Goal: Navigation & Orientation: Understand site structure

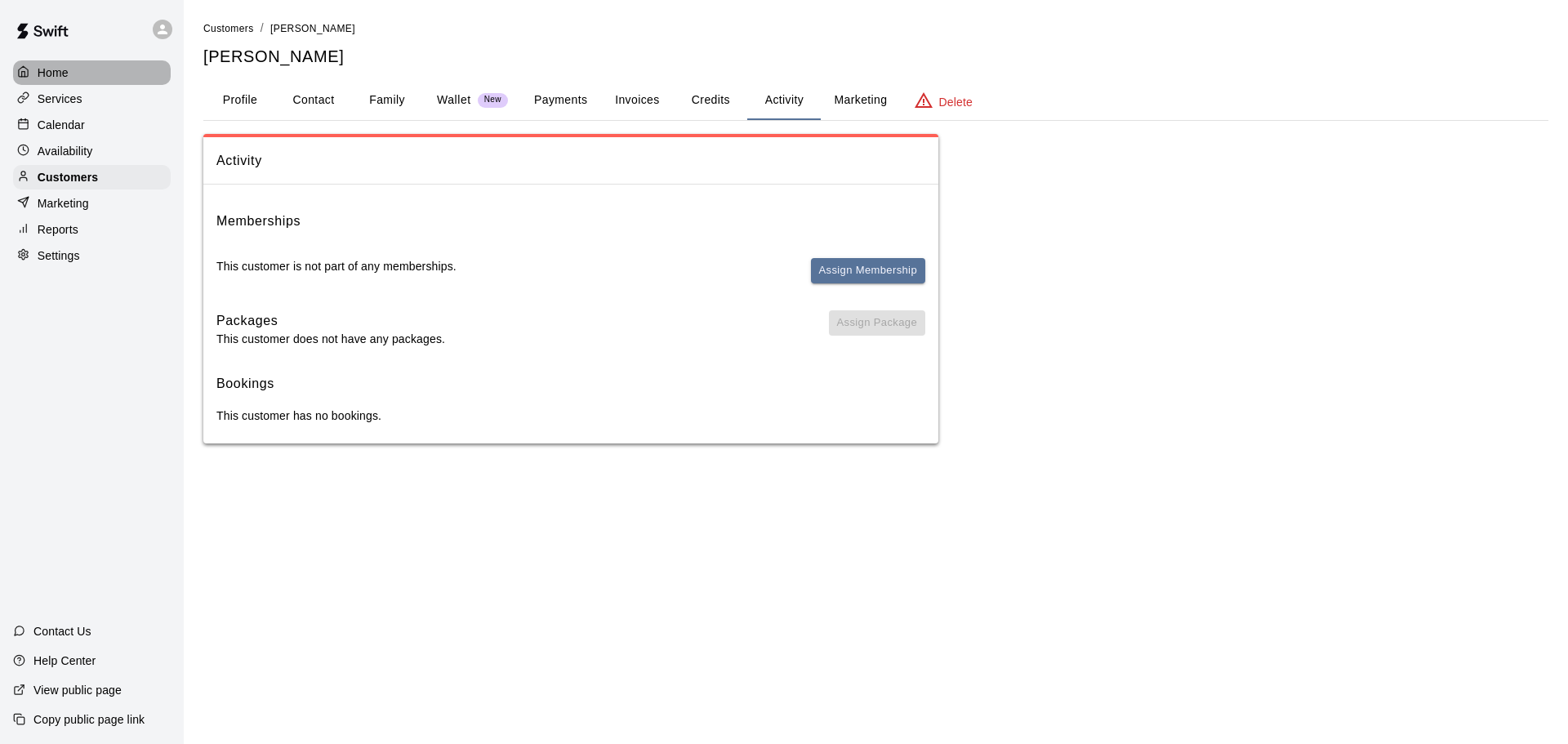
click at [64, 70] on p "Home" at bounding box center [53, 72] width 31 height 16
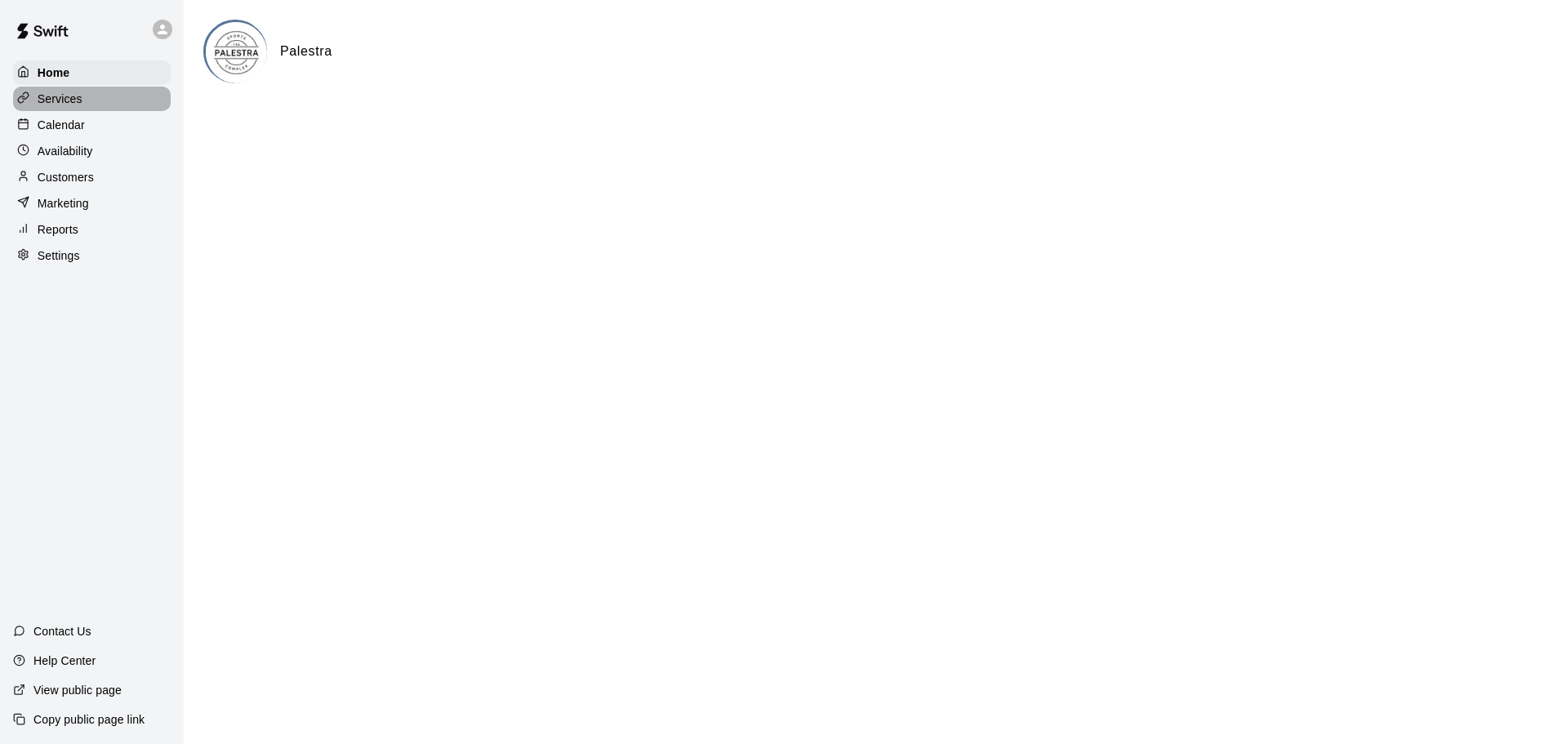
click at [71, 101] on p "Services" at bounding box center [60, 98] width 45 height 16
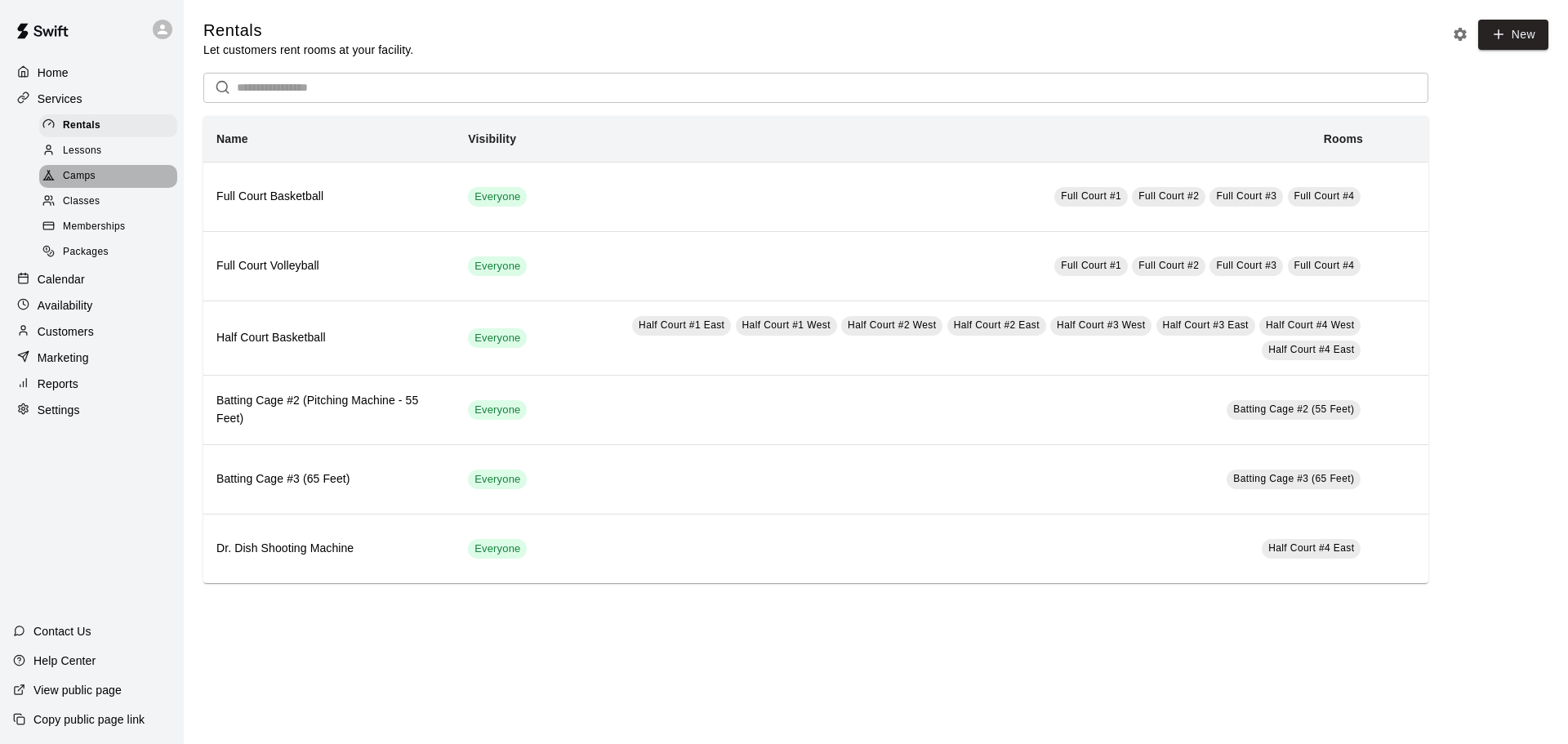
click at [96, 184] on span "Camps" at bounding box center [79, 176] width 32 height 16
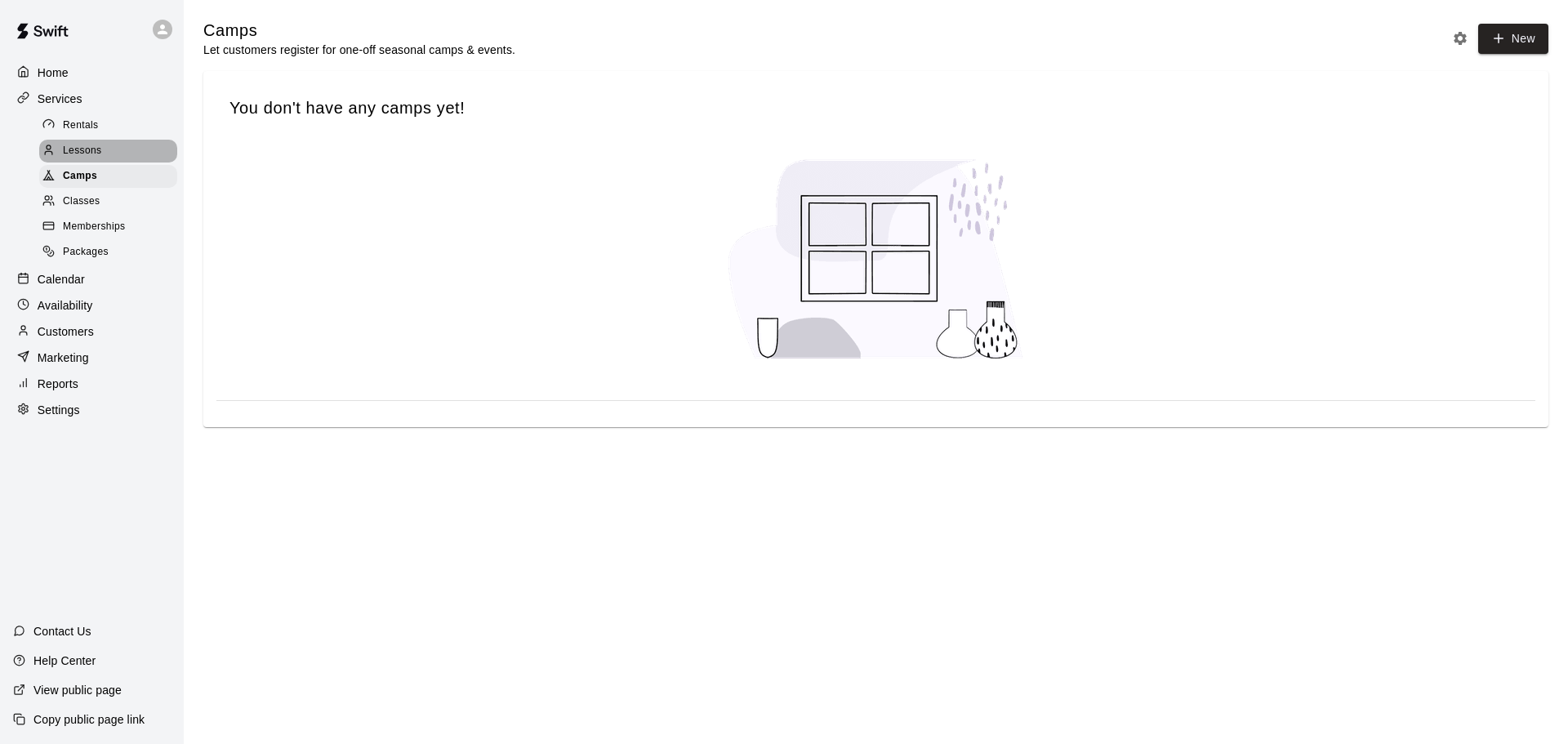
click at [90, 159] on span "Lessons" at bounding box center [82, 151] width 39 height 16
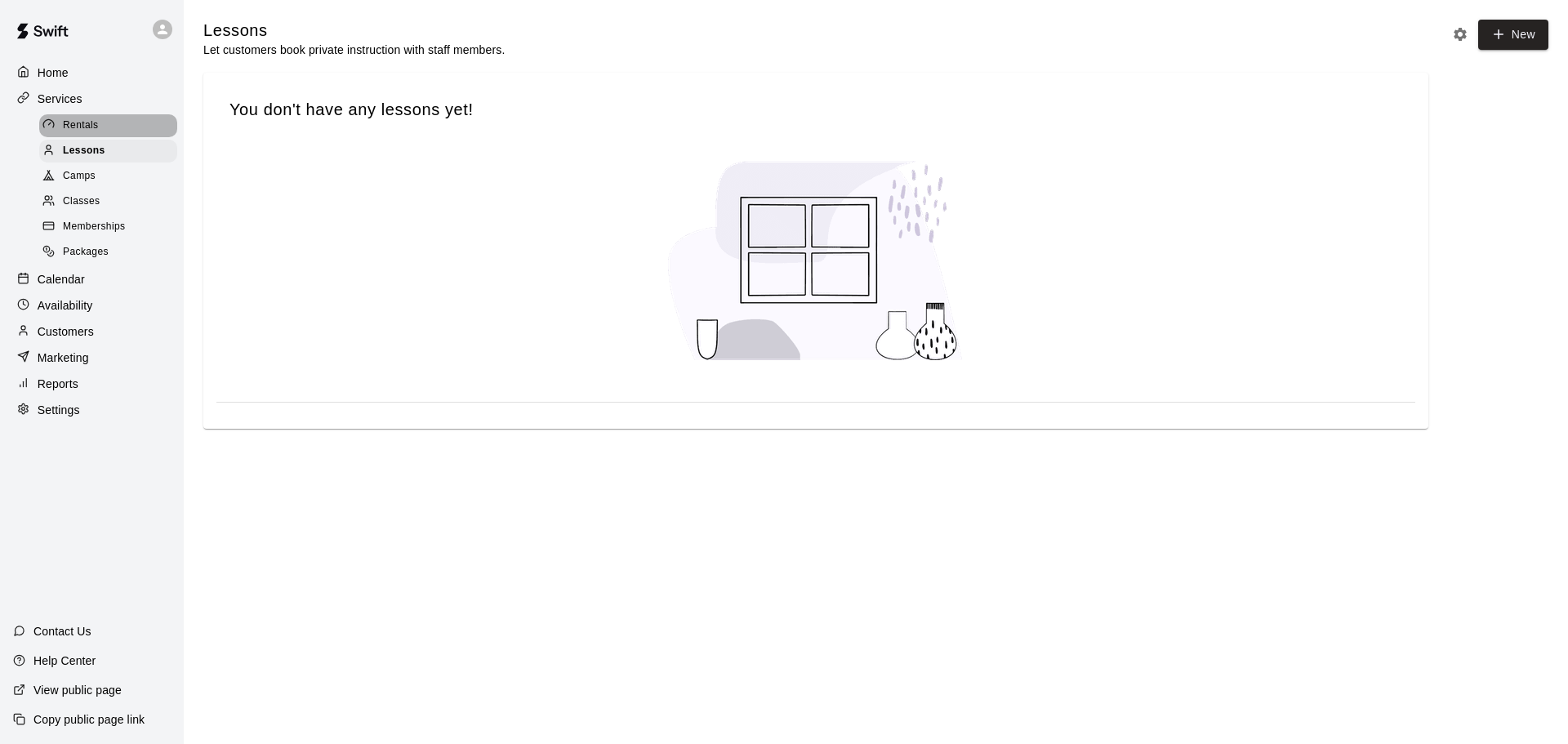
click at [85, 126] on span "Rentals" at bounding box center [81, 126] width 36 height 16
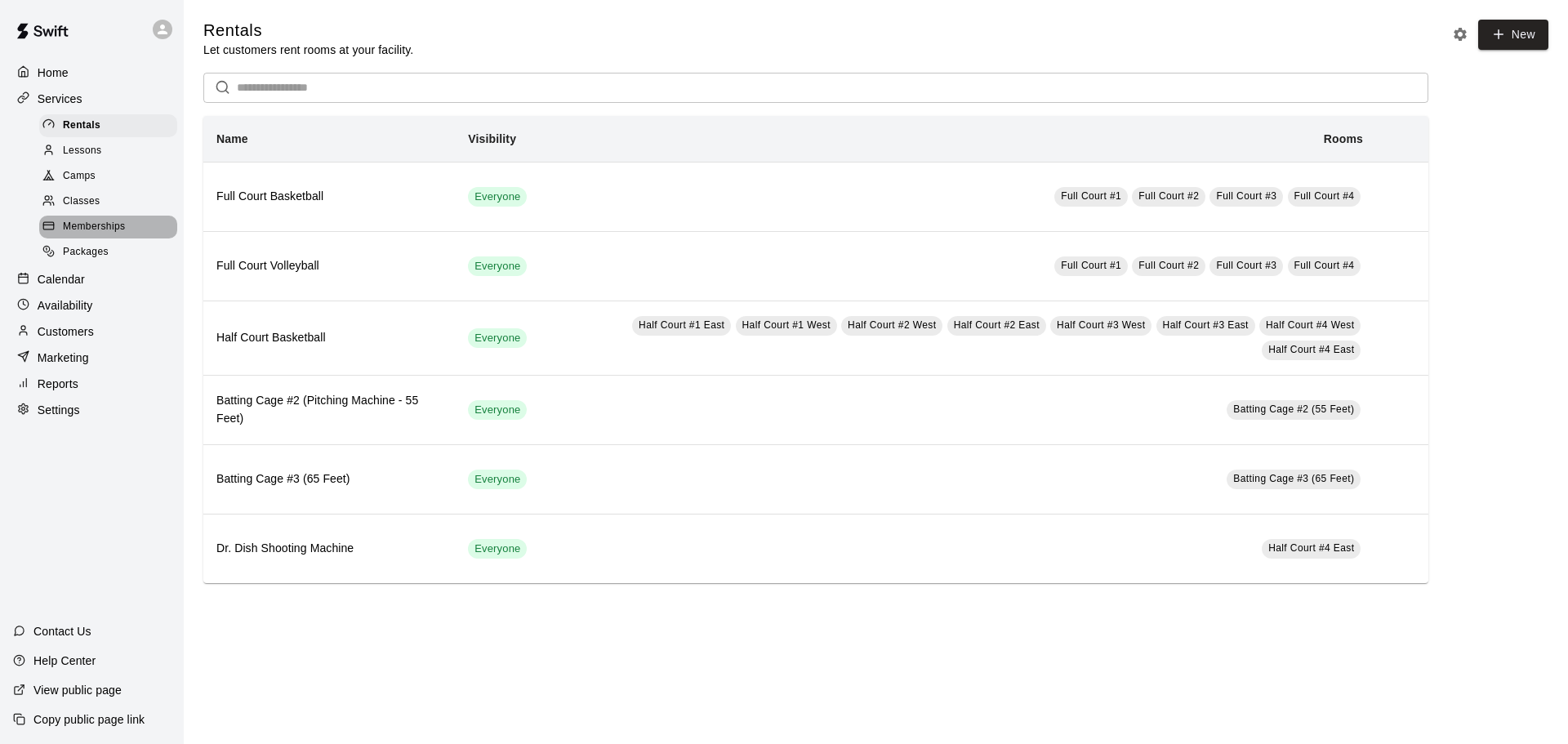
click at [92, 230] on span "Memberships" at bounding box center [94, 227] width 62 height 16
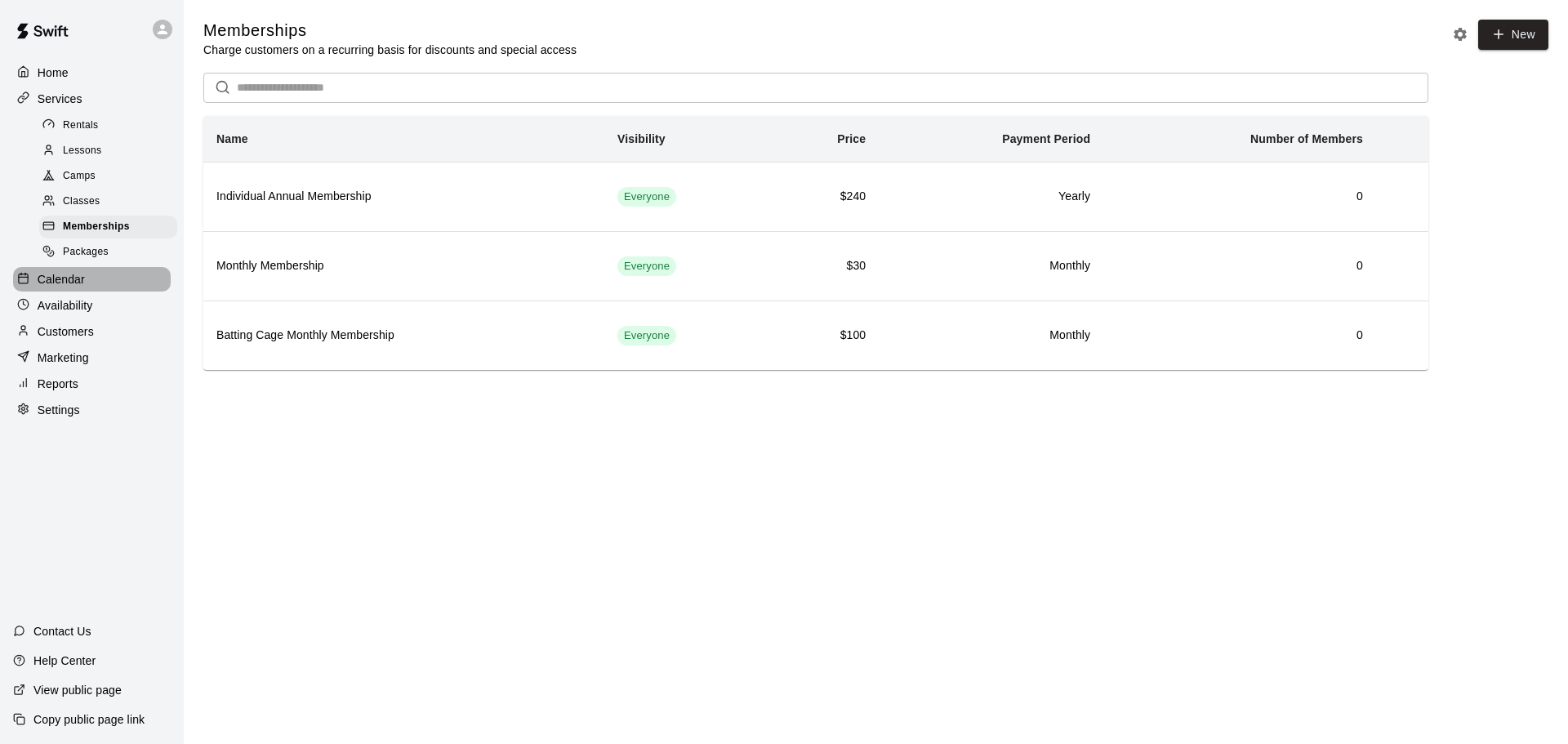
click at [84, 281] on p "Calendar" at bounding box center [61, 279] width 47 height 16
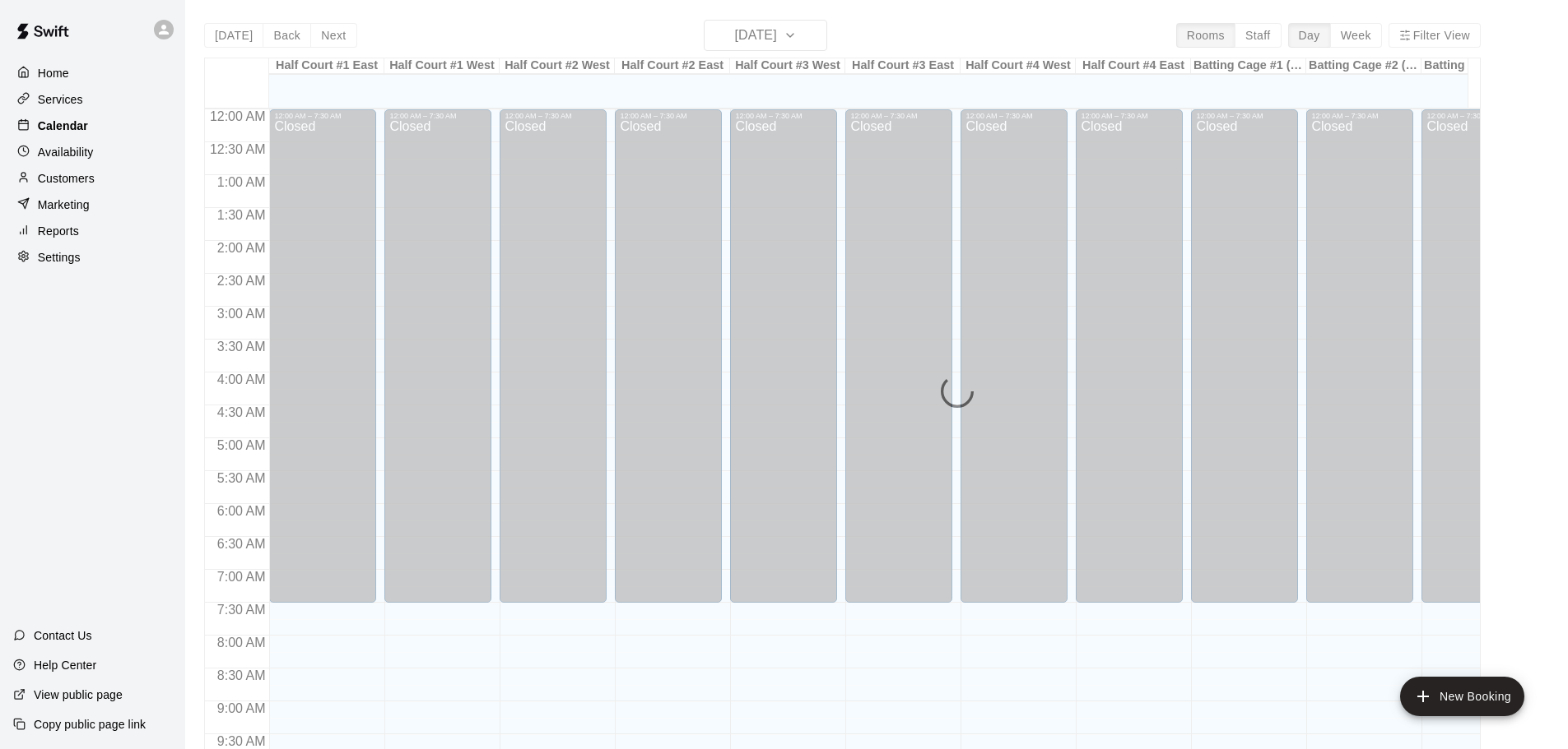
scroll to position [871, 0]
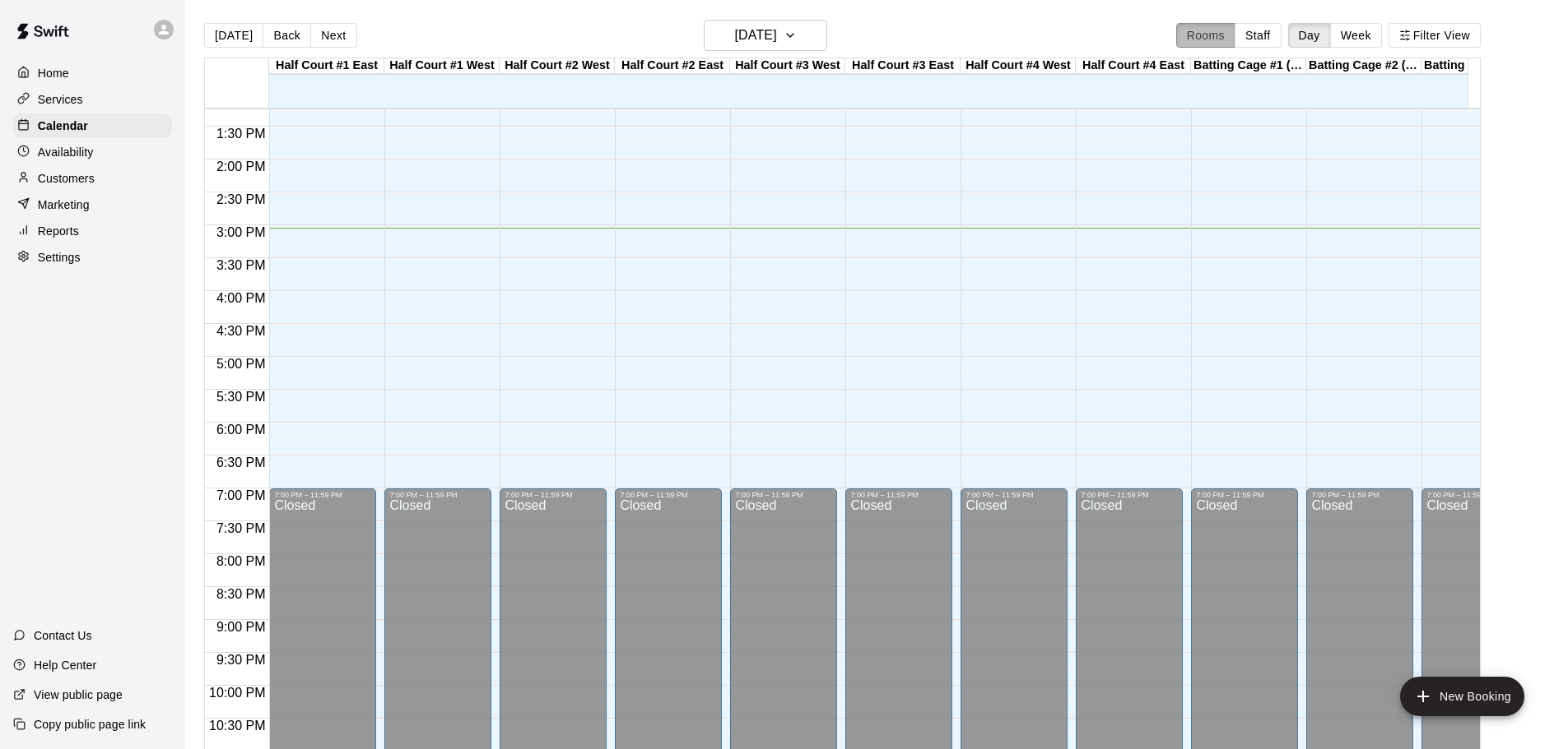
click at [1223, 35] on button "Rooms" at bounding box center [1205, 35] width 59 height 25
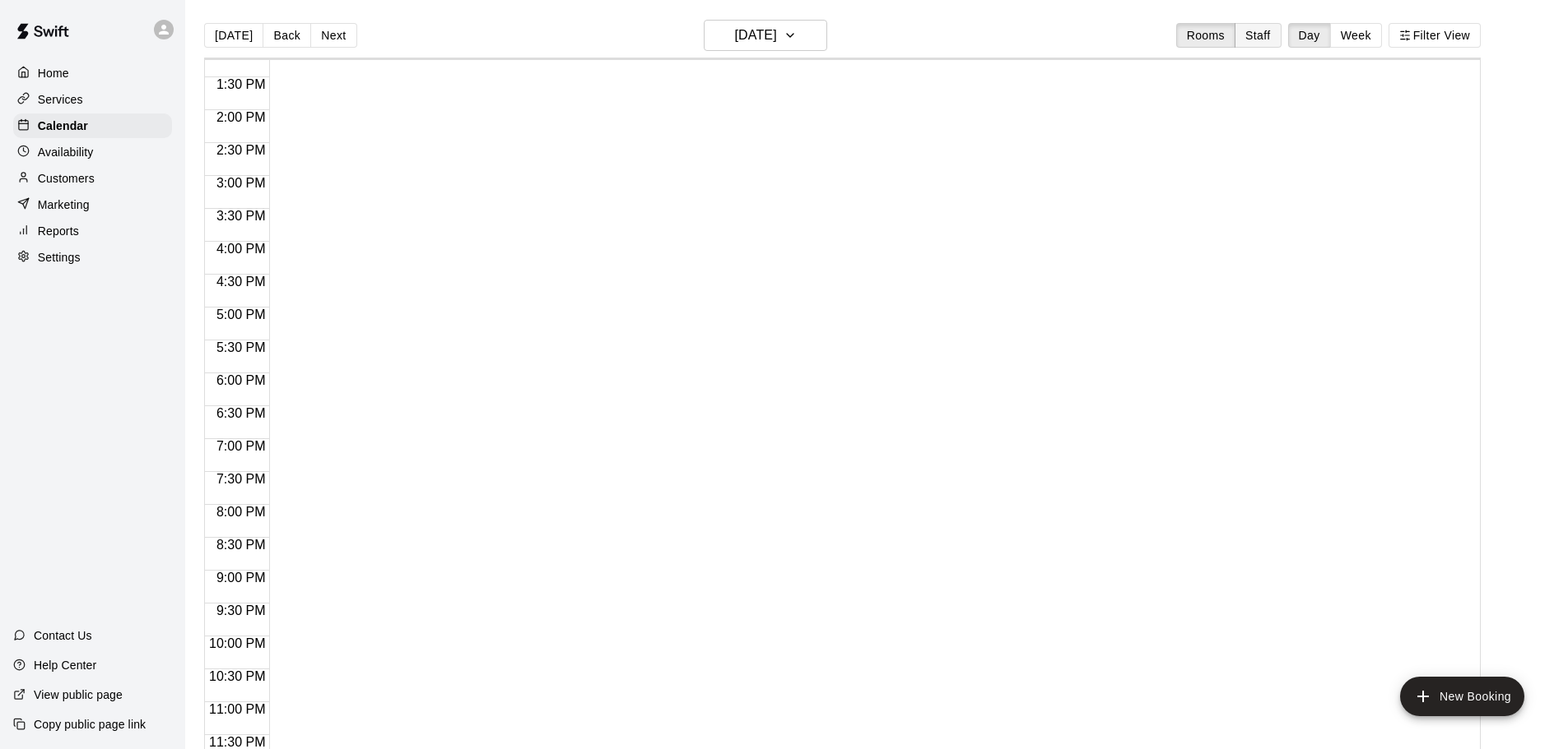
click at [1265, 44] on button "Staff" at bounding box center [1258, 35] width 47 height 25
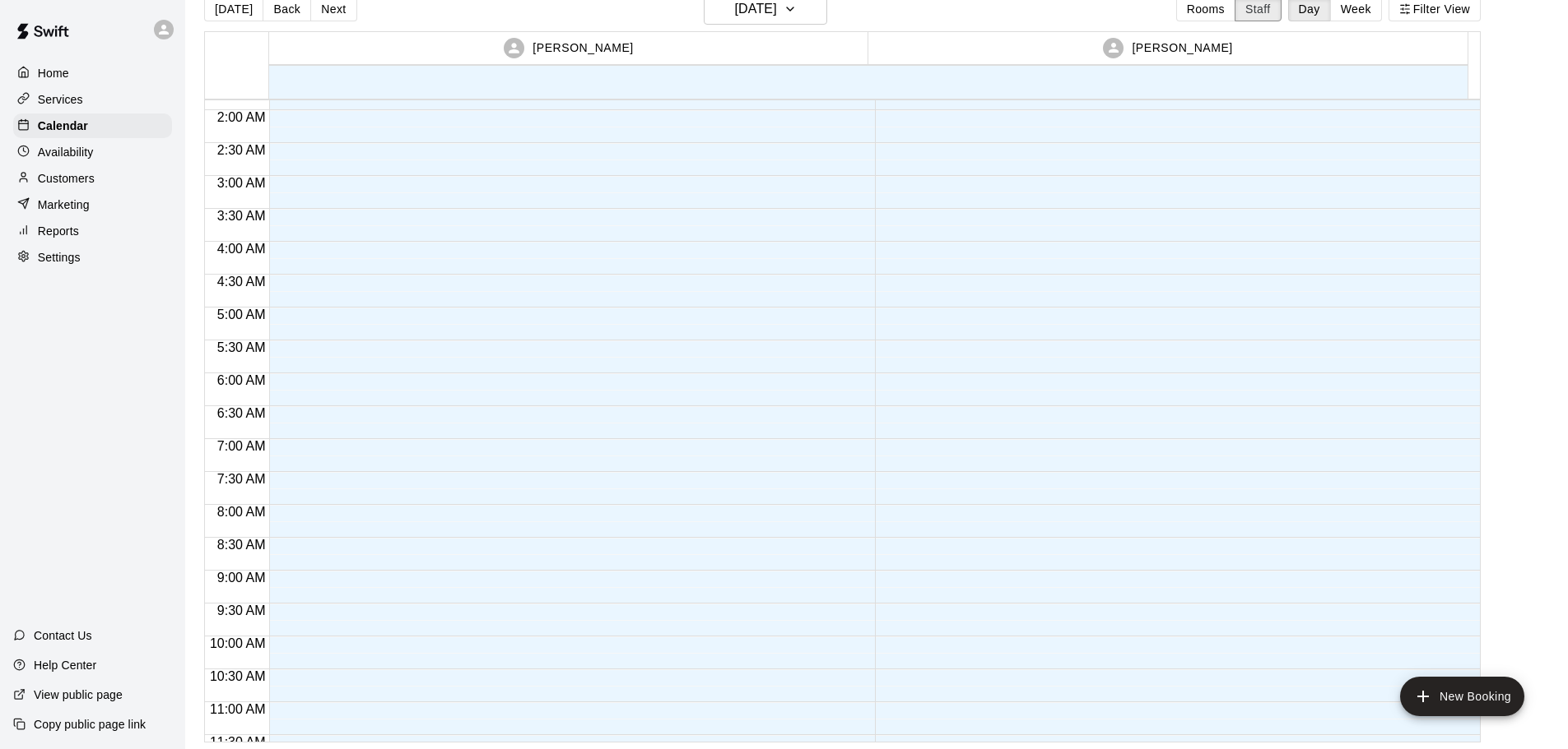
scroll to position [115, 0]
click at [1371, 5] on button "Week" at bounding box center [1355, 8] width 52 height 25
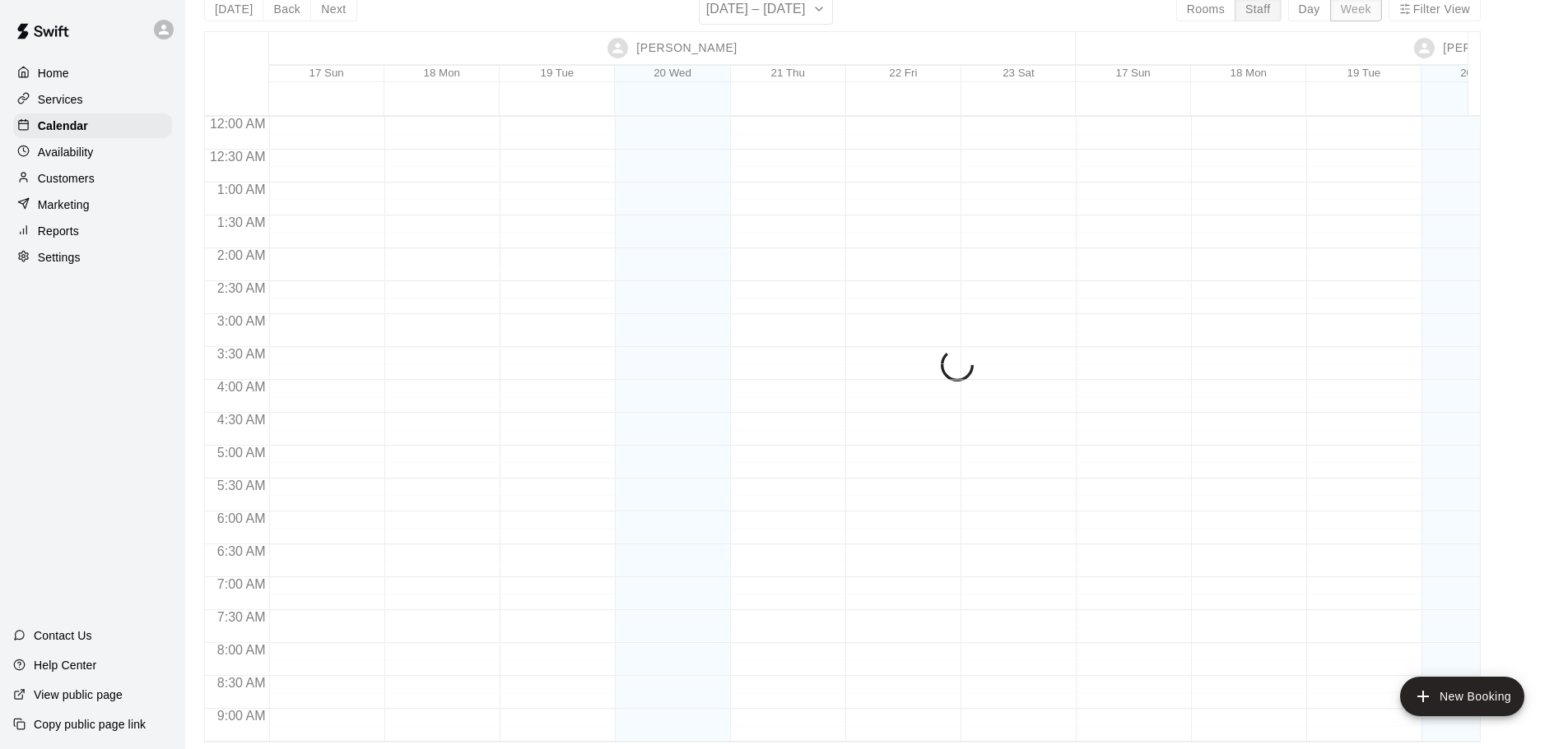
scroll to position [967, 0]
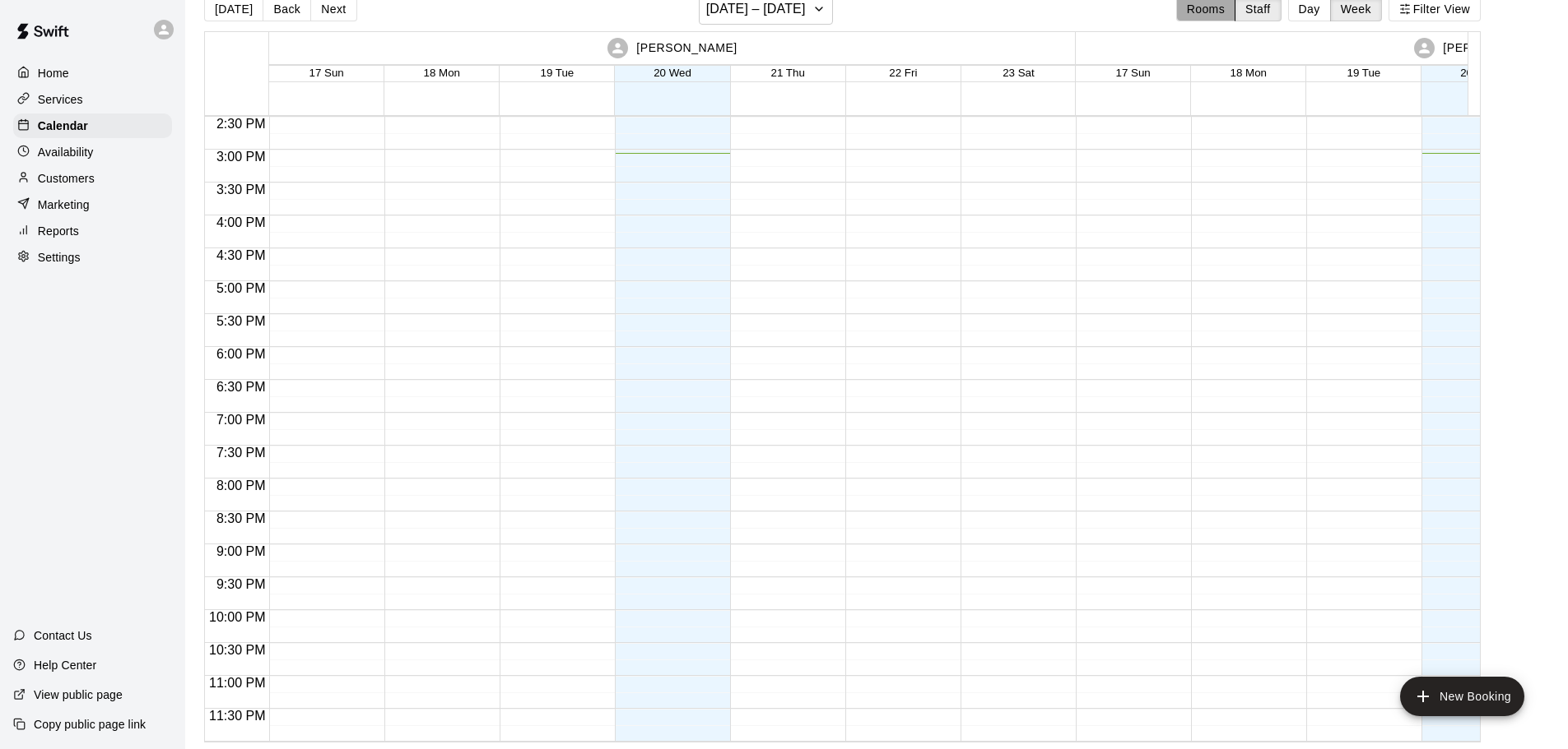
click at [1217, 11] on button "Rooms" at bounding box center [1205, 8] width 59 height 25
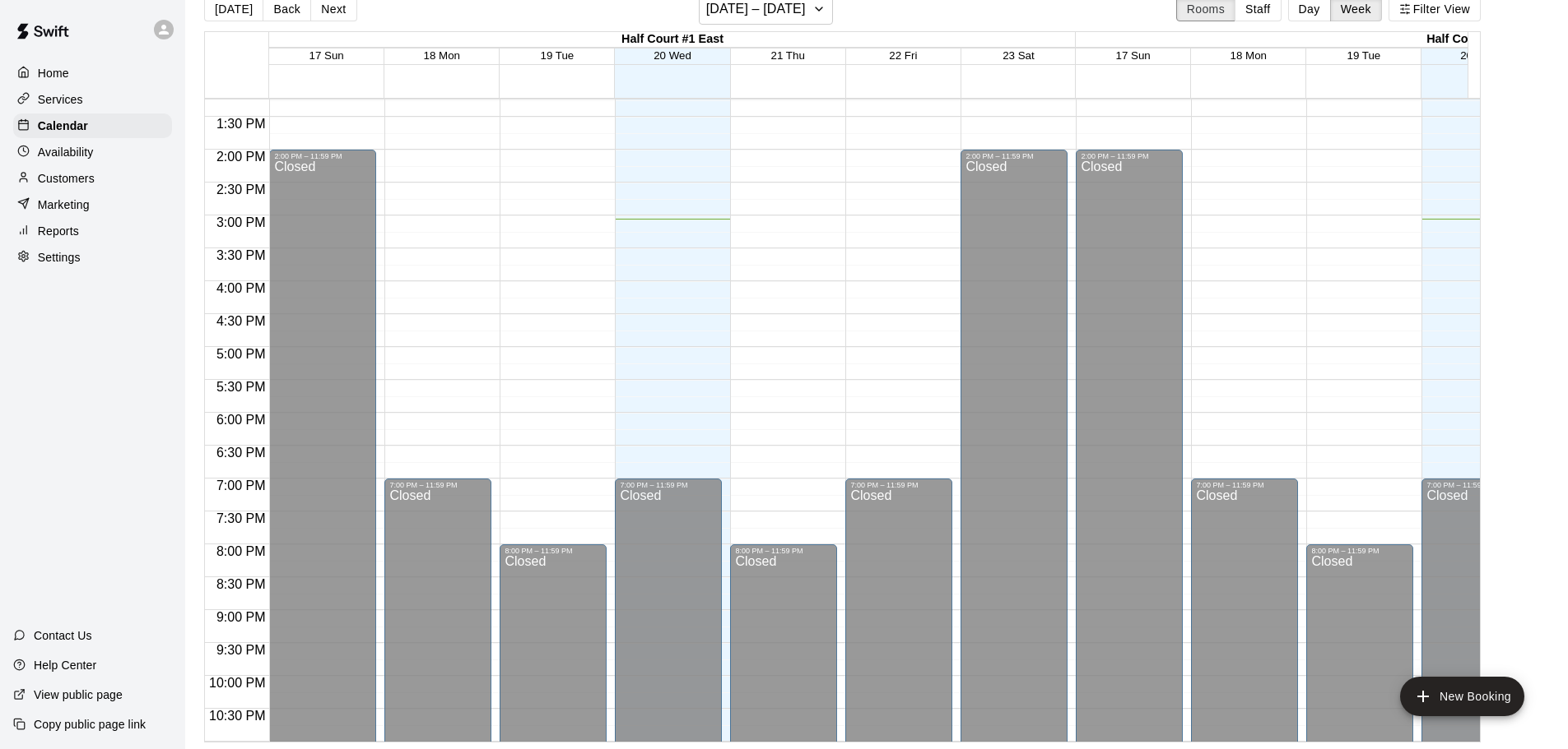
scroll to position [952, 0]
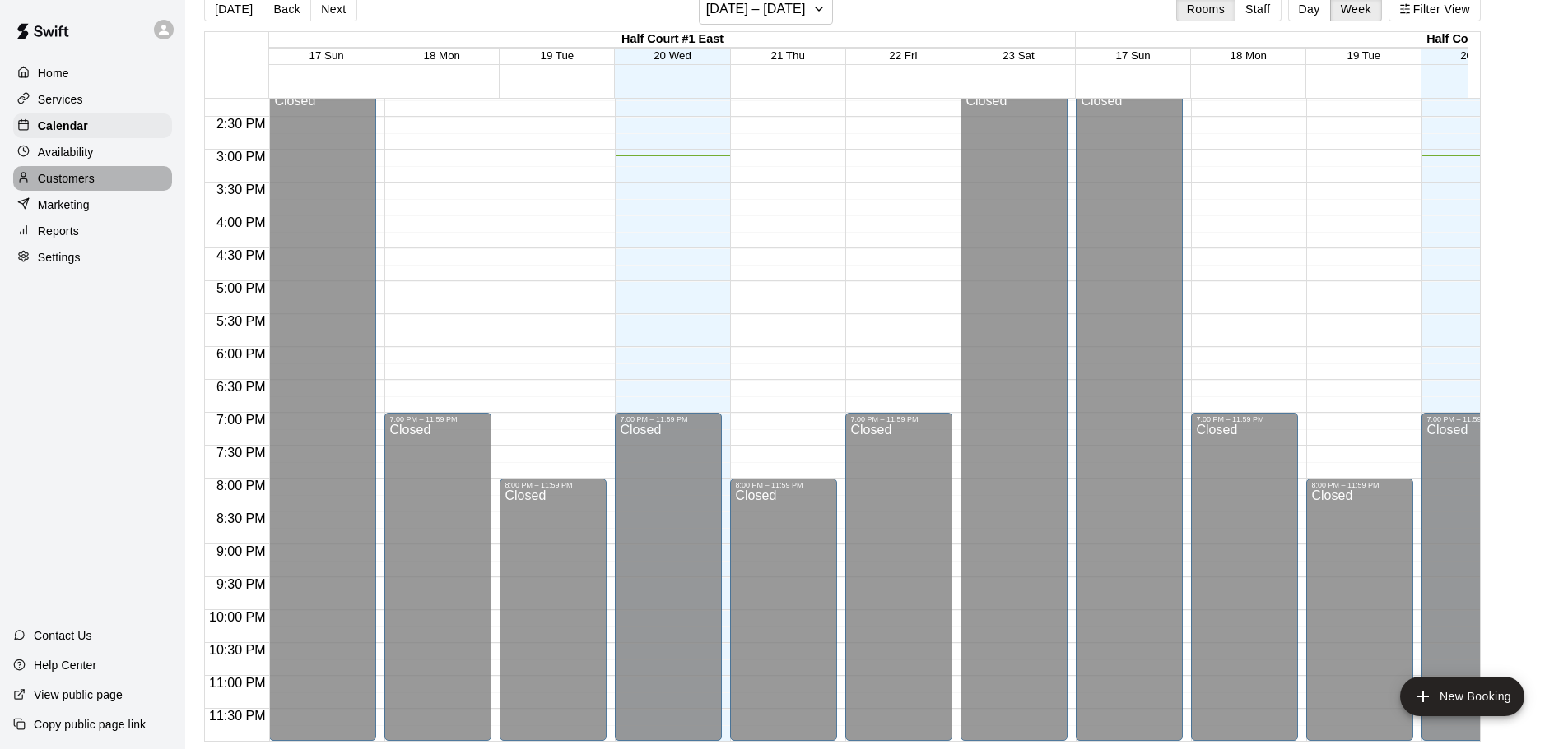
click at [64, 181] on p "Customers" at bounding box center [66, 178] width 56 height 16
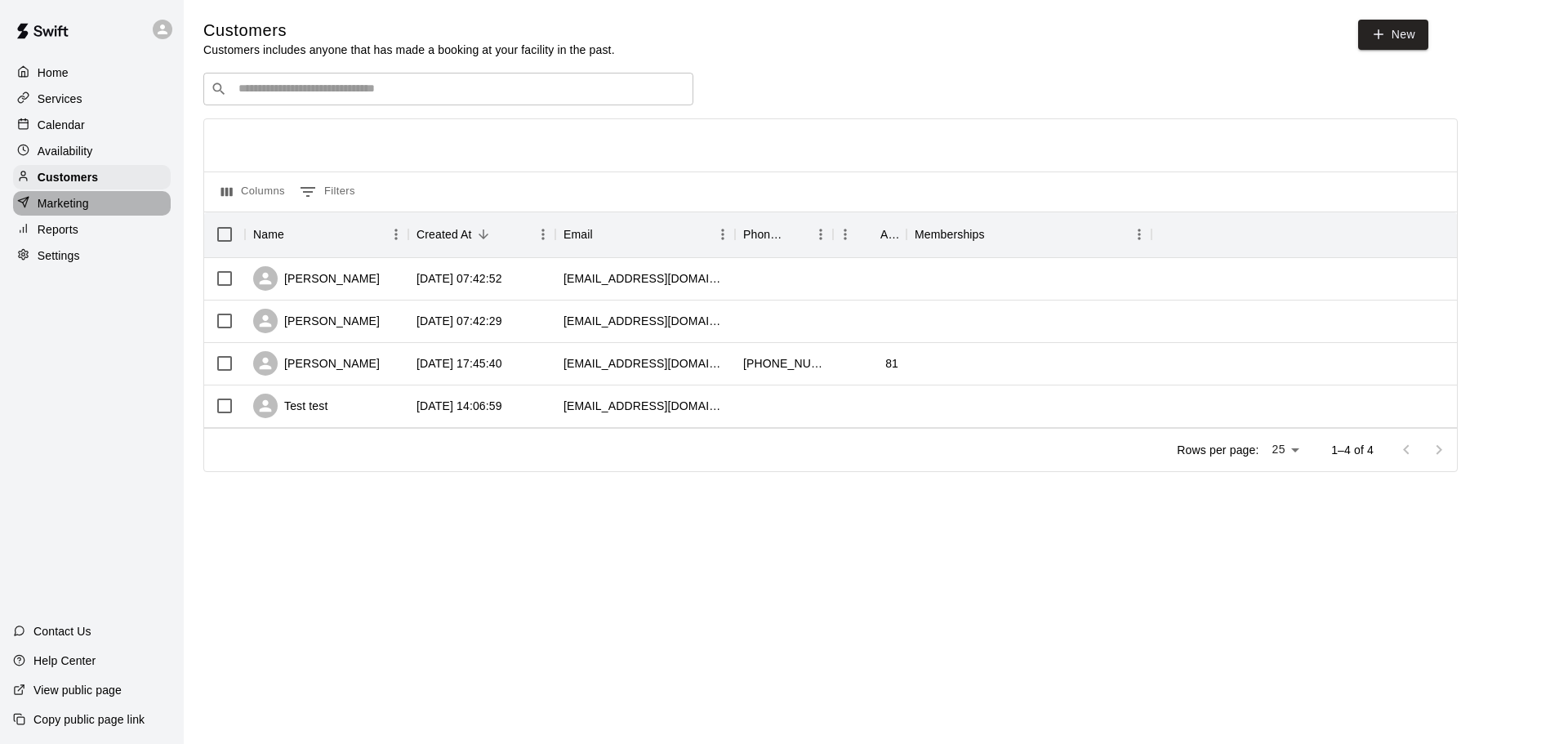
click at [105, 201] on div "Marketing" at bounding box center [91, 203] width 158 height 24
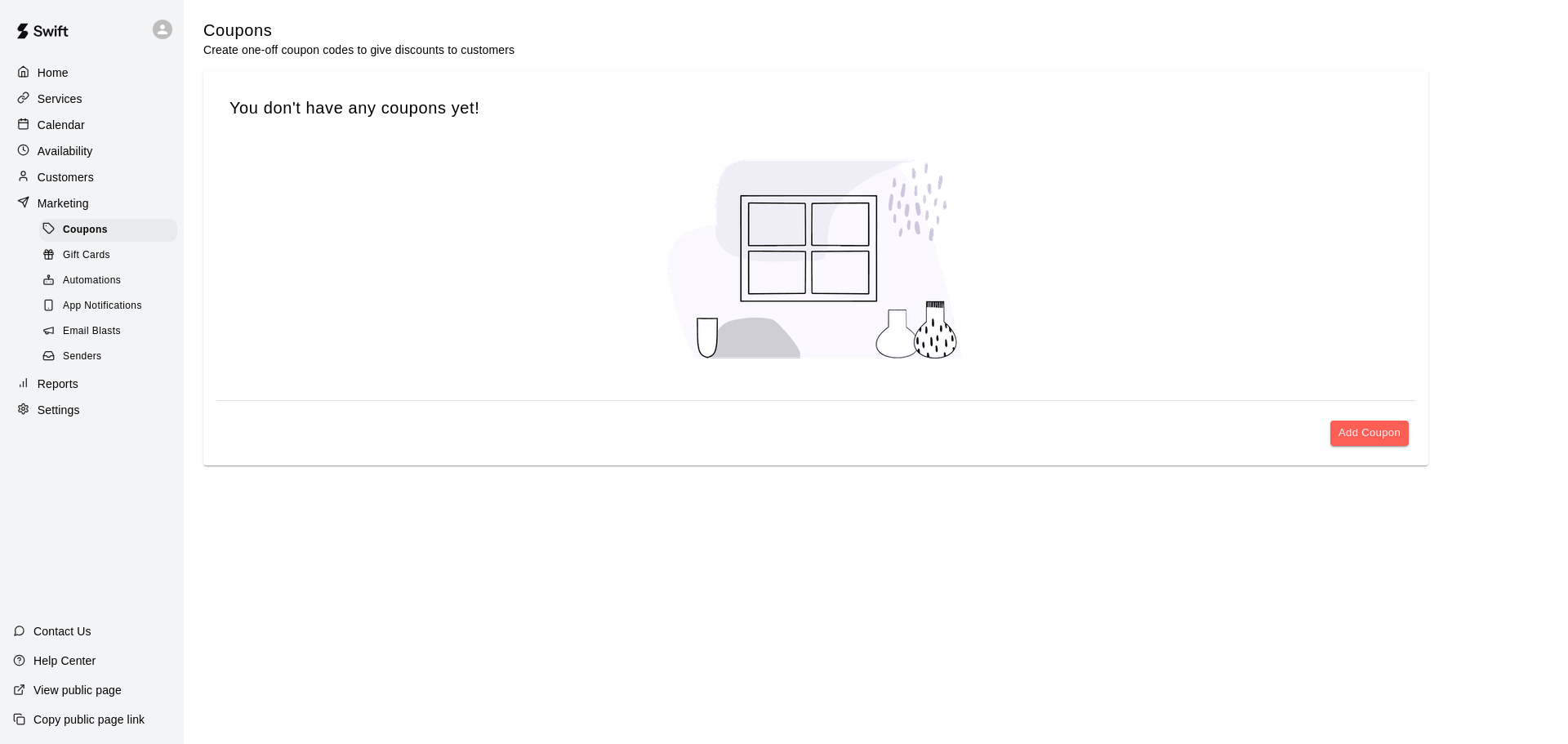
click at [88, 339] on span "Email Blasts" at bounding box center [92, 331] width 58 height 16
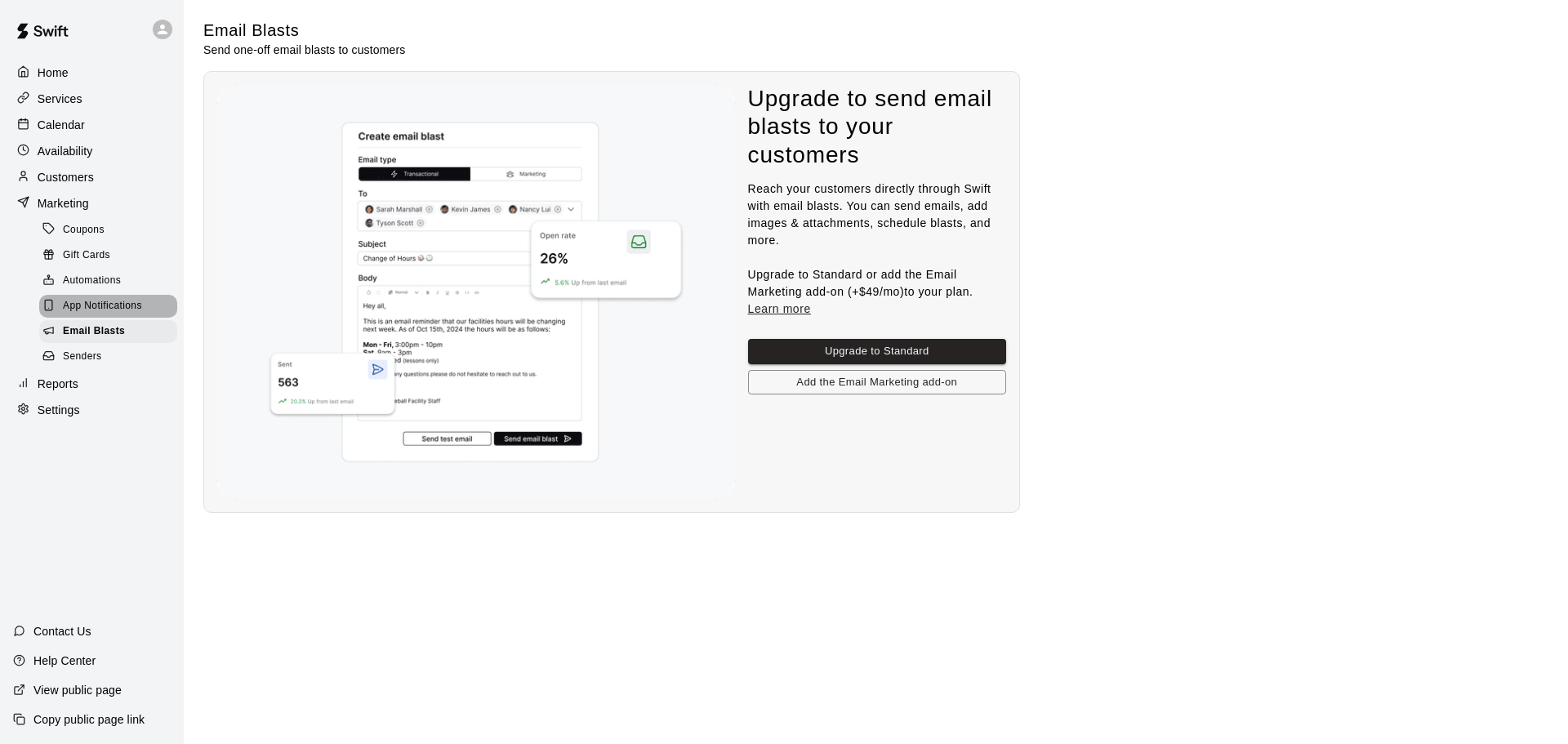
click at [97, 307] on span "App Notifications" at bounding box center [103, 306] width 79 height 16
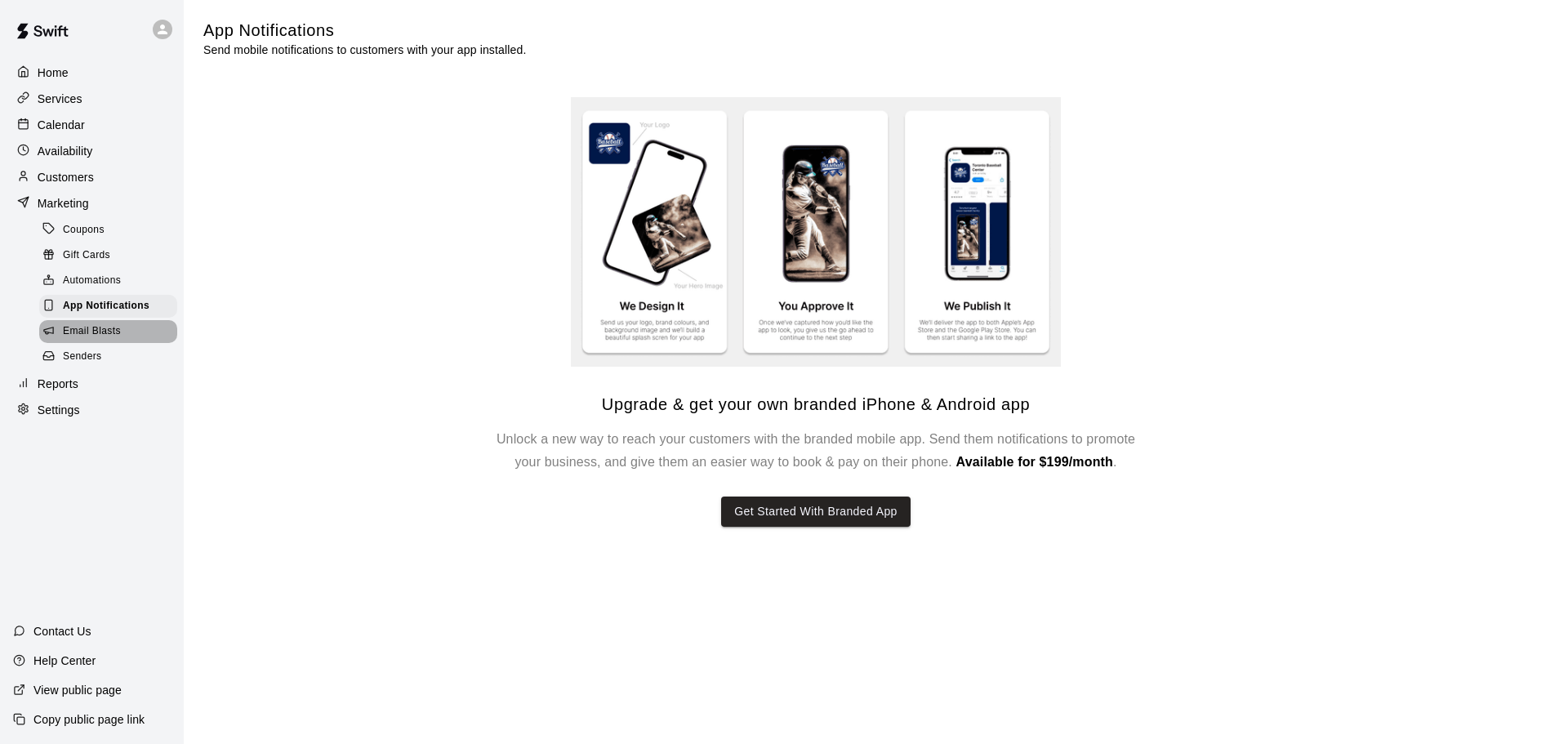
click at [76, 334] on span "Email Blasts" at bounding box center [92, 331] width 58 height 16
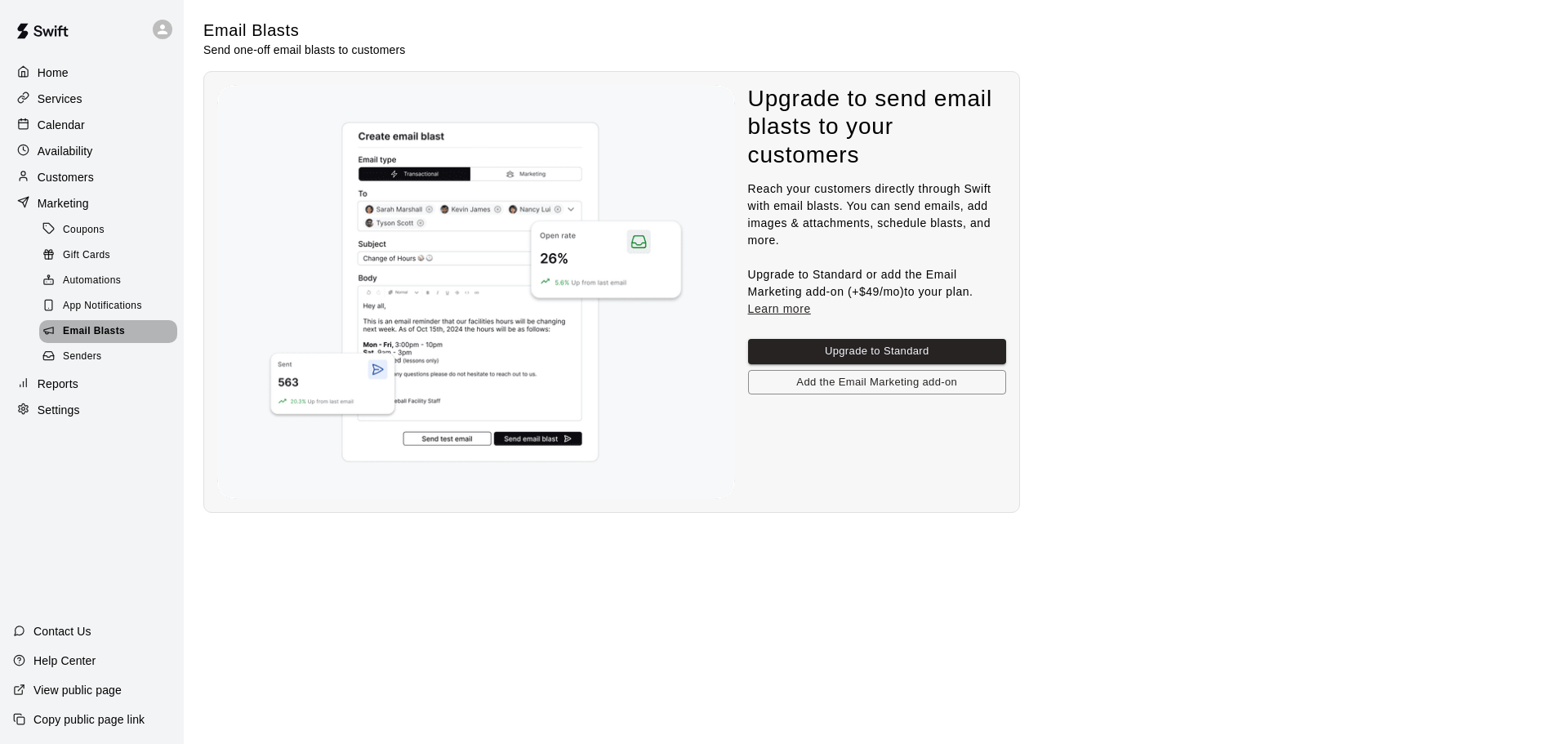
click at [64, 339] on span "Email Blasts" at bounding box center [94, 331] width 62 height 16
click at [84, 289] on span "Automations" at bounding box center [92, 281] width 58 height 16
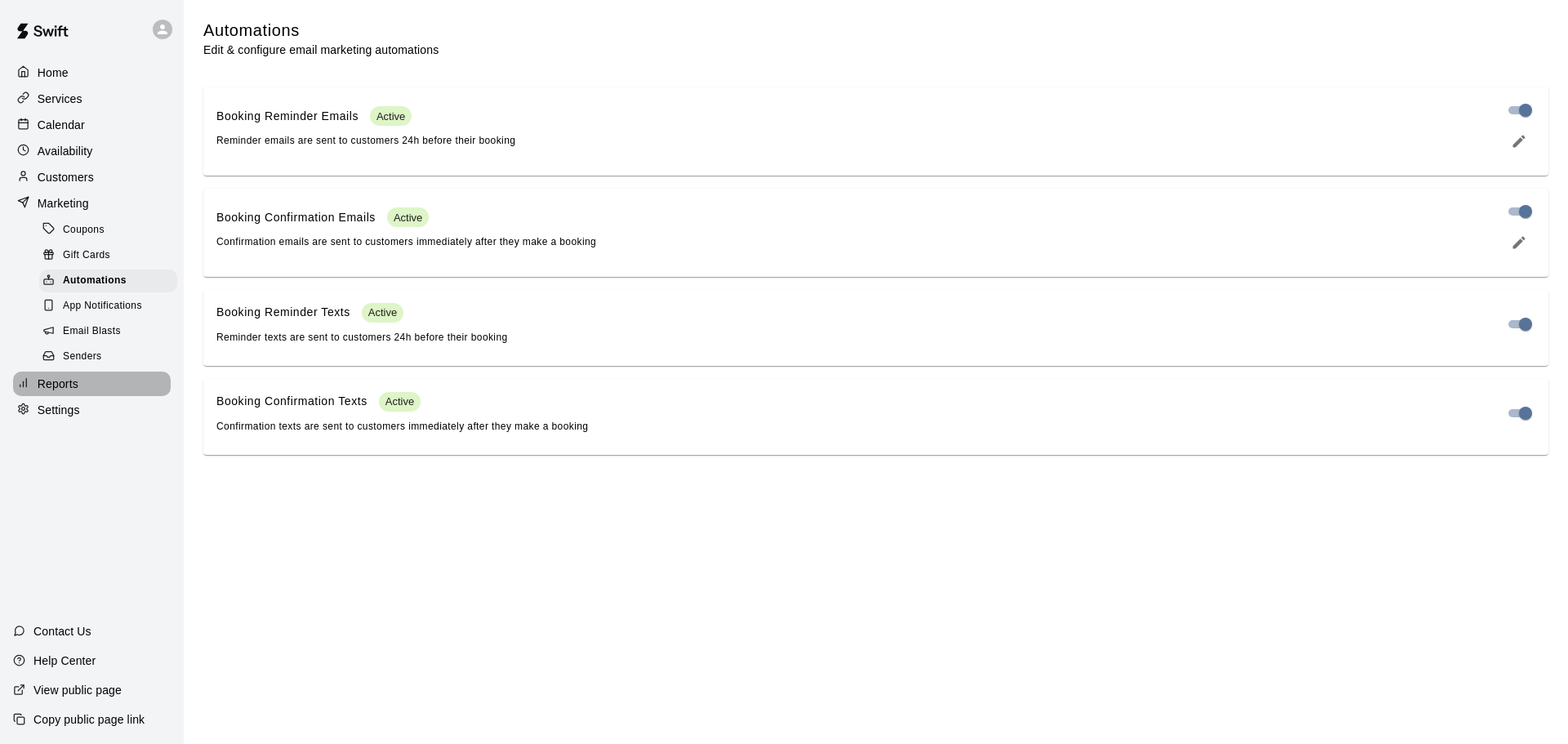
click at [63, 392] on p "Reports" at bounding box center [58, 384] width 41 height 16
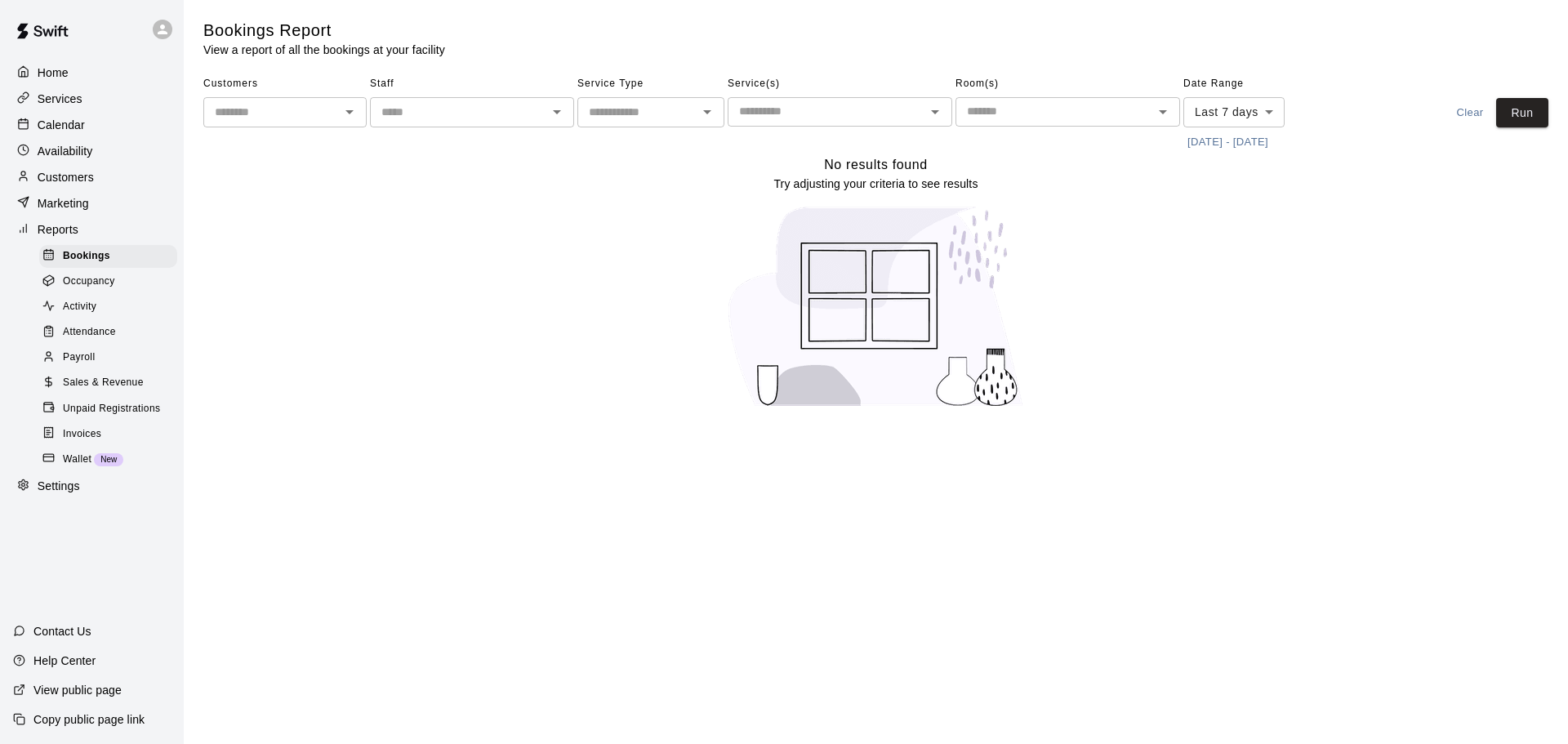
click at [63, 201] on p "Marketing" at bounding box center [63, 203] width 51 height 16
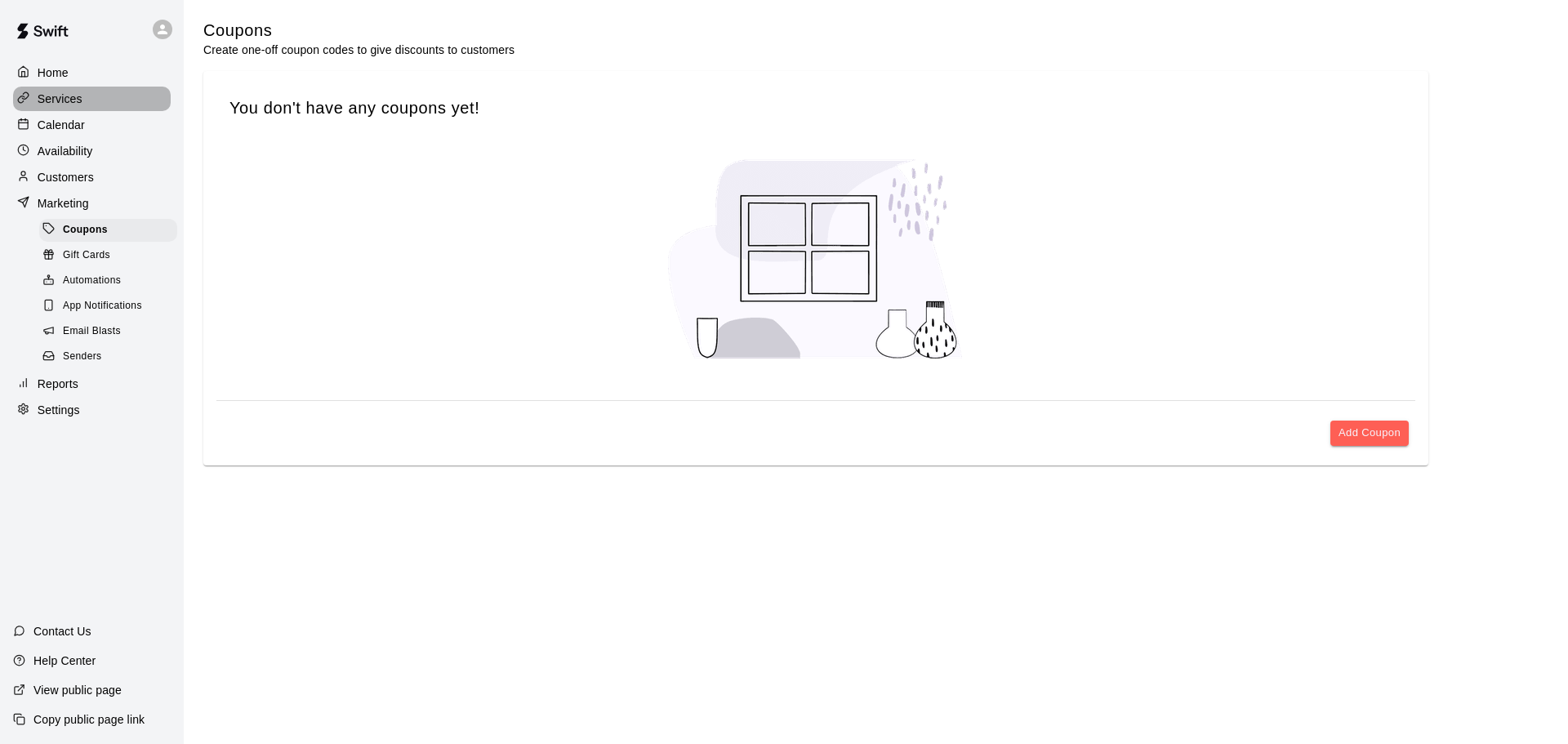
click at [58, 102] on p "Services" at bounding box center [60, 98] width 45 height 16
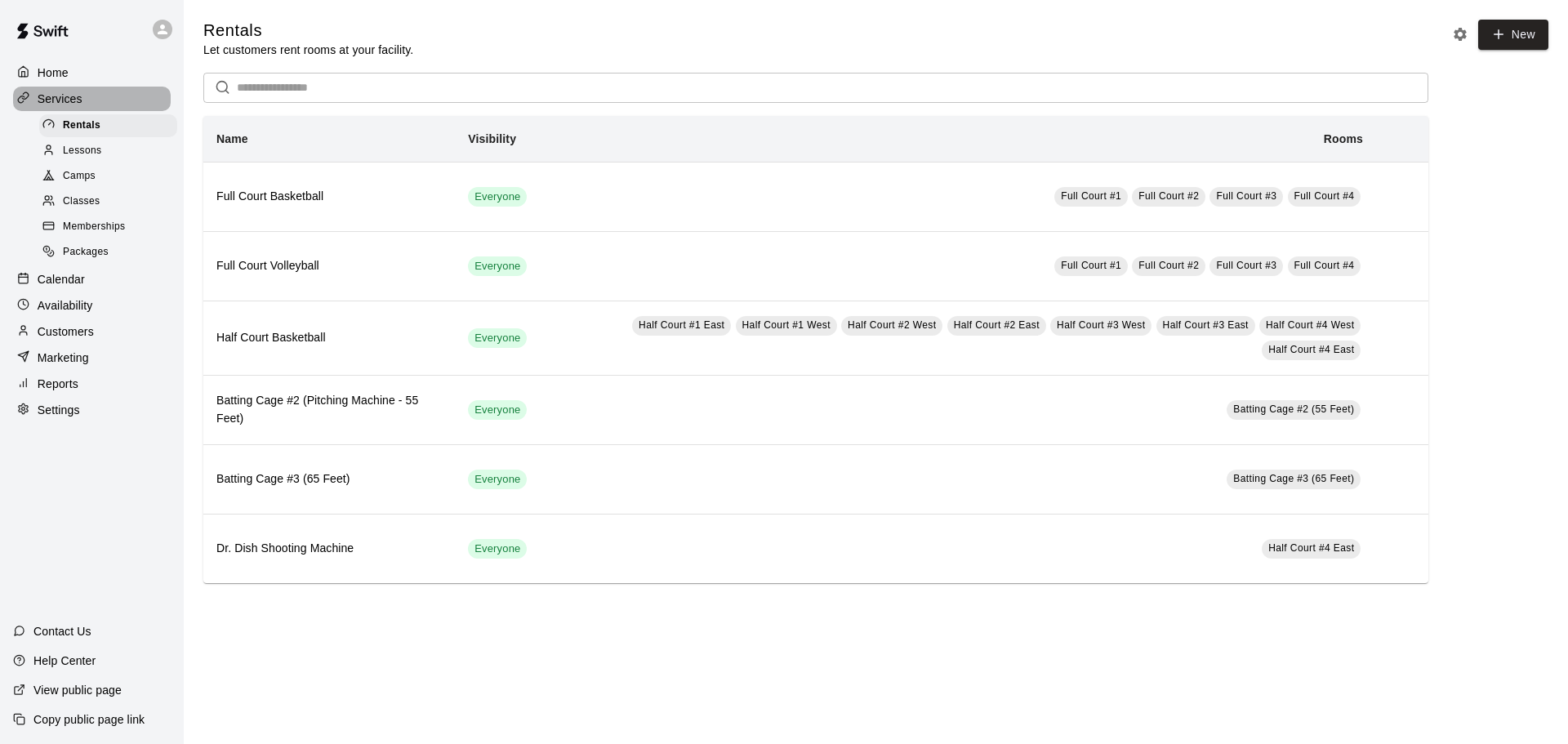
click at [70, 104] on p "Services" at bounding box center [60, 98] width 45 height 16
click at [96, 202] on span "Classes" at bounding box center [81, 201] width 37 height 16
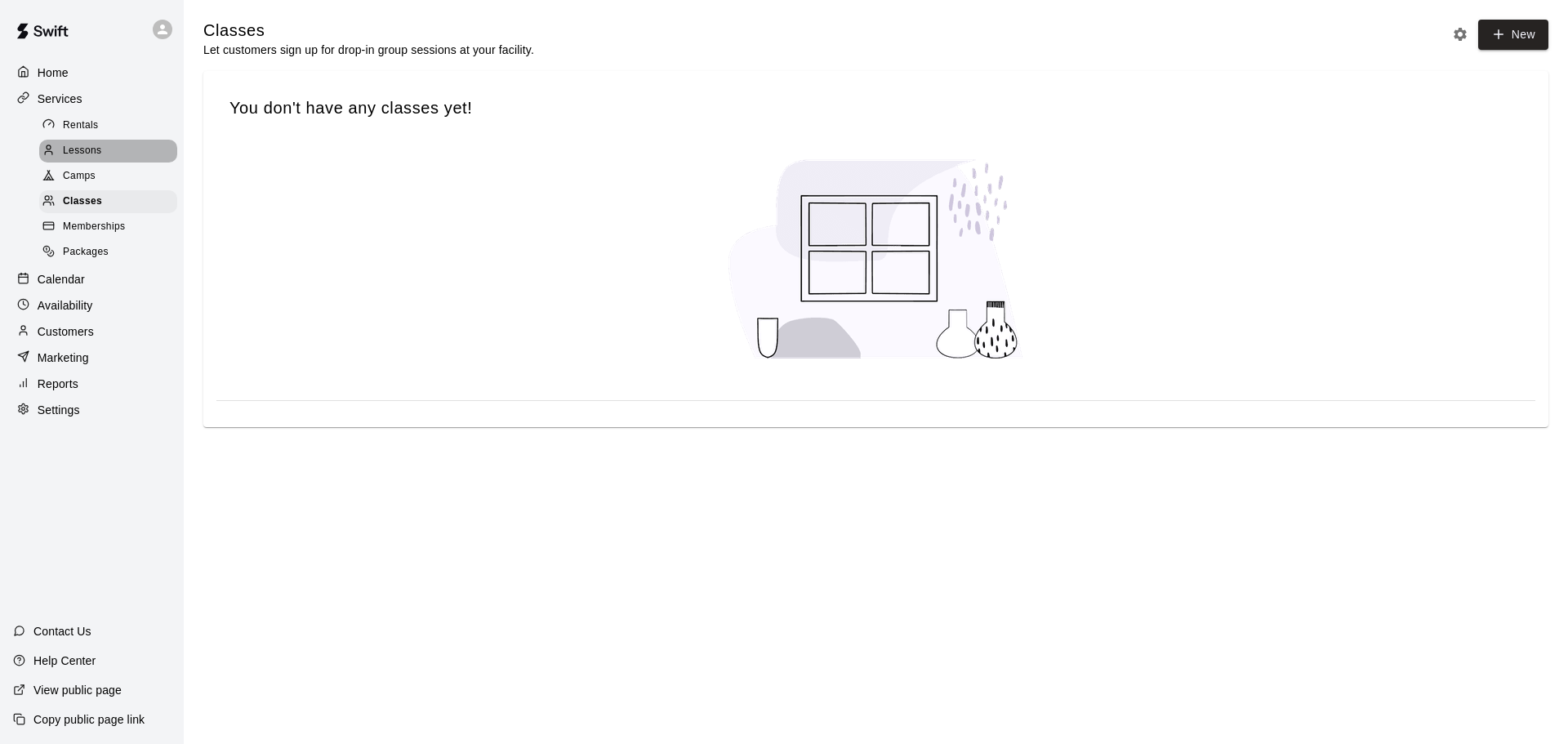
click at [101, 154] on span "Lessons" at bounding box center [82, 151] width 39 height 16
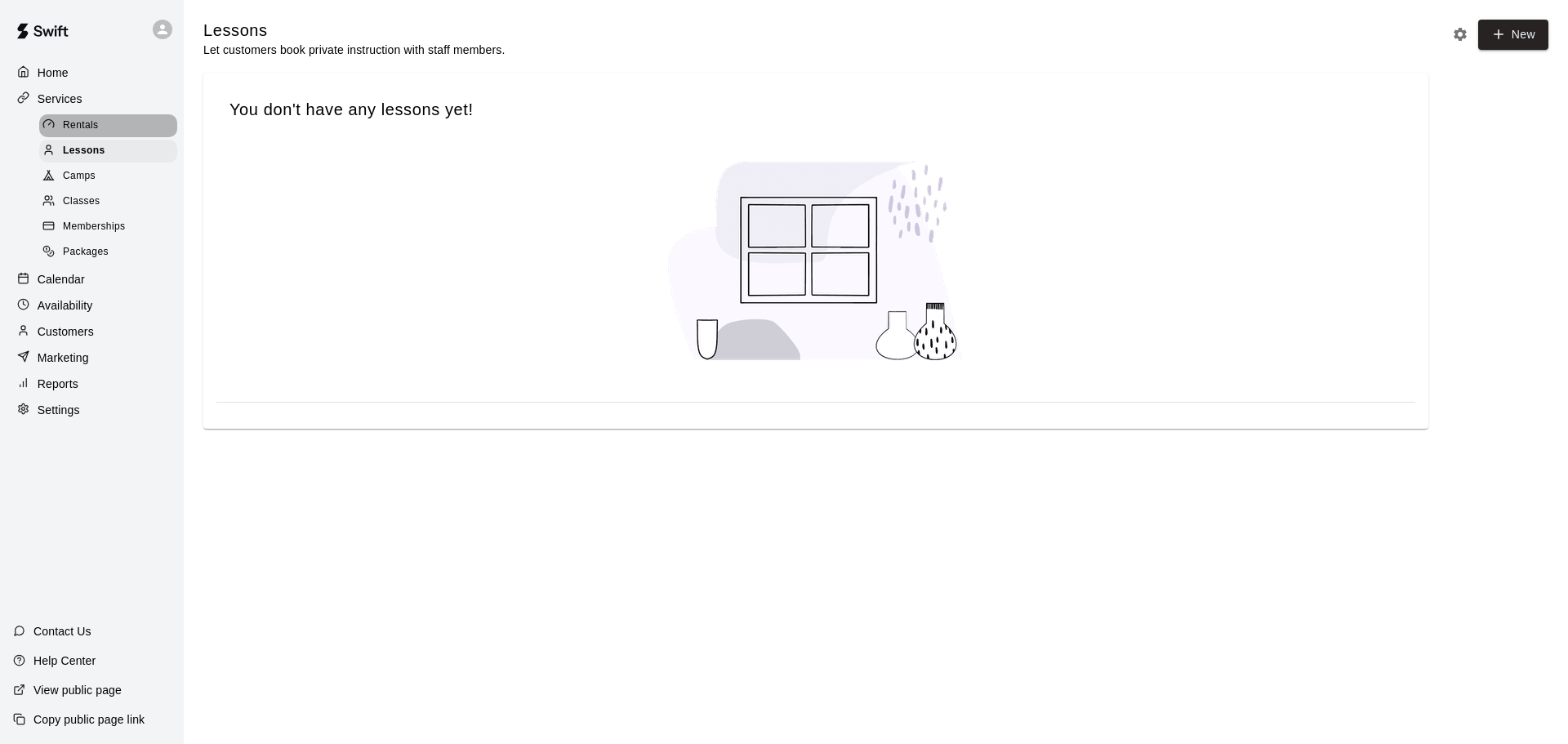
click at [96, 126] on span "Rentals" at bounding box center [81, 126] width 36 height 16
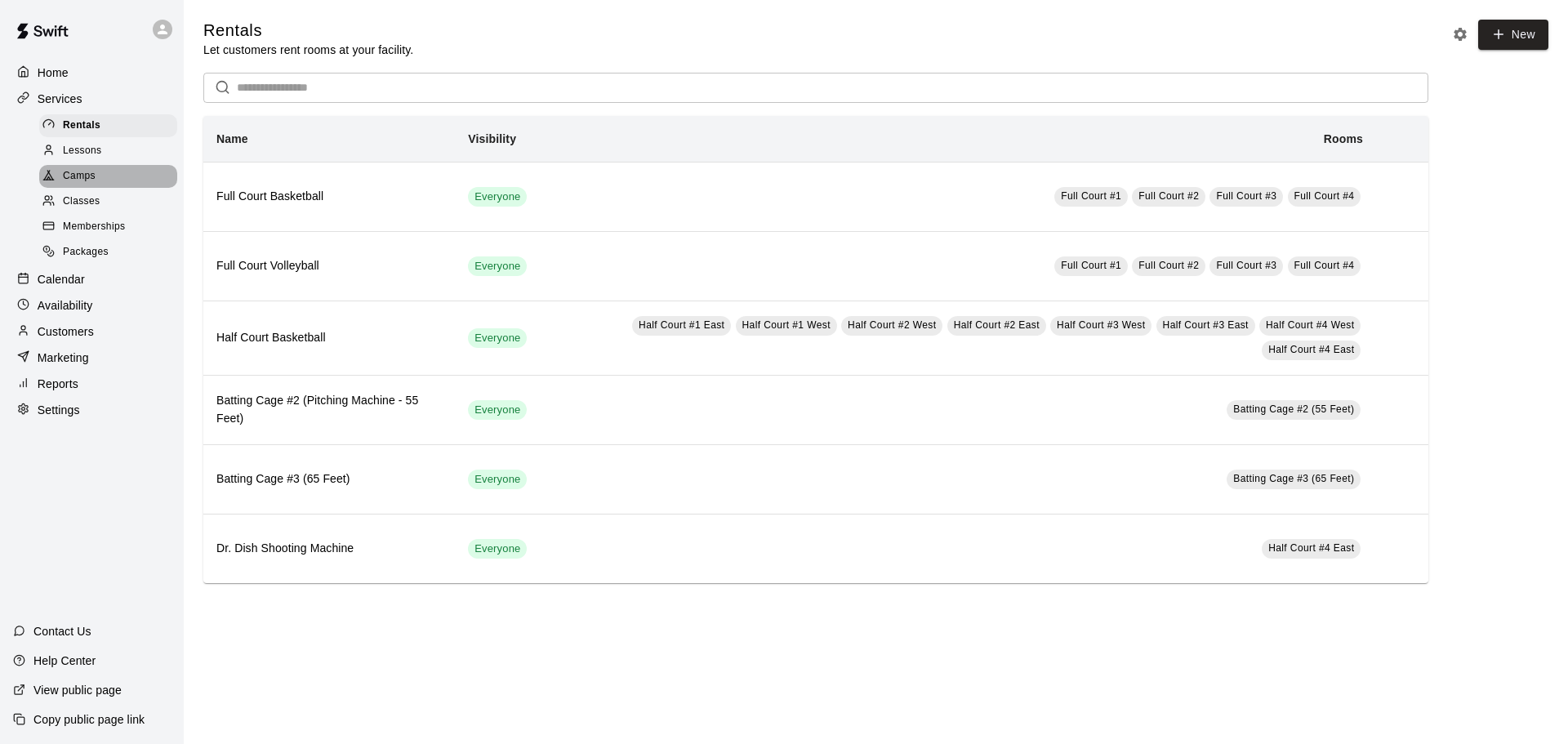
click at [123, 188] on div "Camps" at bounding box center [107, 176] width 138 height 23
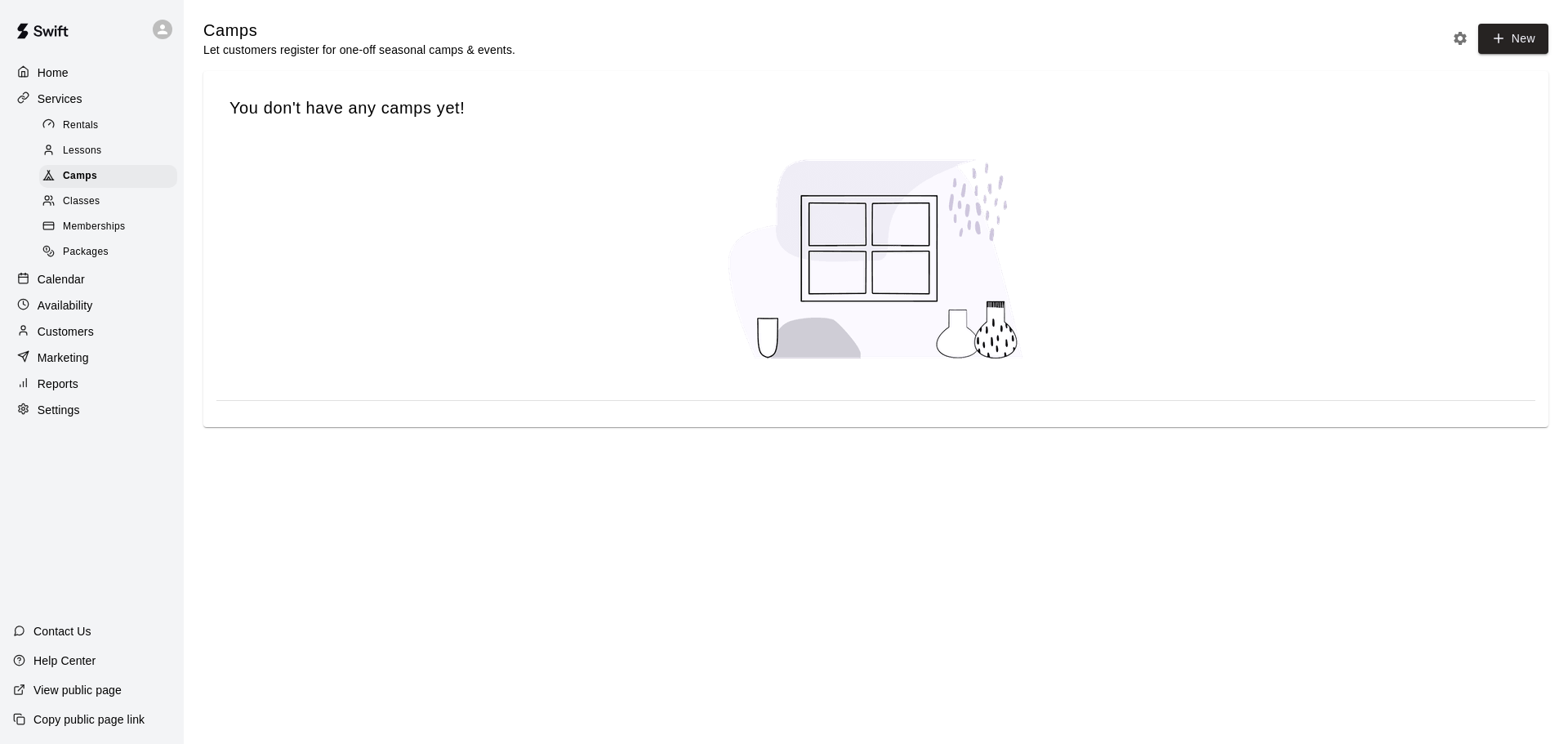
click at [88, 130] on span "Rentals" at bounding box center [81, 126] width 36 height 16
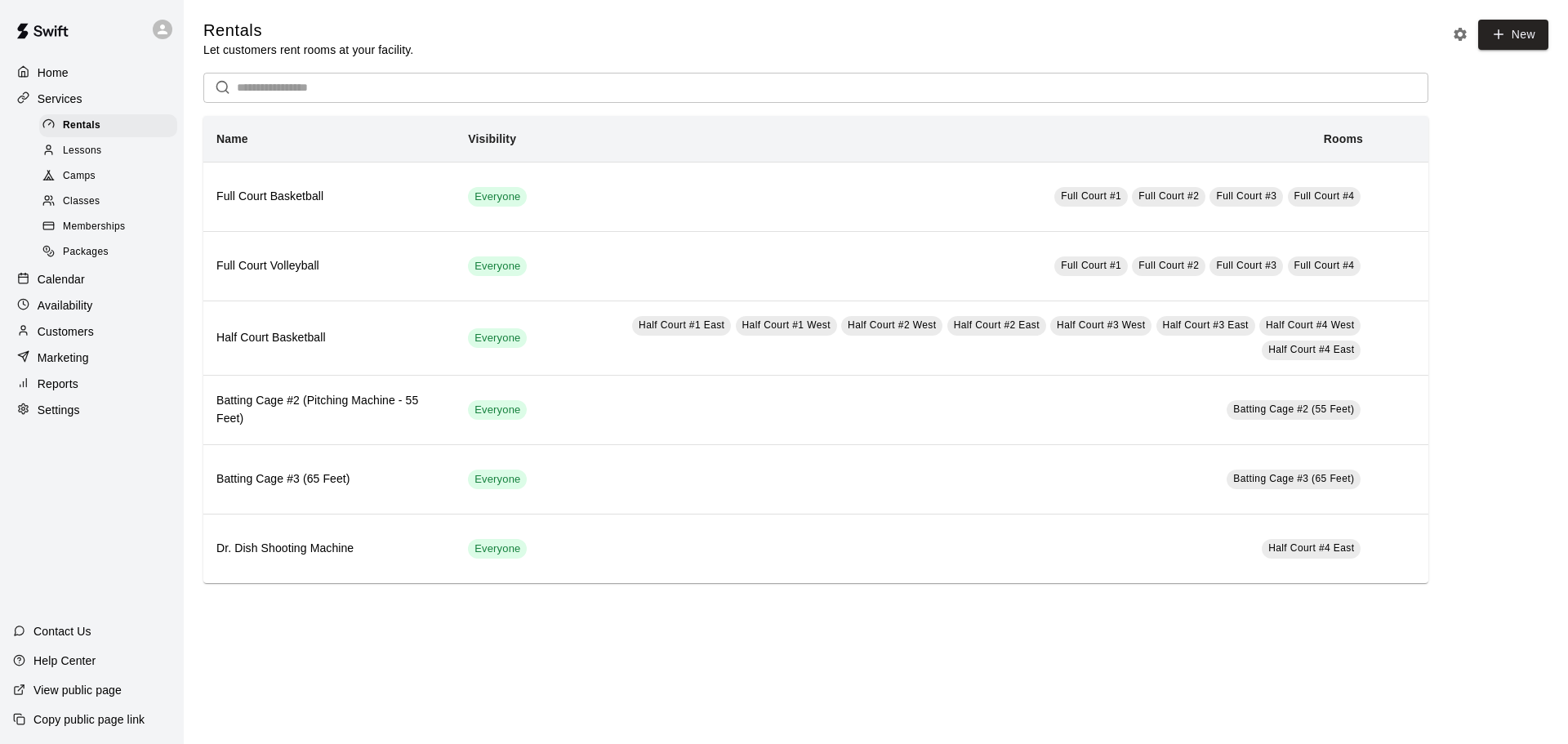
click at [79, 109] on div "Services" at bounding box center [91, 98] width 158 height 24
click at [82, 344] on div "Customers" at bounding box center [91, 331] width 158 height 24
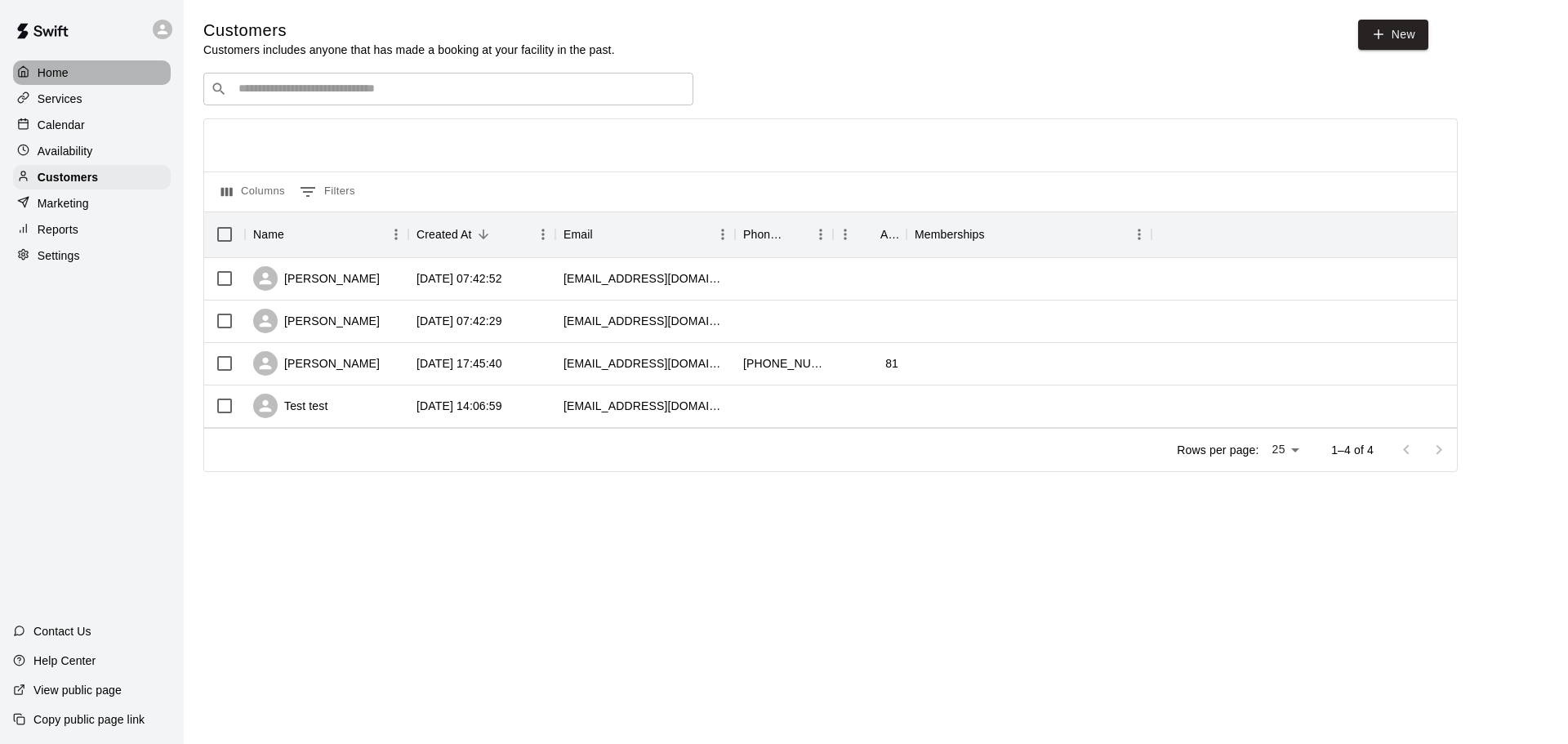
click at [75, 61] on div "Home" at bounding box center [91, 72] width 158 height 24
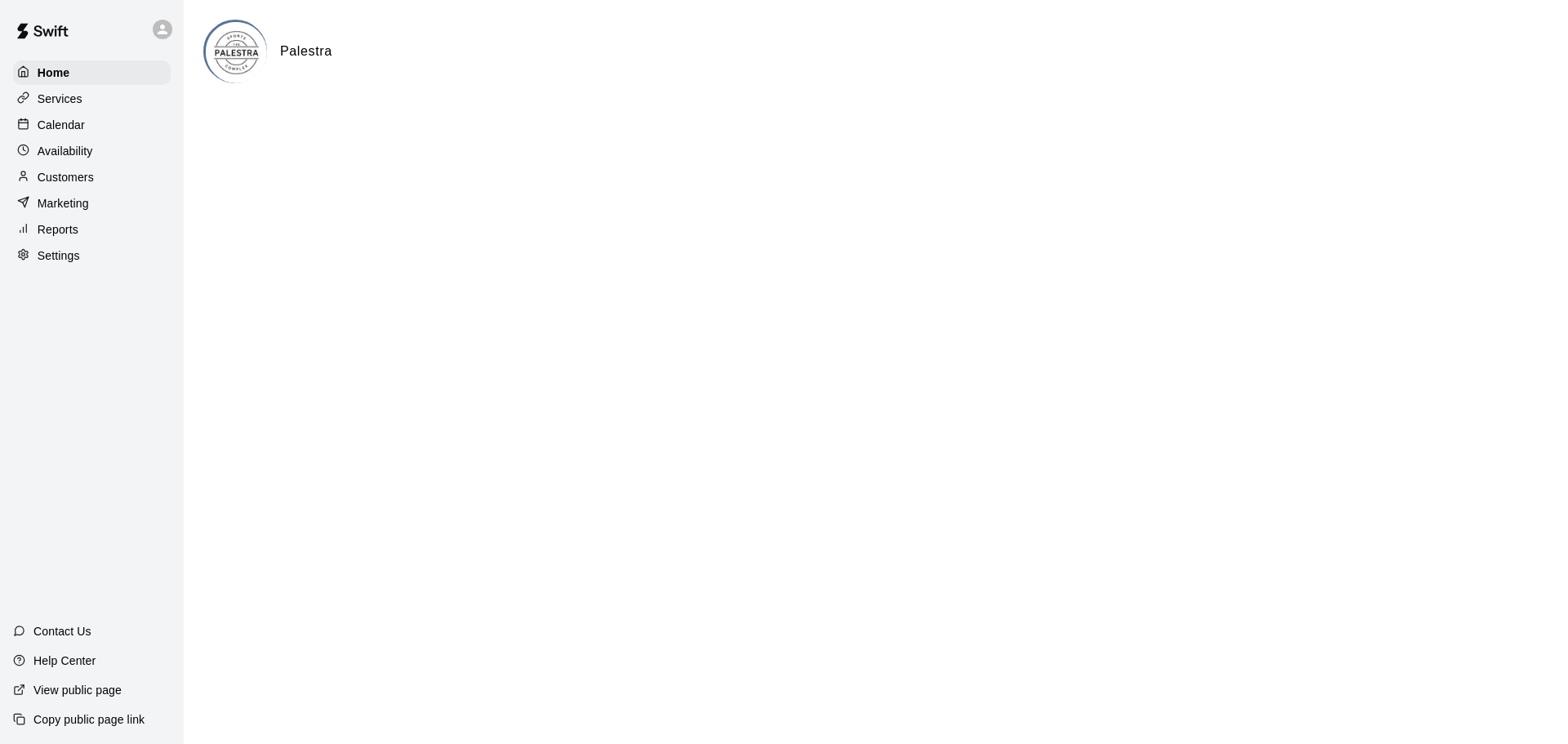
click at [88, 113] on div "Home Services Calendar Availability Customers Marketing Reports Settings" at bounding box center [92, 163] width 184 height 210
click at [85, 106] on div "Services" at bounding box center [91, 98] width 158 height 24
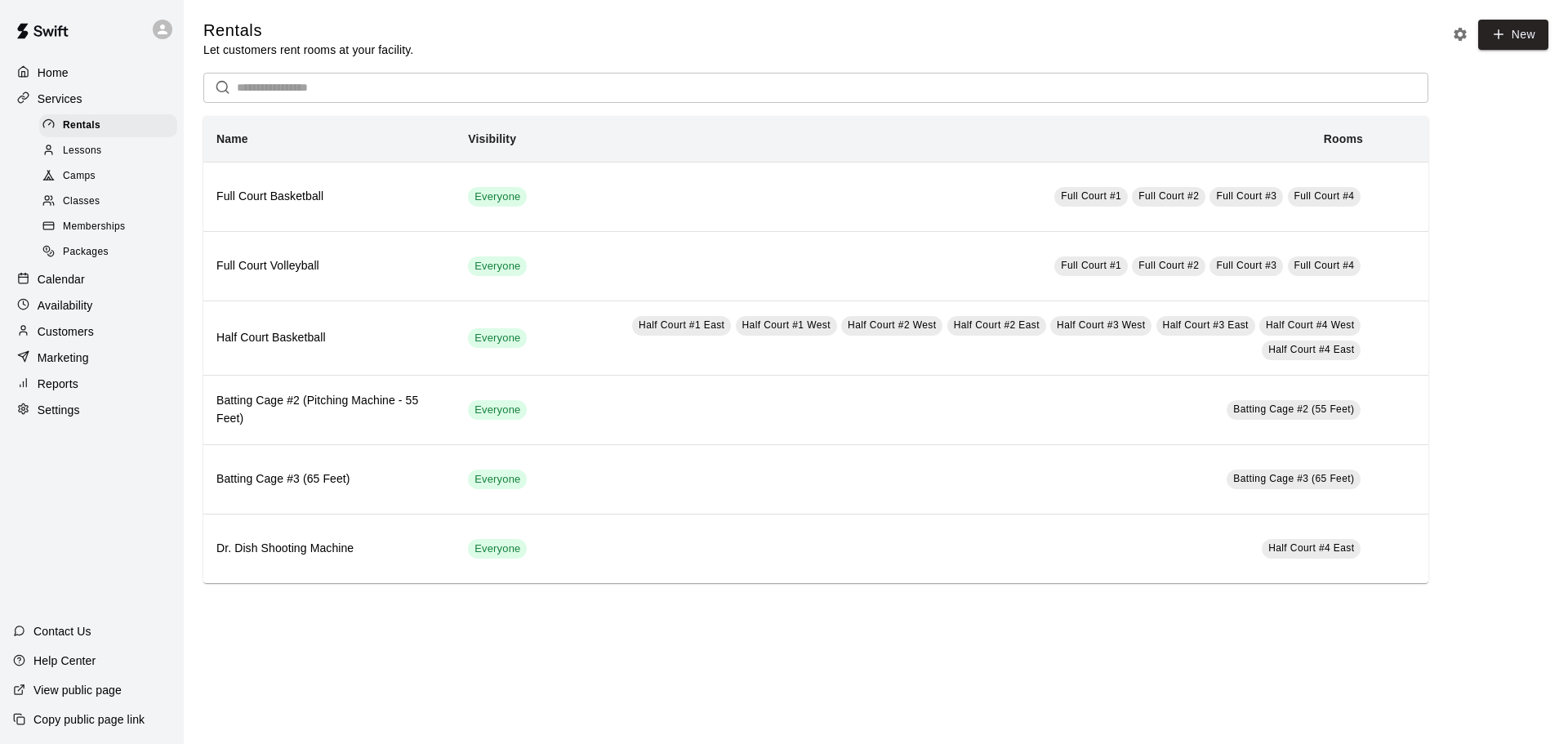
click at [97, 150] on span "Lessons" at bounding box center [82, 151] width 39 height 16
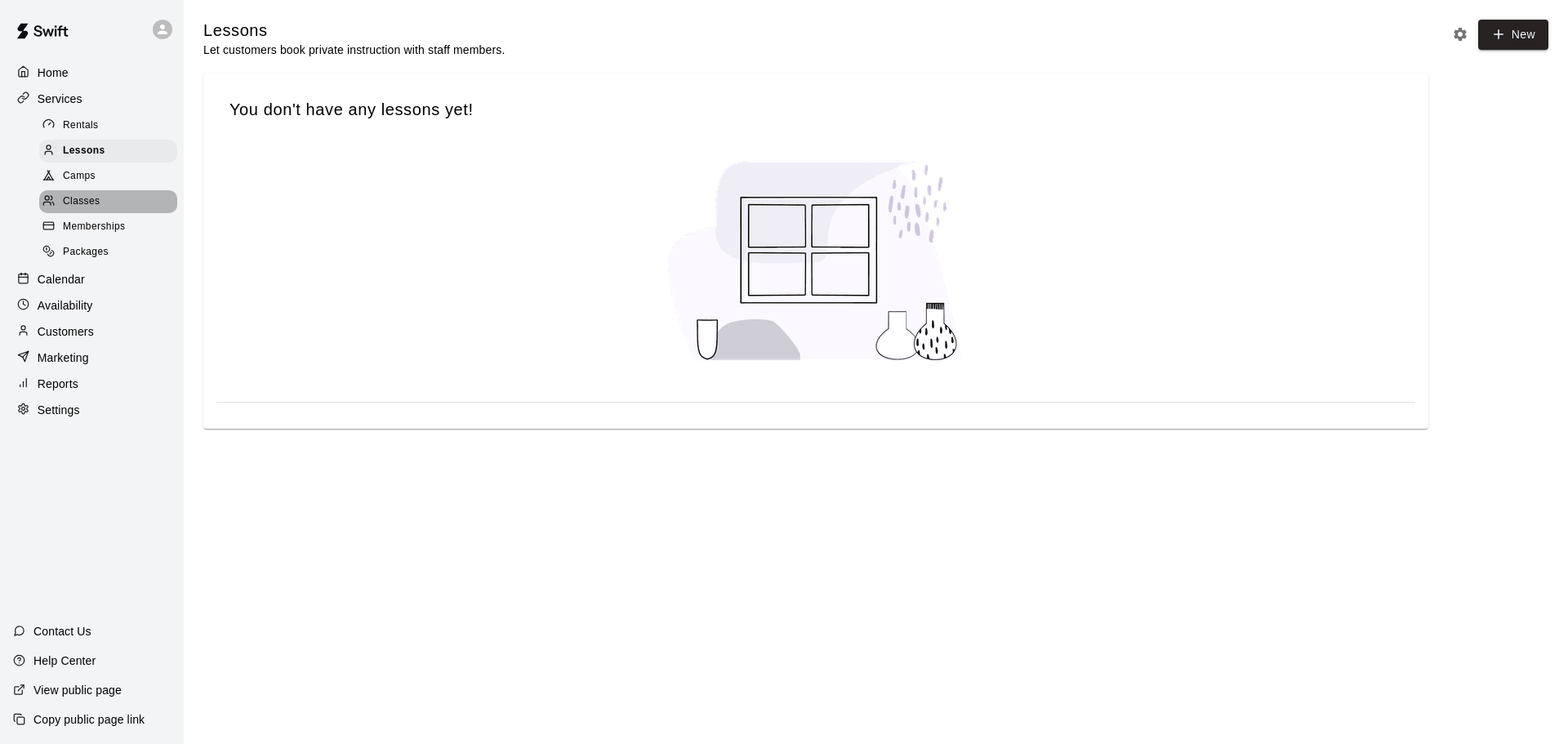
click at [94, 209] on span "Classes" at bounding box center [81, 201] width 37 height 16
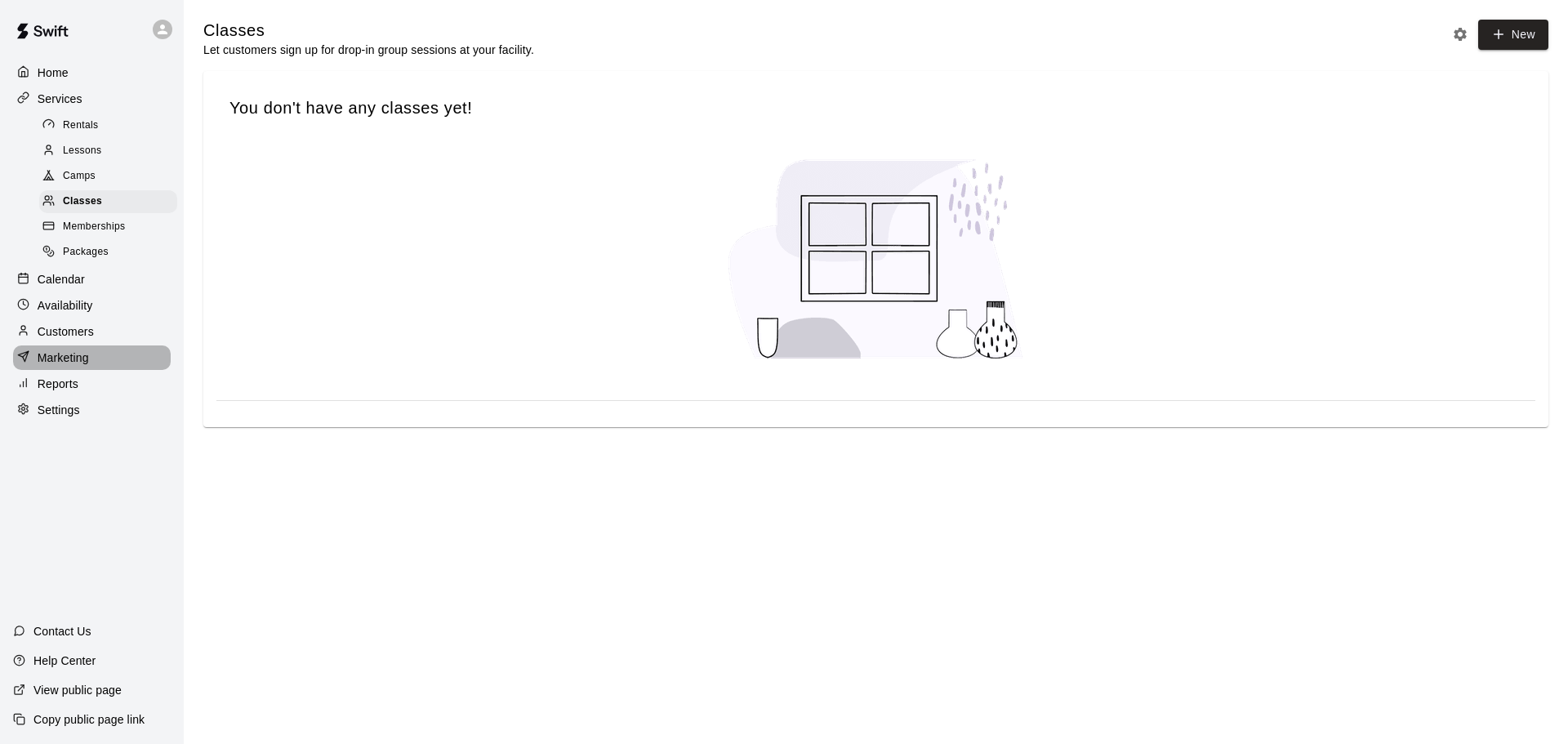
click at [84, 365] on p "Marketing" at bounding box center [63, 358] width 51 height 16
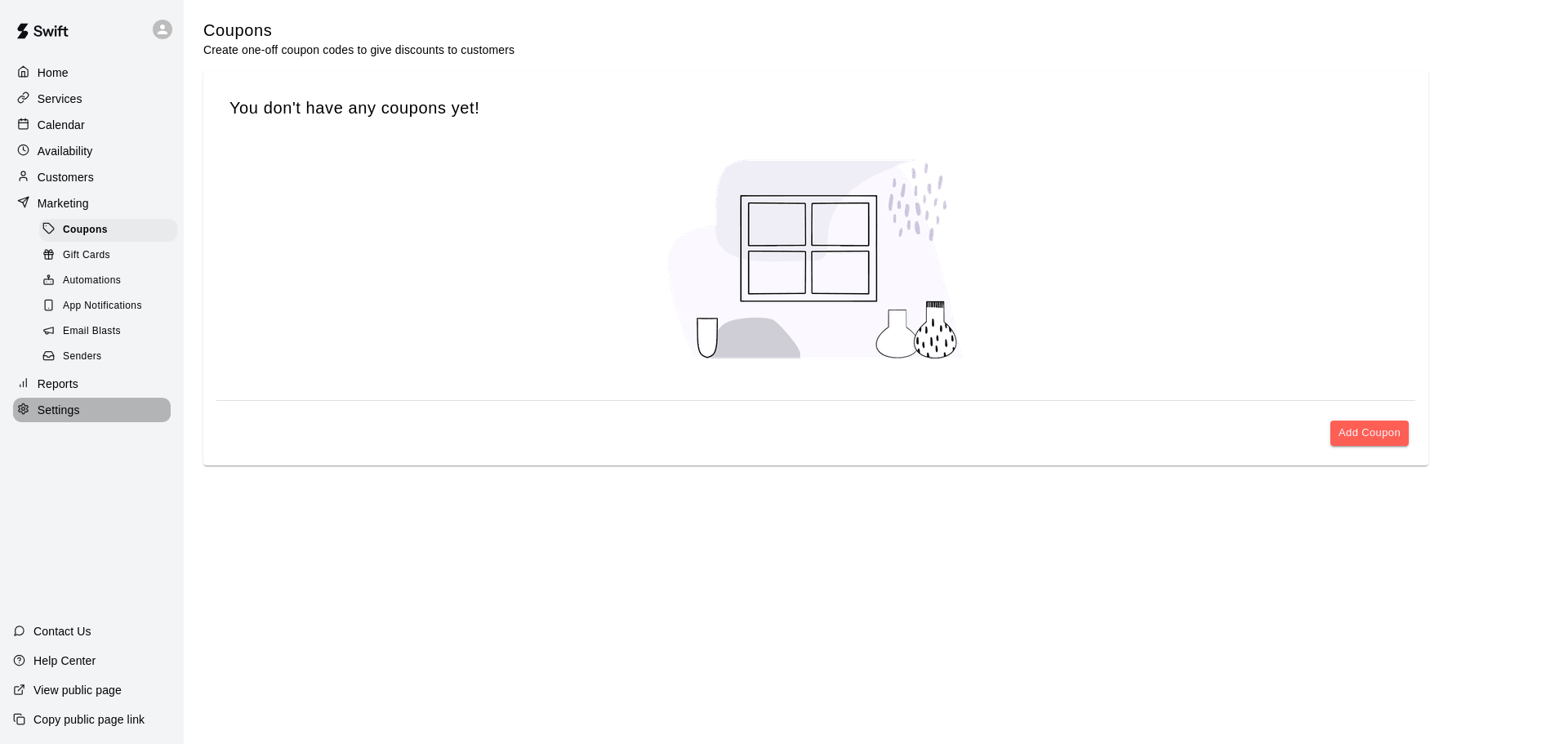
click at [81, 418] on div "Settings" at bounding box center [91, 410] width 158 height 24
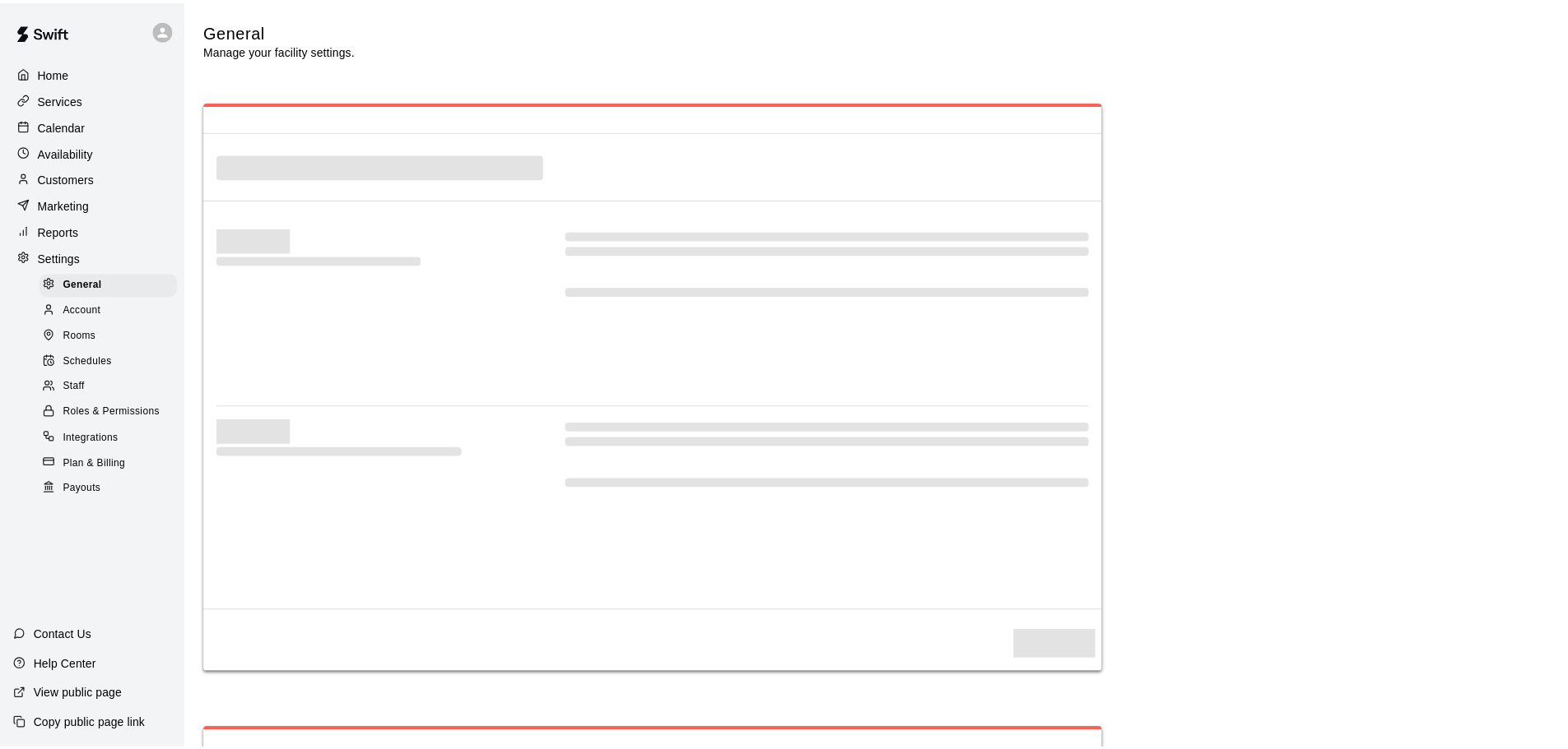
scroll to position [3311, 0]
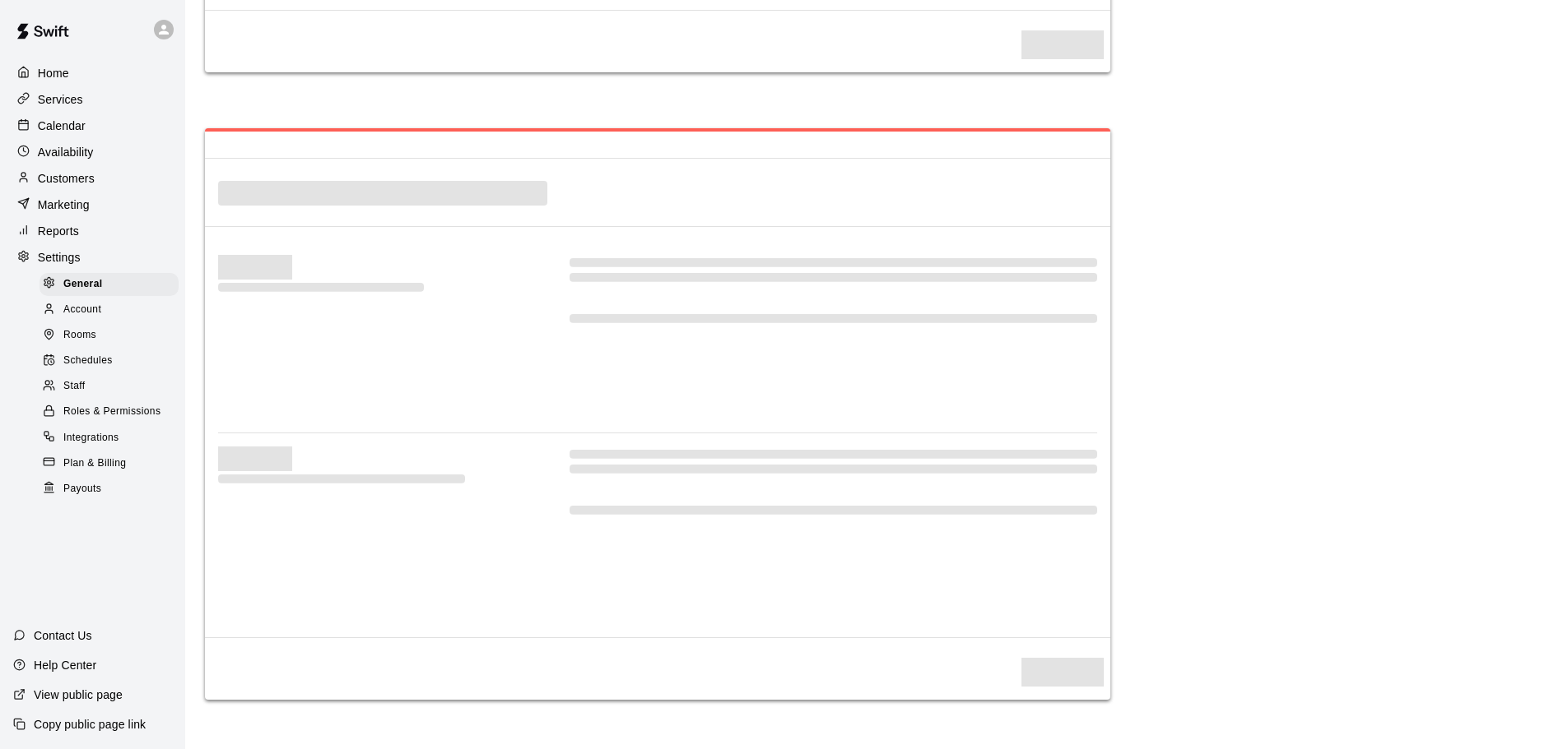
select select "**"
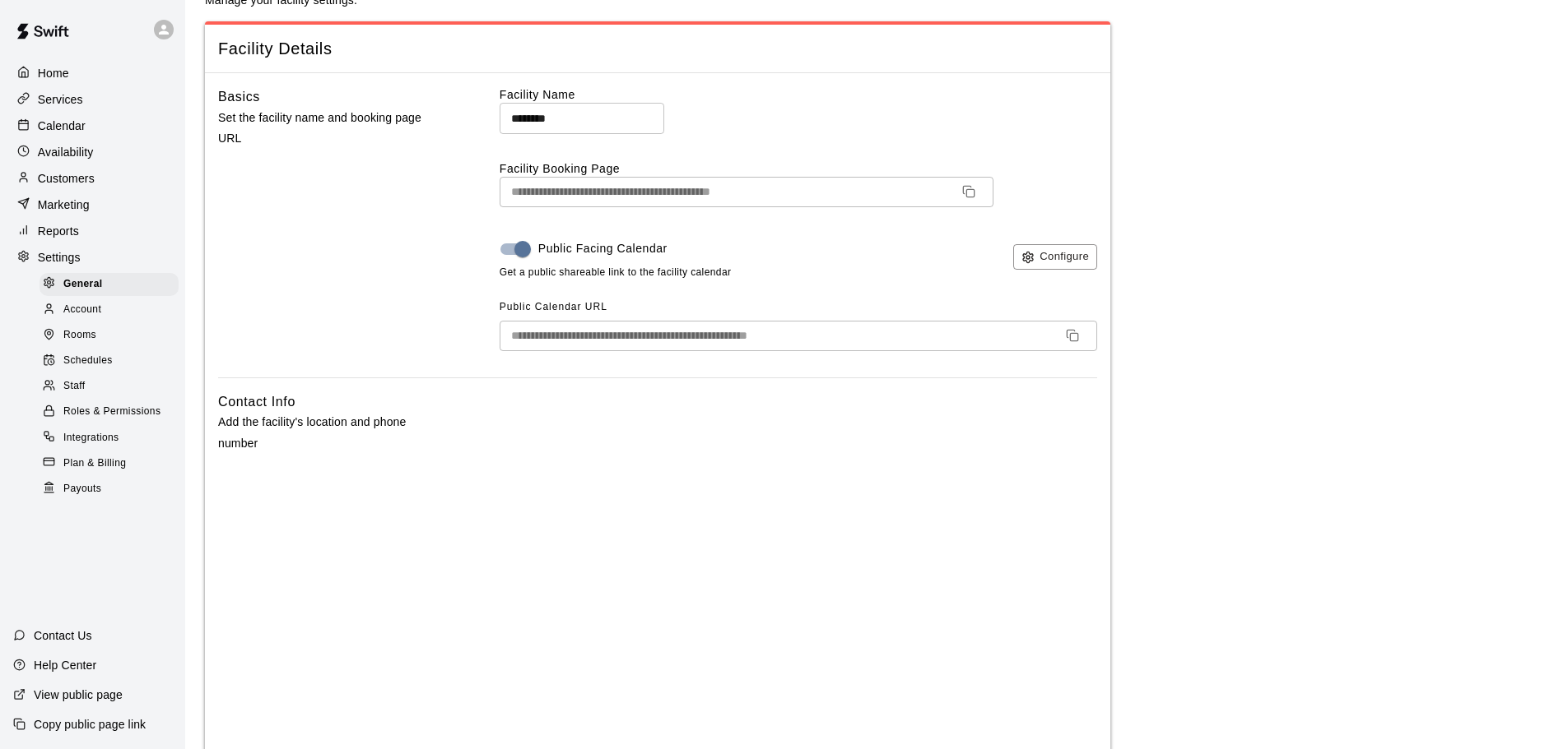
scroll to position [0, 0]
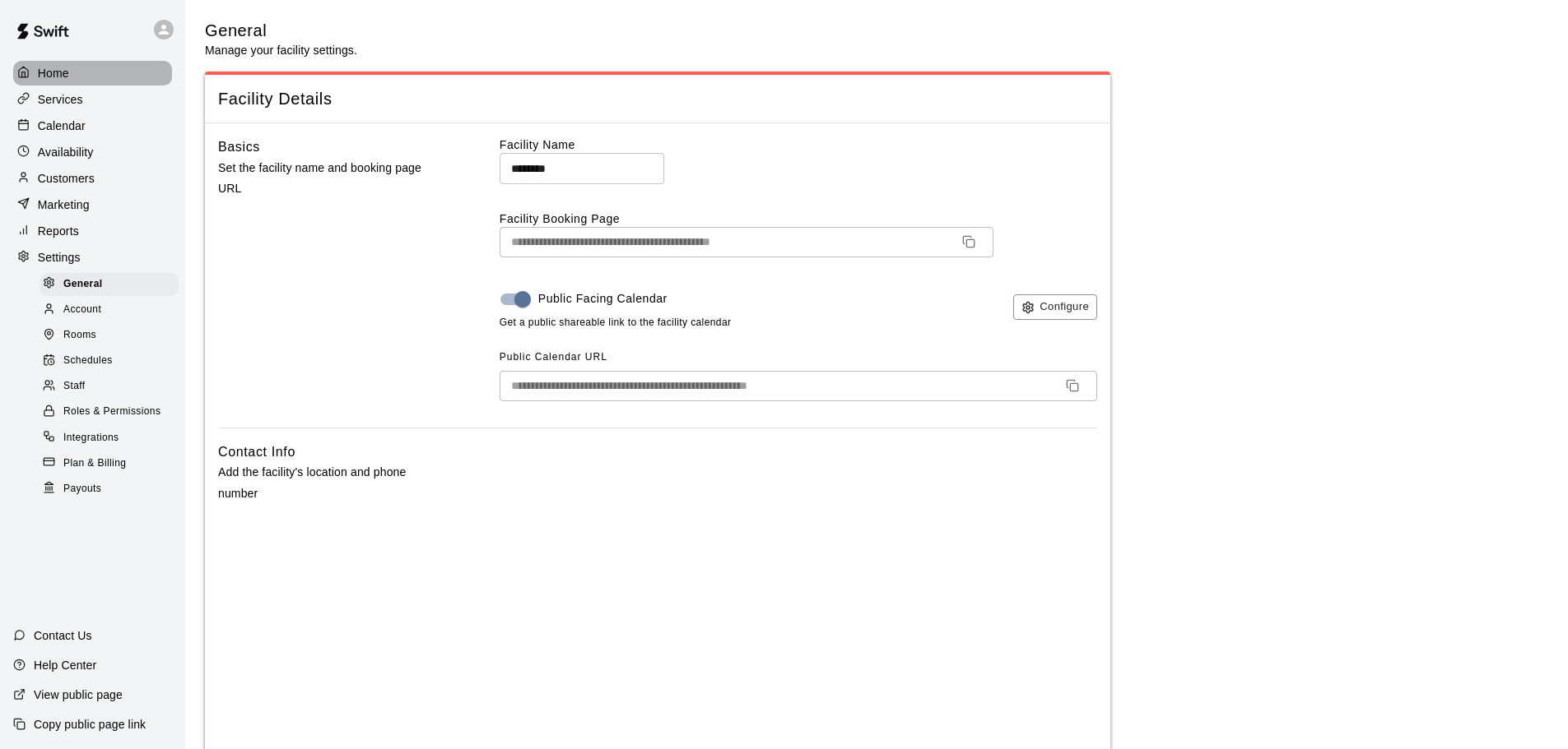
click at [53, 74] on p "Home" at bounding box center [54, 73] width 31 height 16
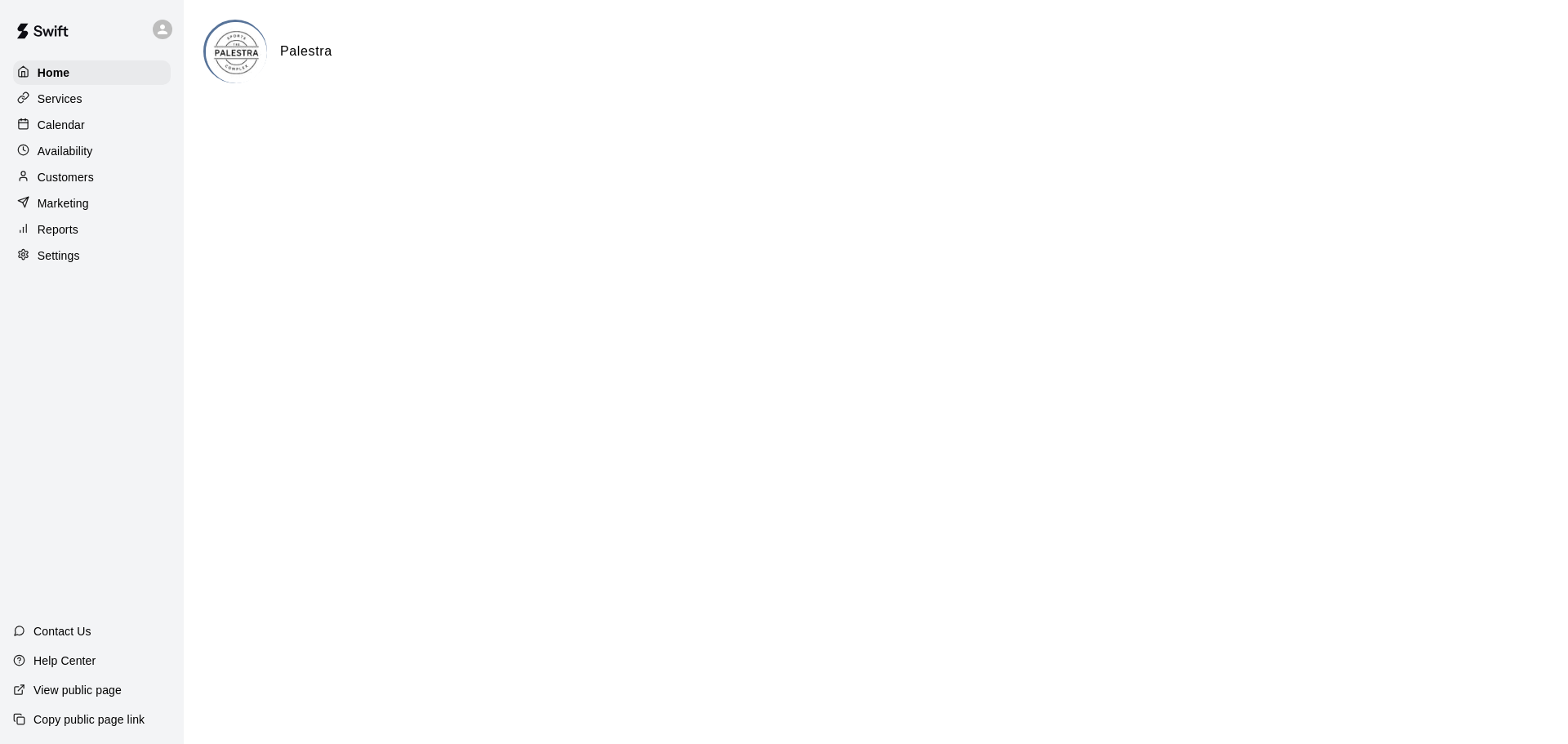
click at [70, 185] on p "Customers" at bounding box center [66, 177] width 56 height 16
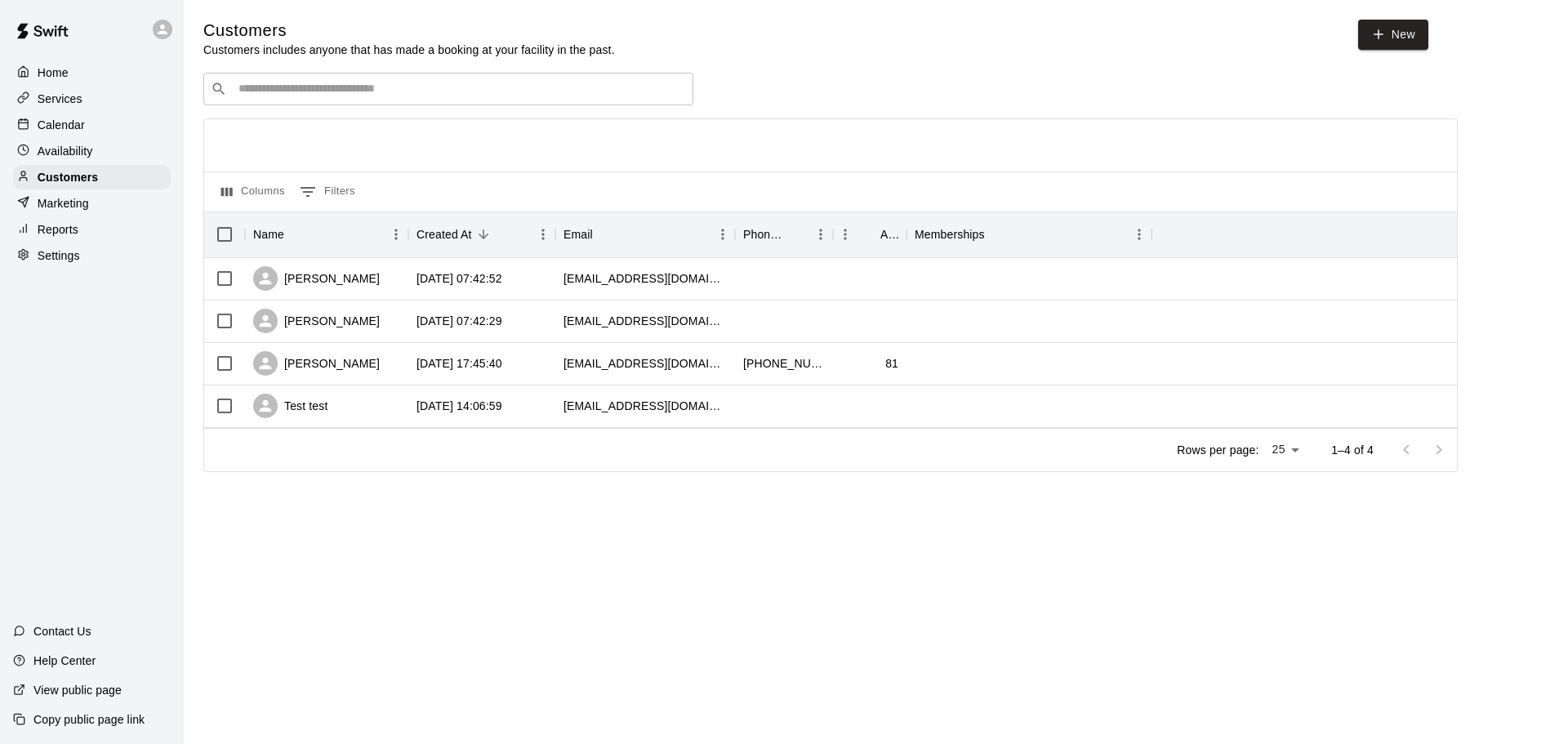
click at [64, 216] on div "Marketing" at bounding box center [91, 203] width 158 height 24
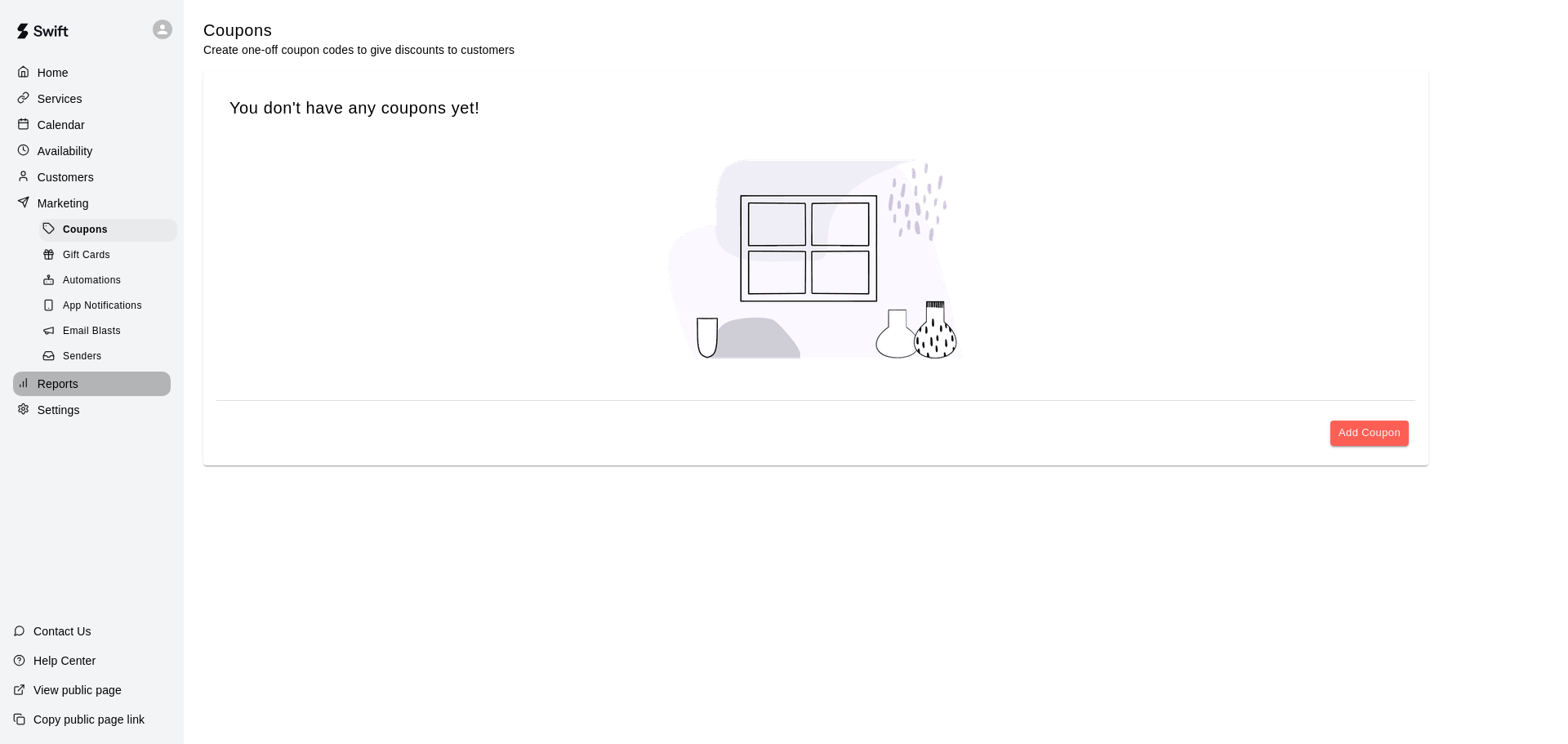
click at [97, 392] on div "Reports" at bounding box center [91, 384] width 158 height 24
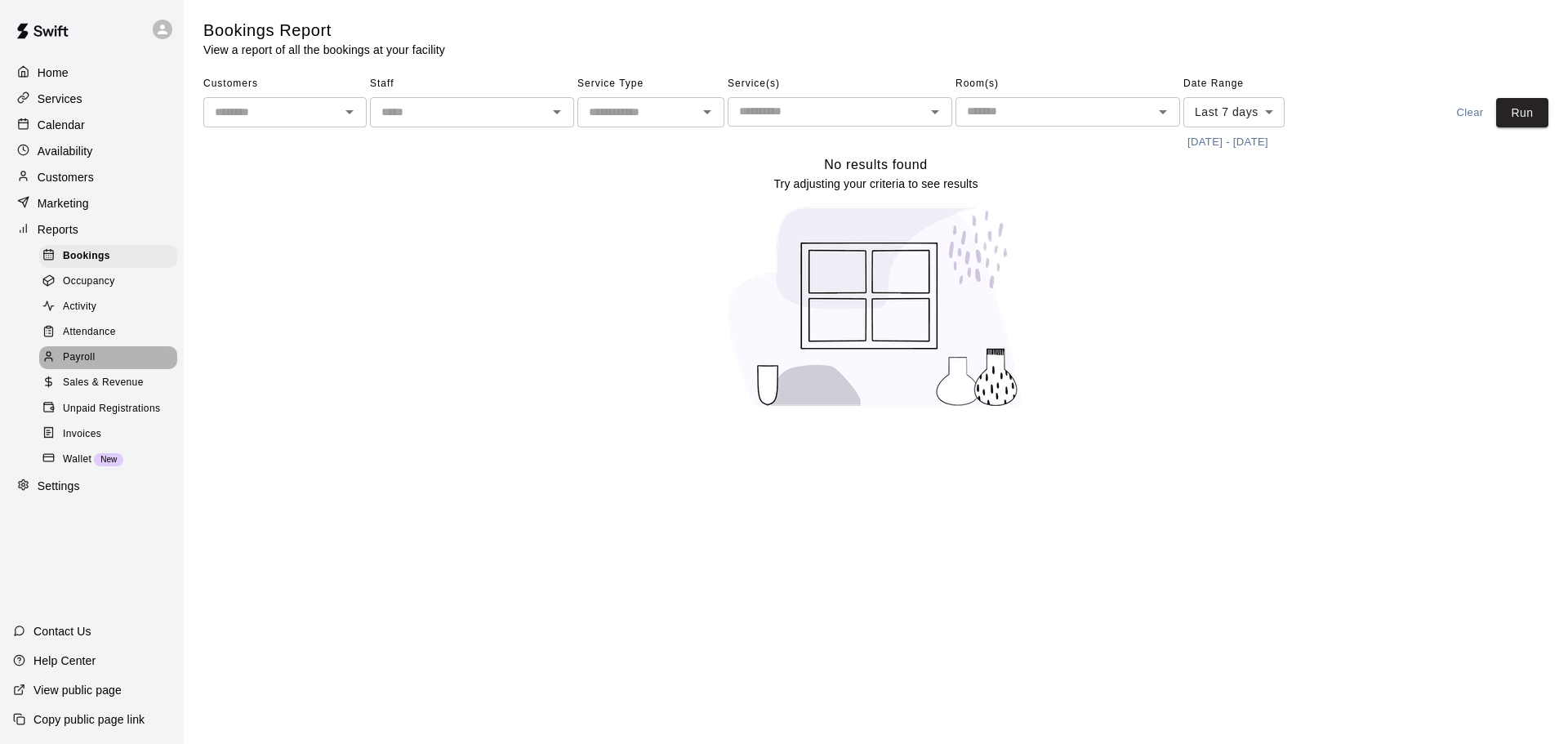
click at [113, 368] on div "Payroll" at bounding box center [107, 358] width 138 height 23
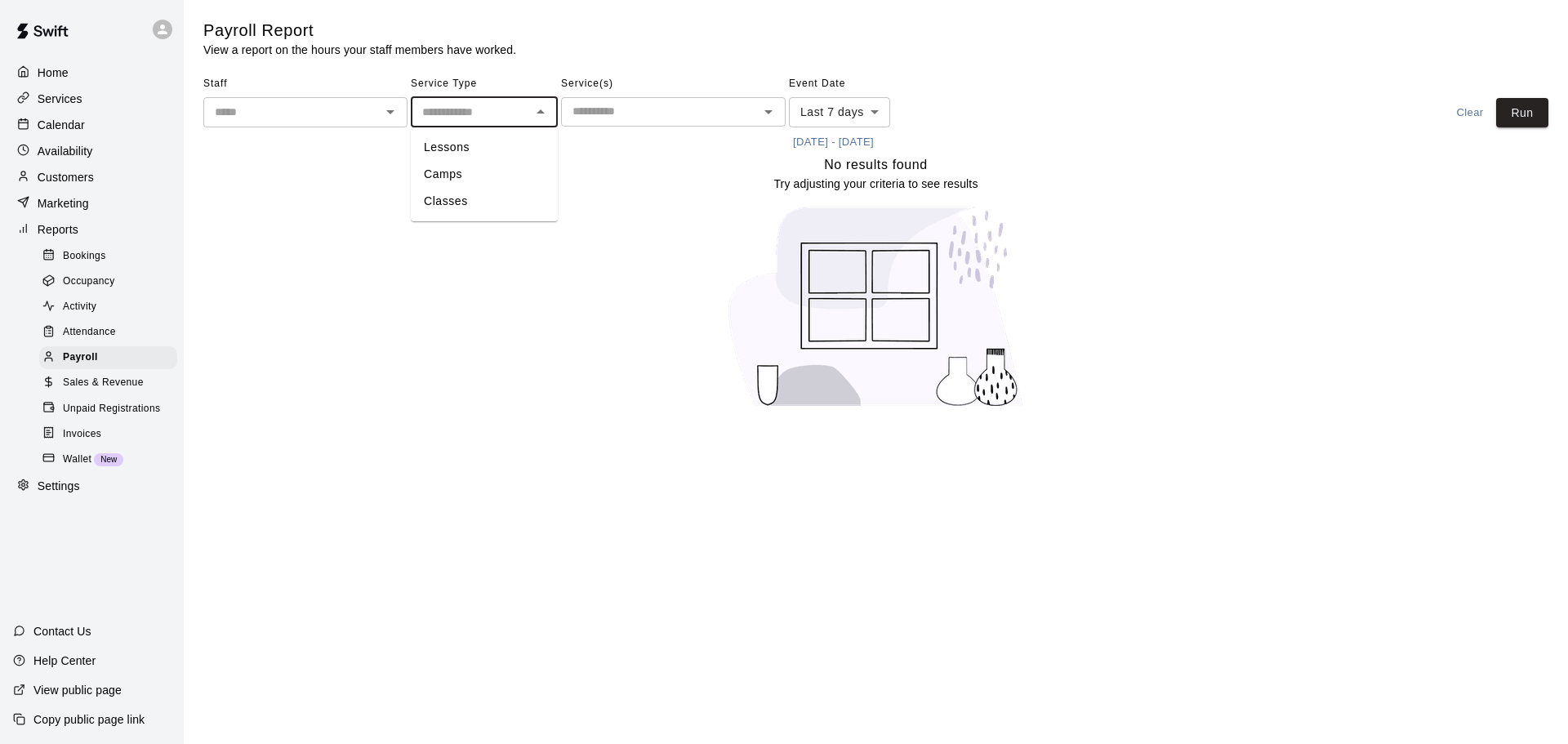
click at [464, 117] on input "text" at bounding box center [471, 112] width 110 height 21
click at [97, 391] on span "Sales & Revenue" at bounding box center [104, 383] width 81 height 16
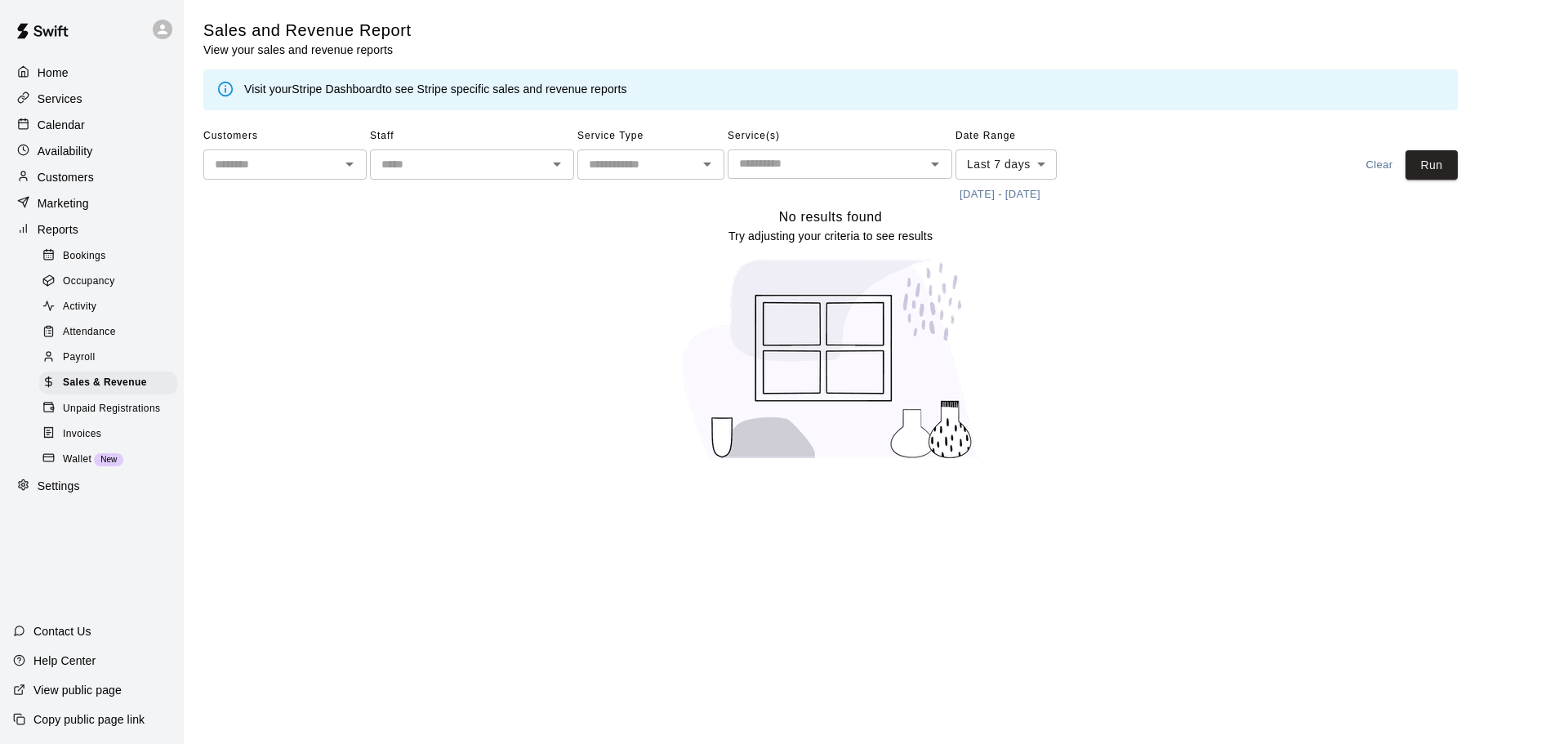
click at [346, 167] on icon "Open" at bounding box center [349, 164] width 20 height 20
click at [79, 417] on span "Unpaid Registrations" at bounding box center [112, 409] width 97 height 16
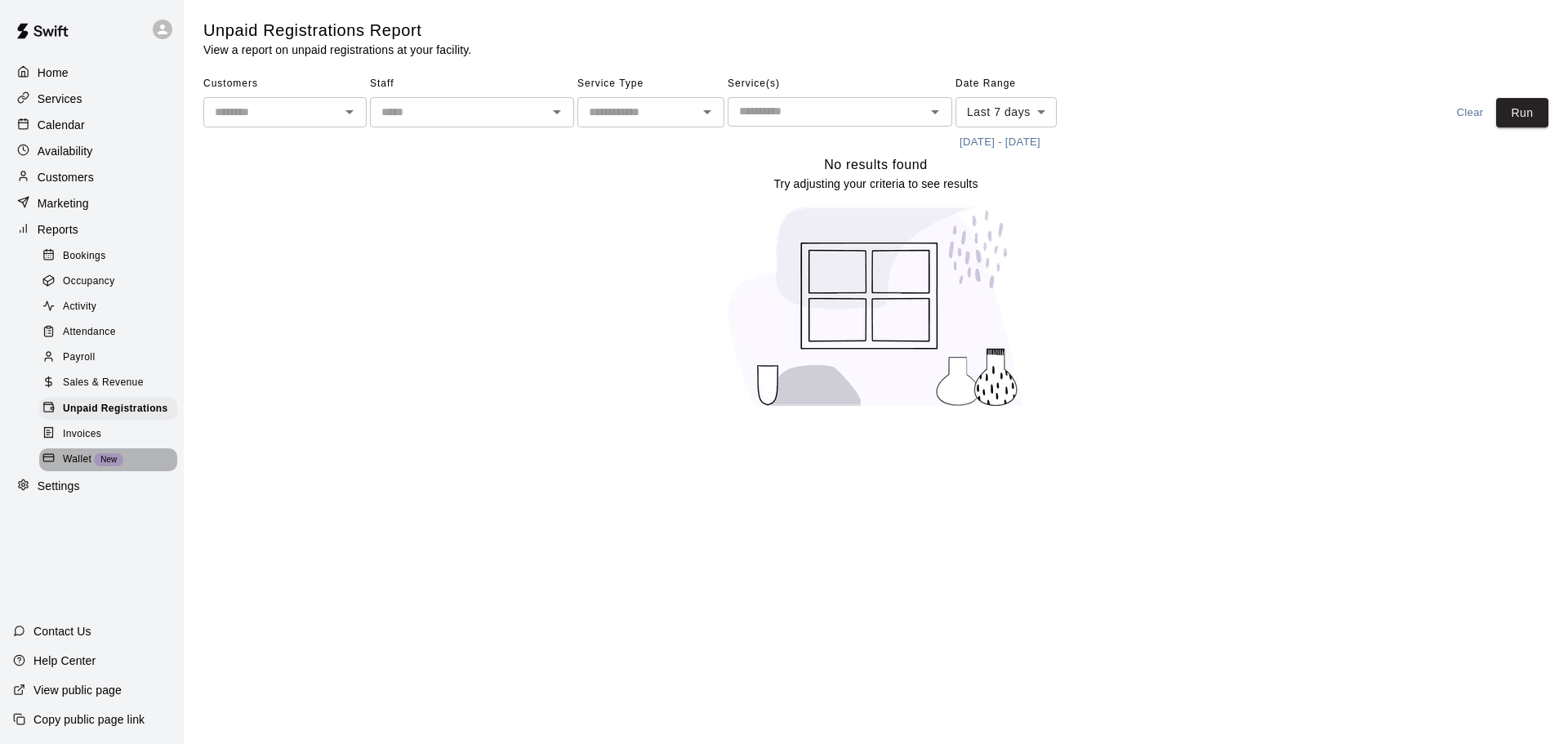
click at [88, 468] on span "Wallet" at bounding box center [78, 460] width 29 height 16
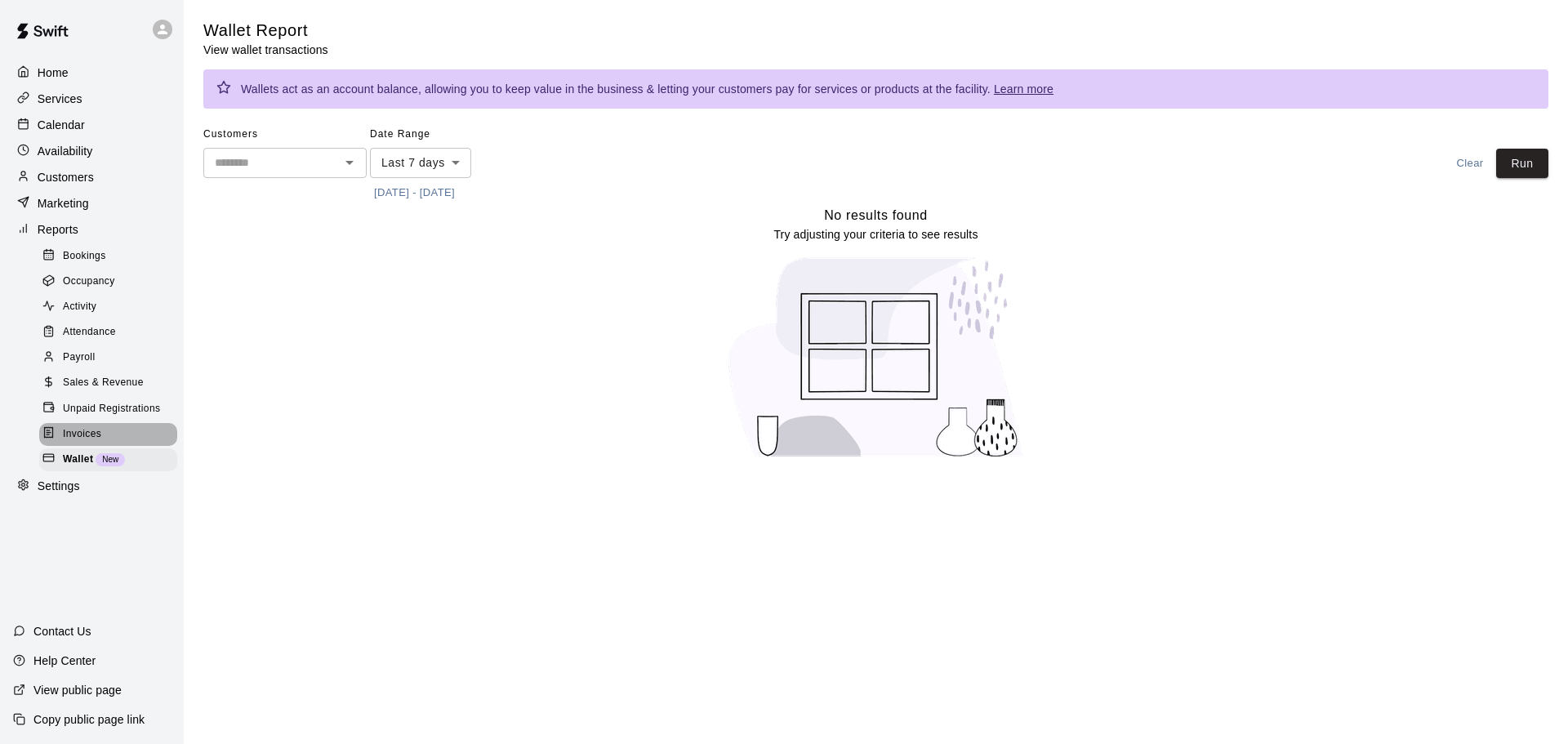
click at [103, 444] on div "Invoices" at bounding box center [107, 434] width 138 height 23
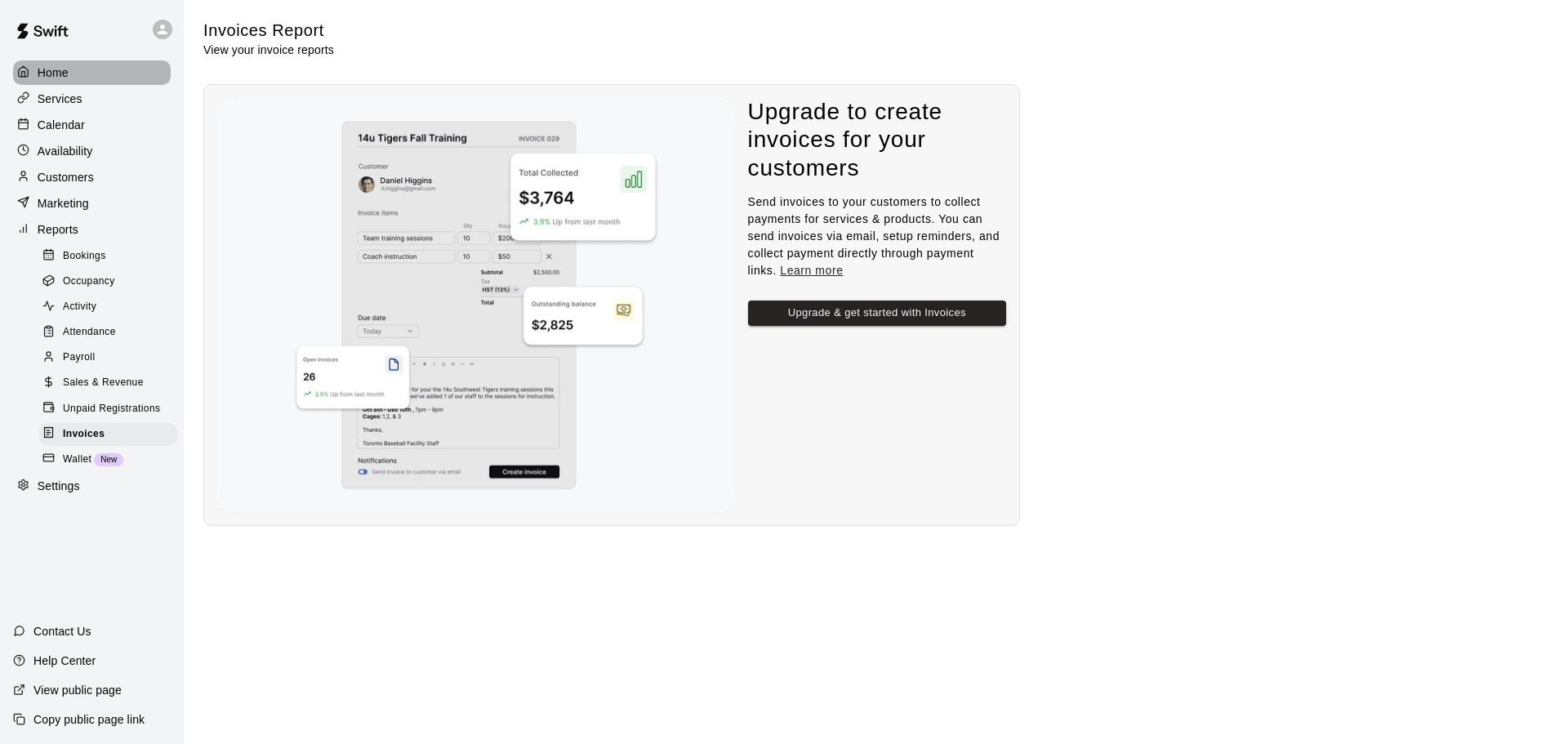
click at [107, 81] on div "Home" at bounding box center [91, 72] width 158 height 24
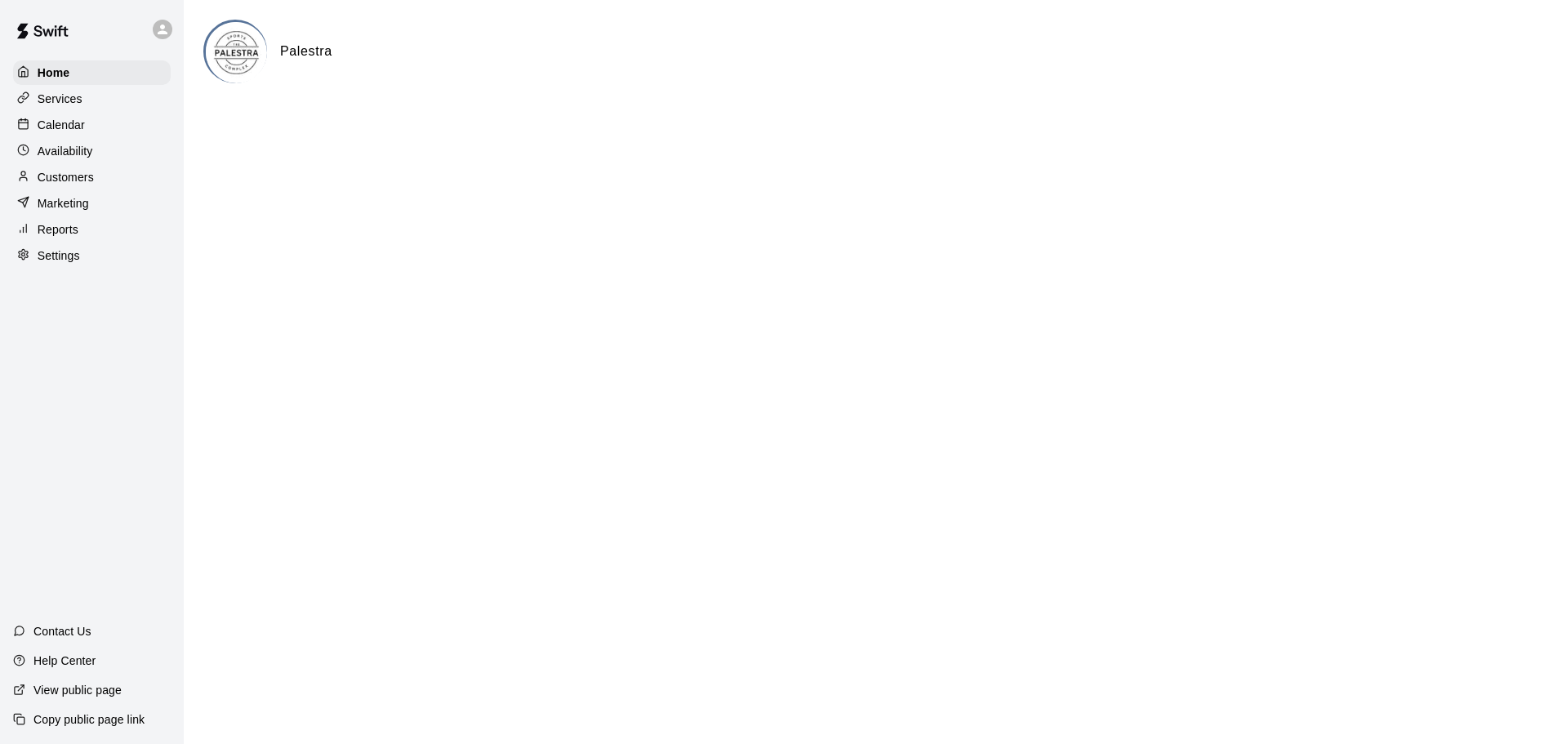
click at [119, 141] on div "Home Services Calendar Availability Customers Marketing Reports Settings" at bounding box center [92, 163] width 184 height 210
click at [117, 125] on div "Calendar" at bounding box center [91, 125] width 158 height 24
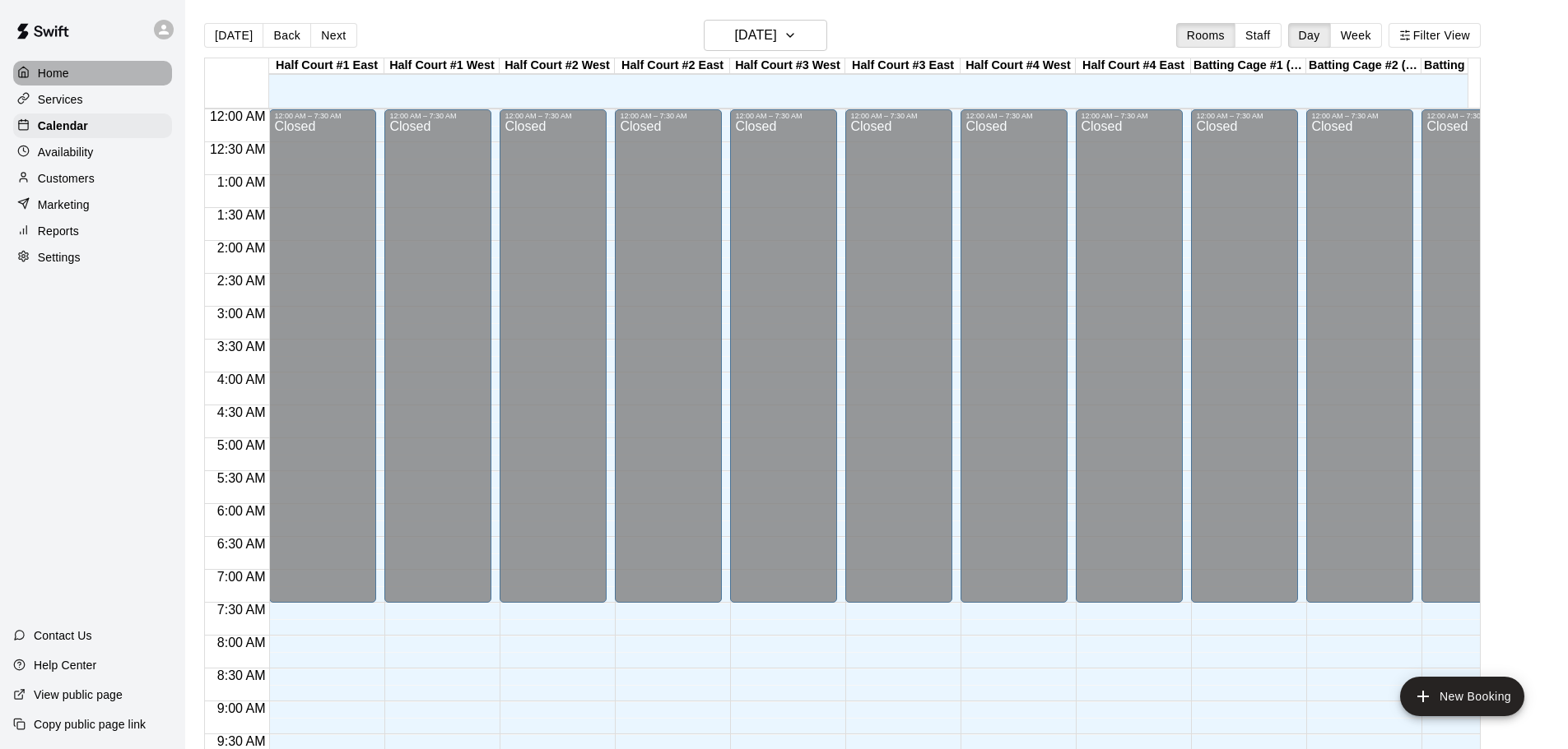
click at [92, 77] on div "Home" at bounding box center [92, 73] width 159 height 25
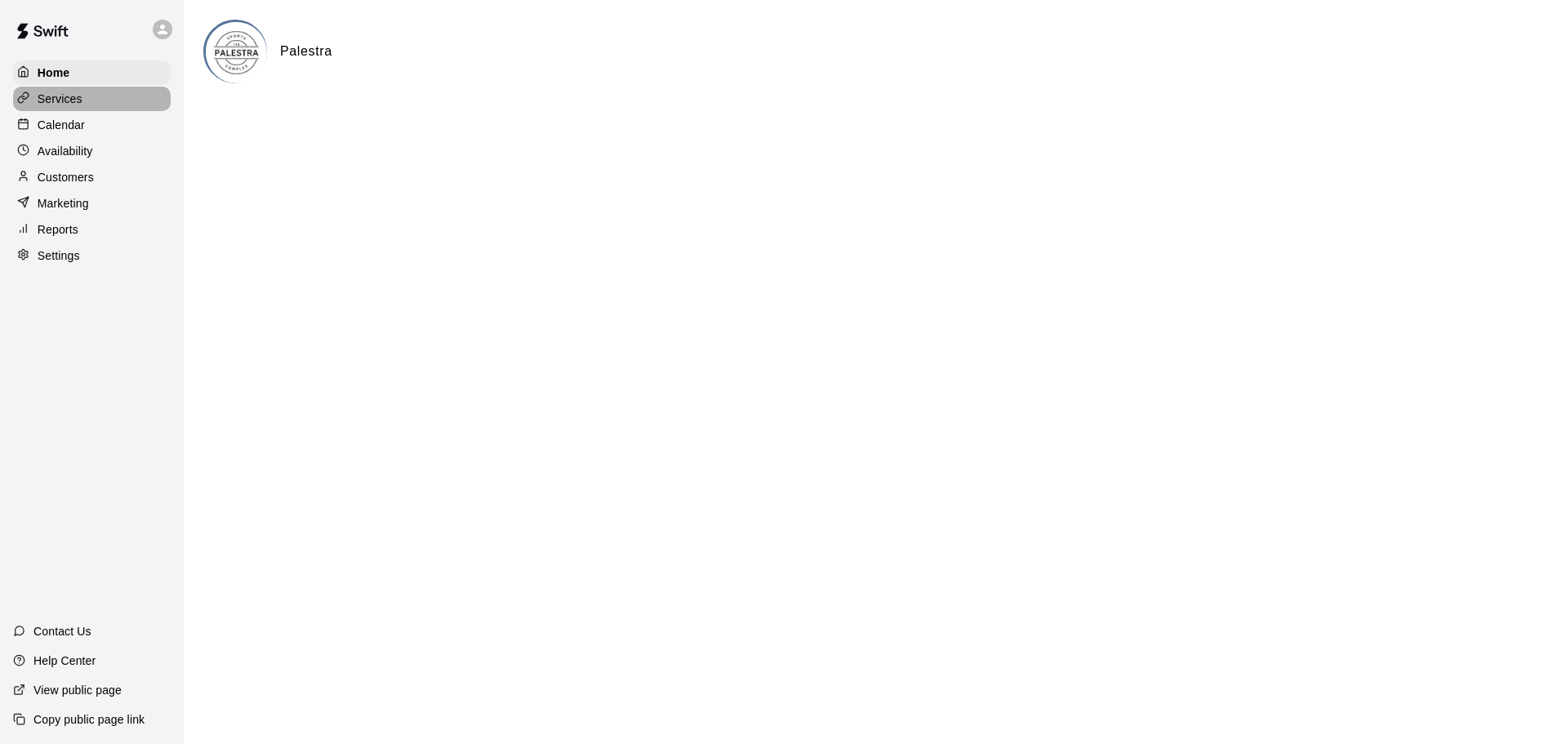
click at [68, 100] on p "Services" at bounding box center [60, 98] width 45 height 16
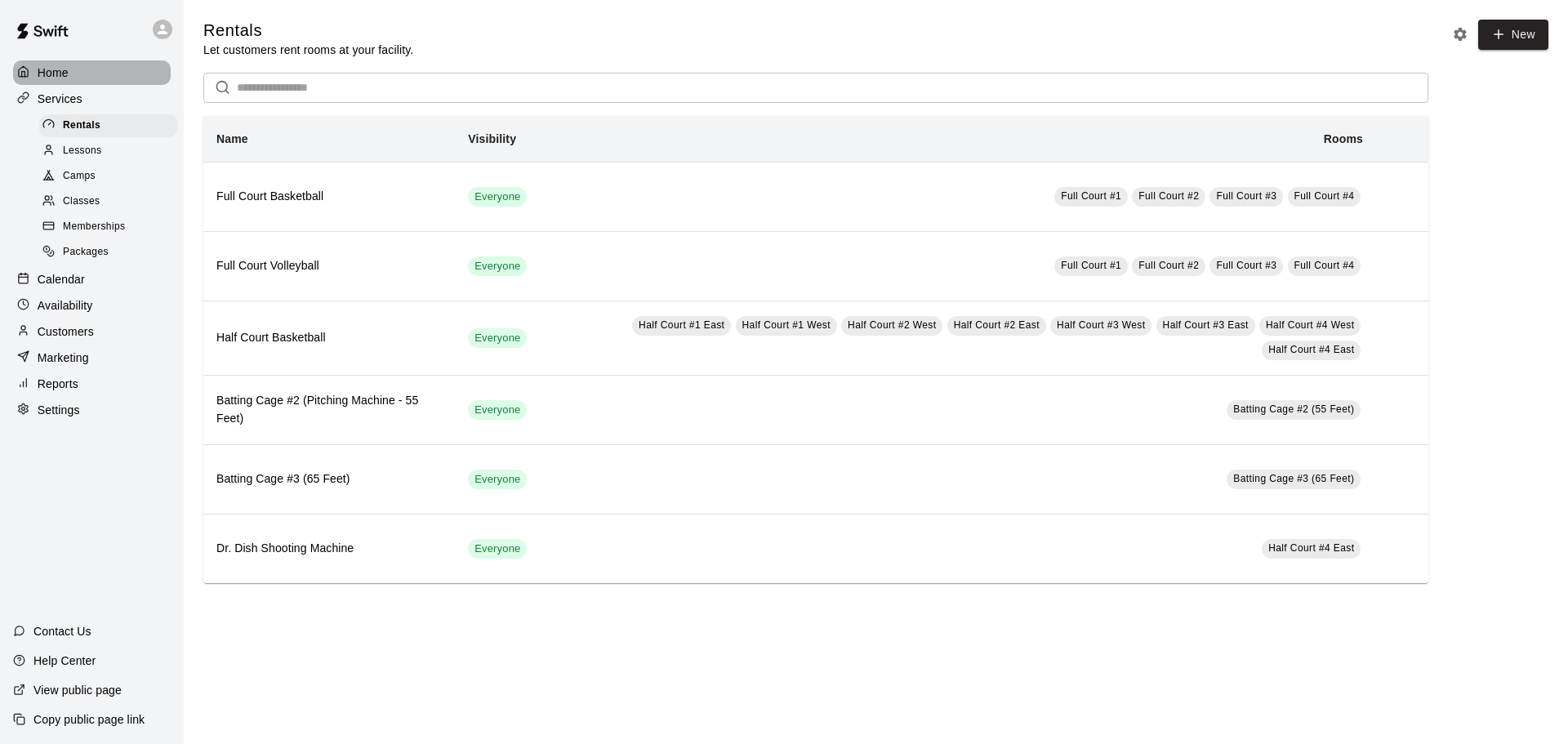
click at [65, 84] on div "Home" at bounding box center [91, 72] width 158 height 24
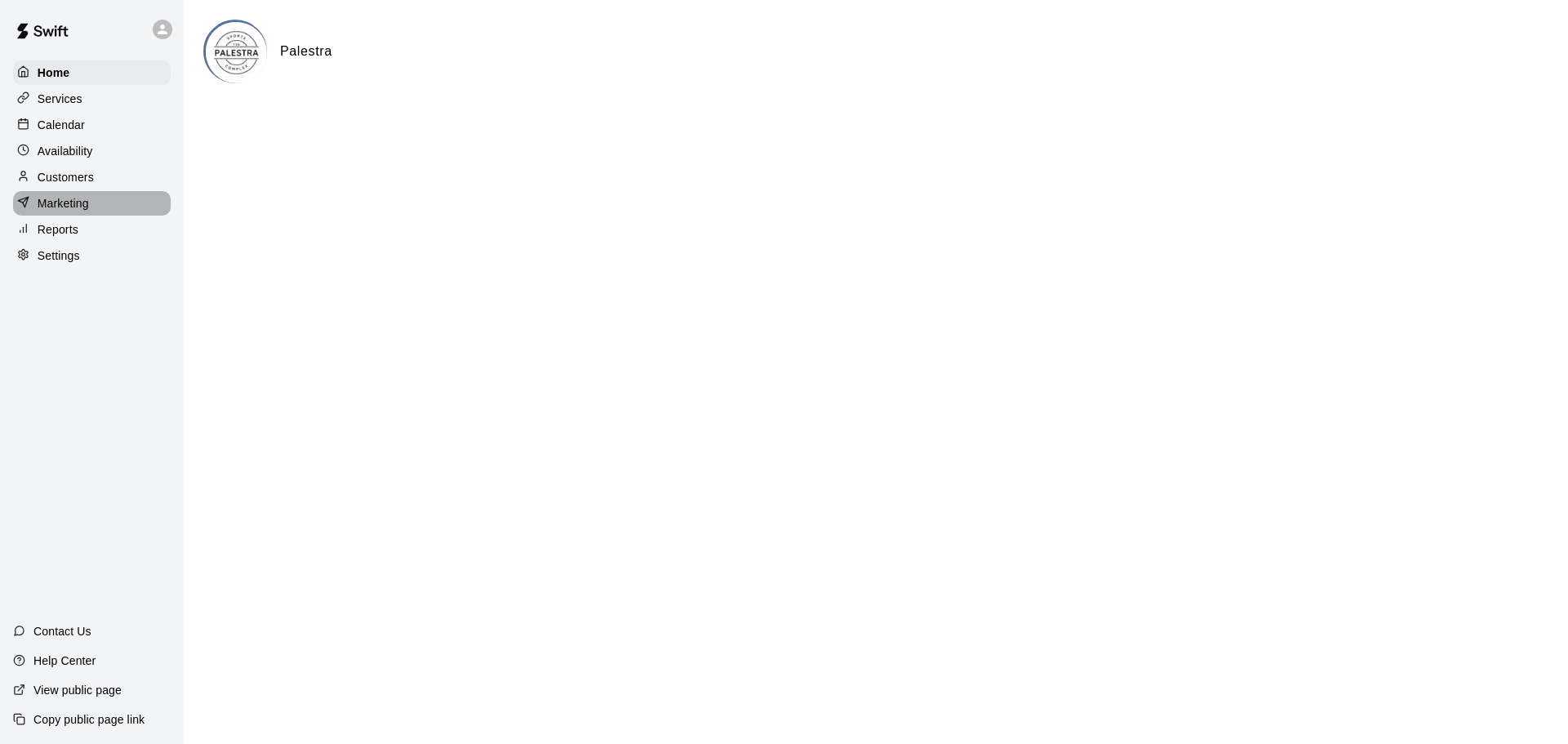
click at [77, 208] on p "Marketing" at bounding box center [63, 203] width 51 height 16
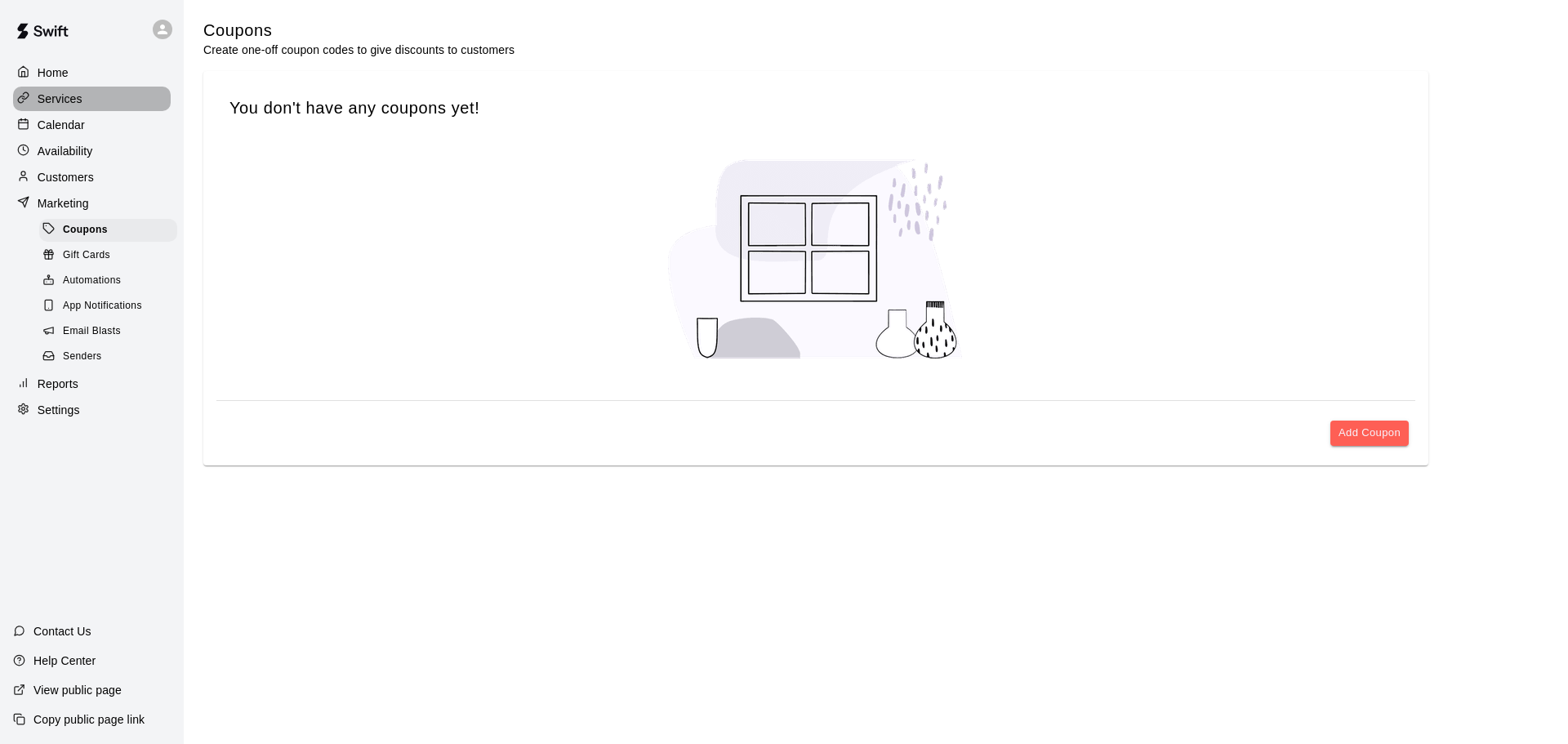
click at [63, 101] on p "Services" at bounding box center [60, 98] width 45 height 16
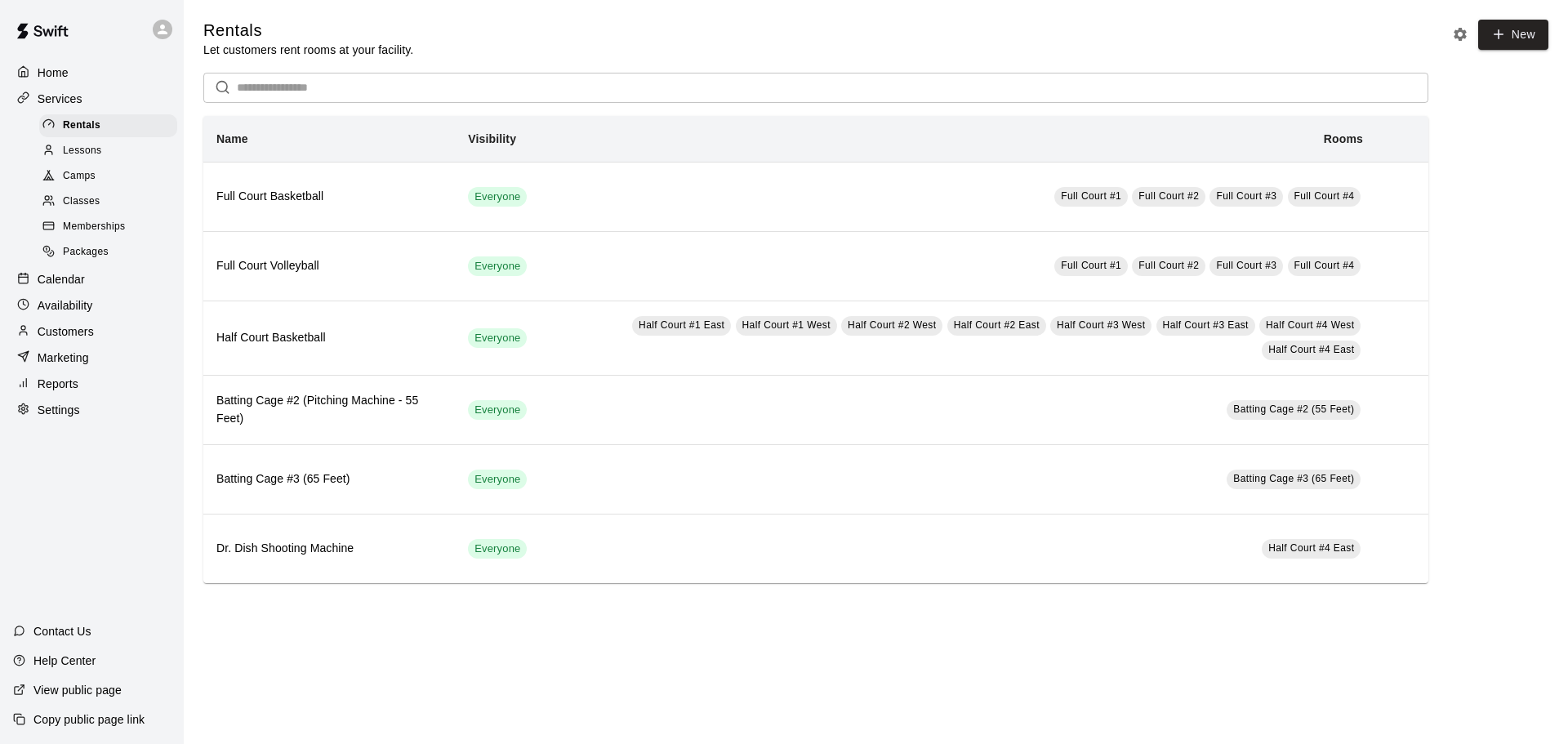
click at [91, 142] on link "Lessons" at bounding box center [111, 151] width 144 height 25
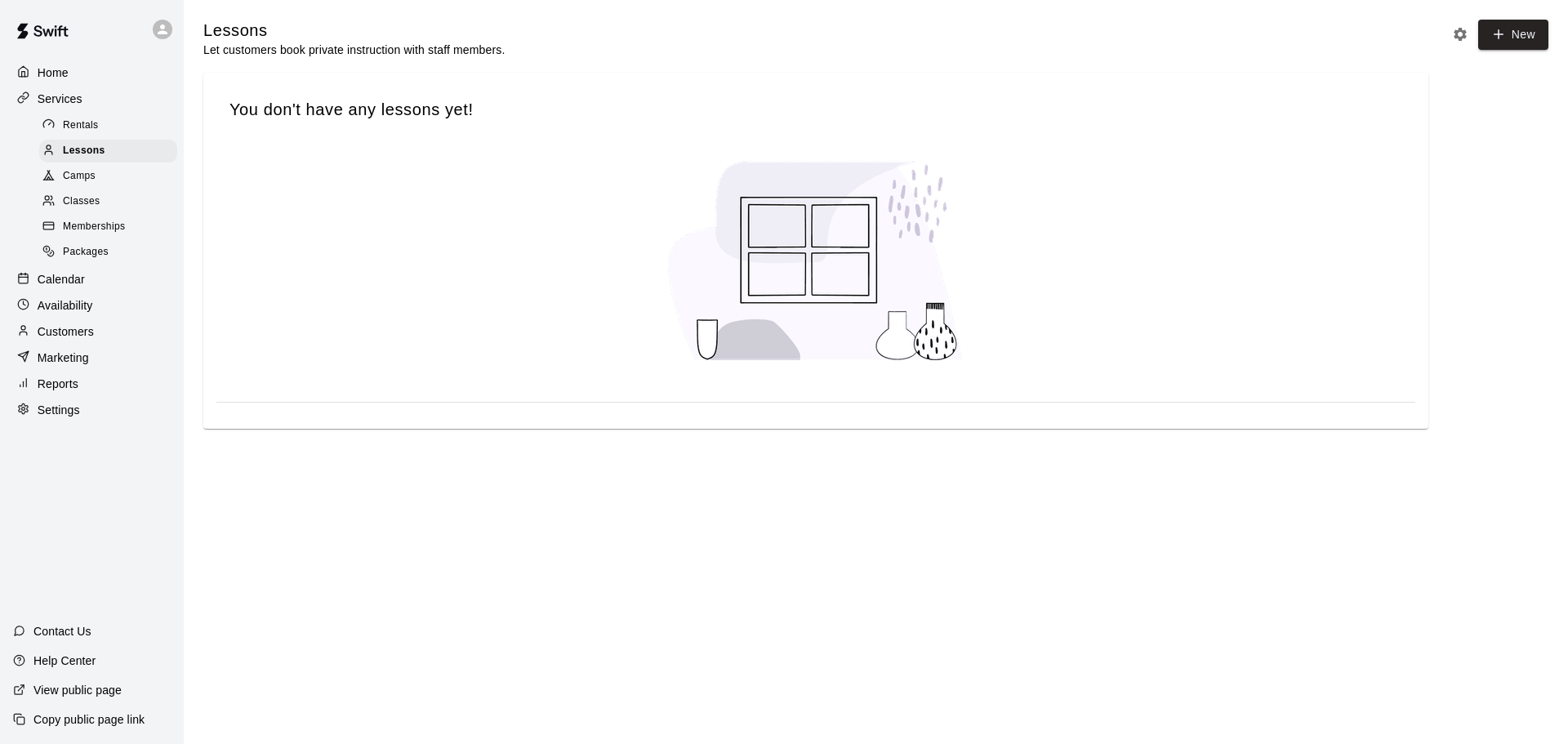
click at [110, 188] on div "Camps" at bounding box center [107, 176] width 138 height 23
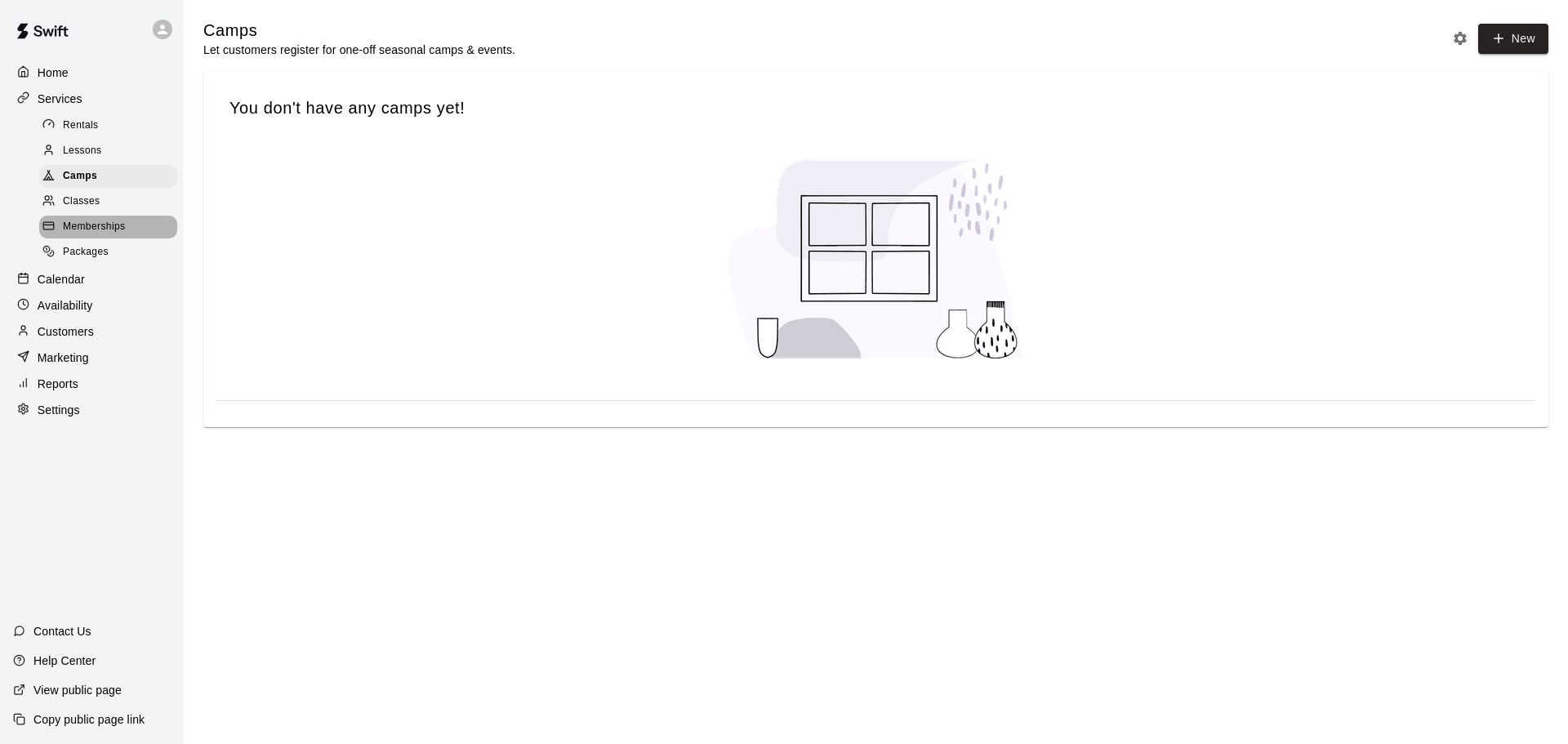
click at [116, 228] on span "Memberships" at bounding box center [94, 227] width 62 height 16
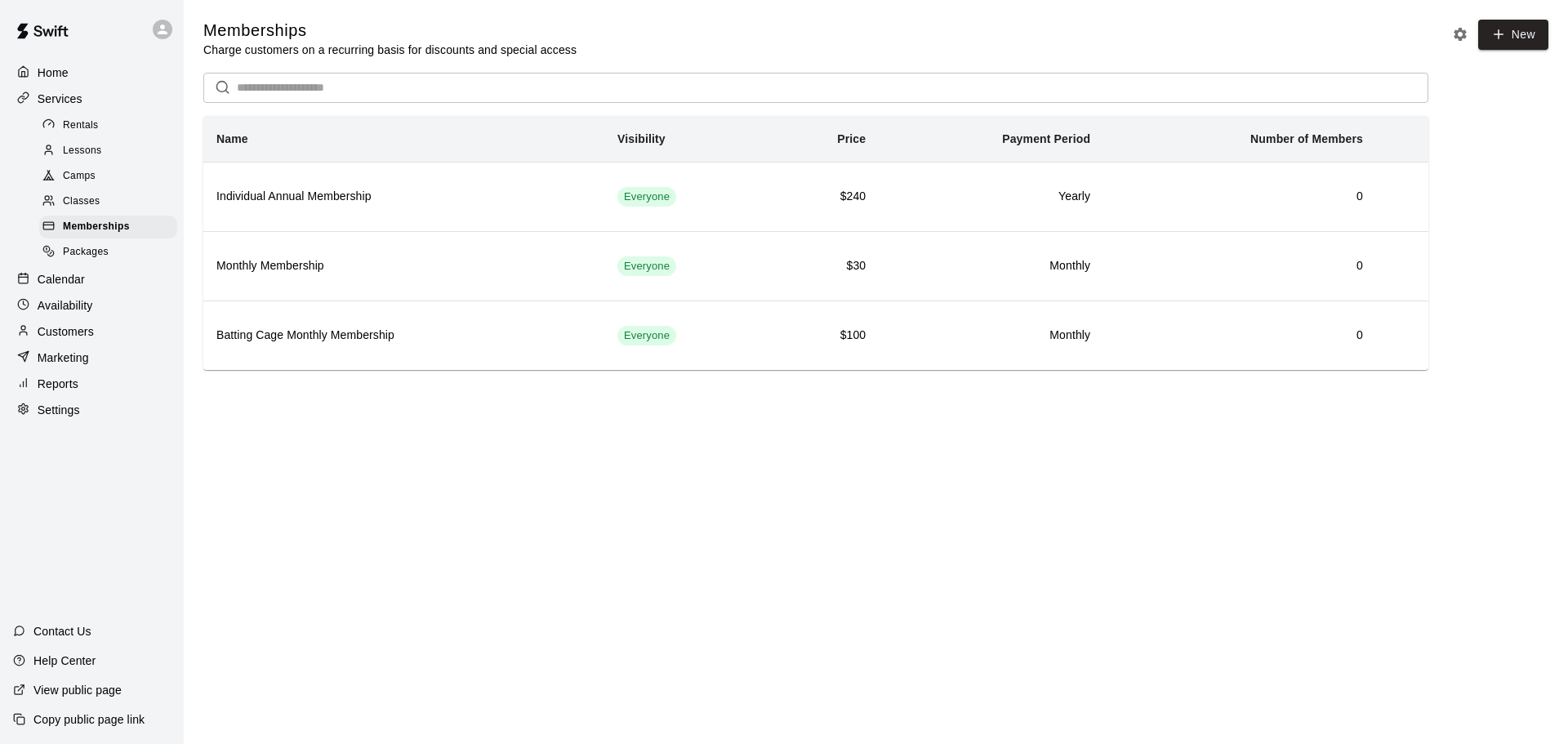
drag, startPoint x: 742, startPoint y: 741, endPoint x: 677, endPoint y: 638, distance: 121.8
click at [660, 416] on html "Home Services Rentals Lessons Camps Classes Memberships Packages Calendar Avail…" at bounding box center [784, 208] width 1568 height 416
click at [81, 181] on span "Camps" at bounding box center [79, 176] width 32 height 16
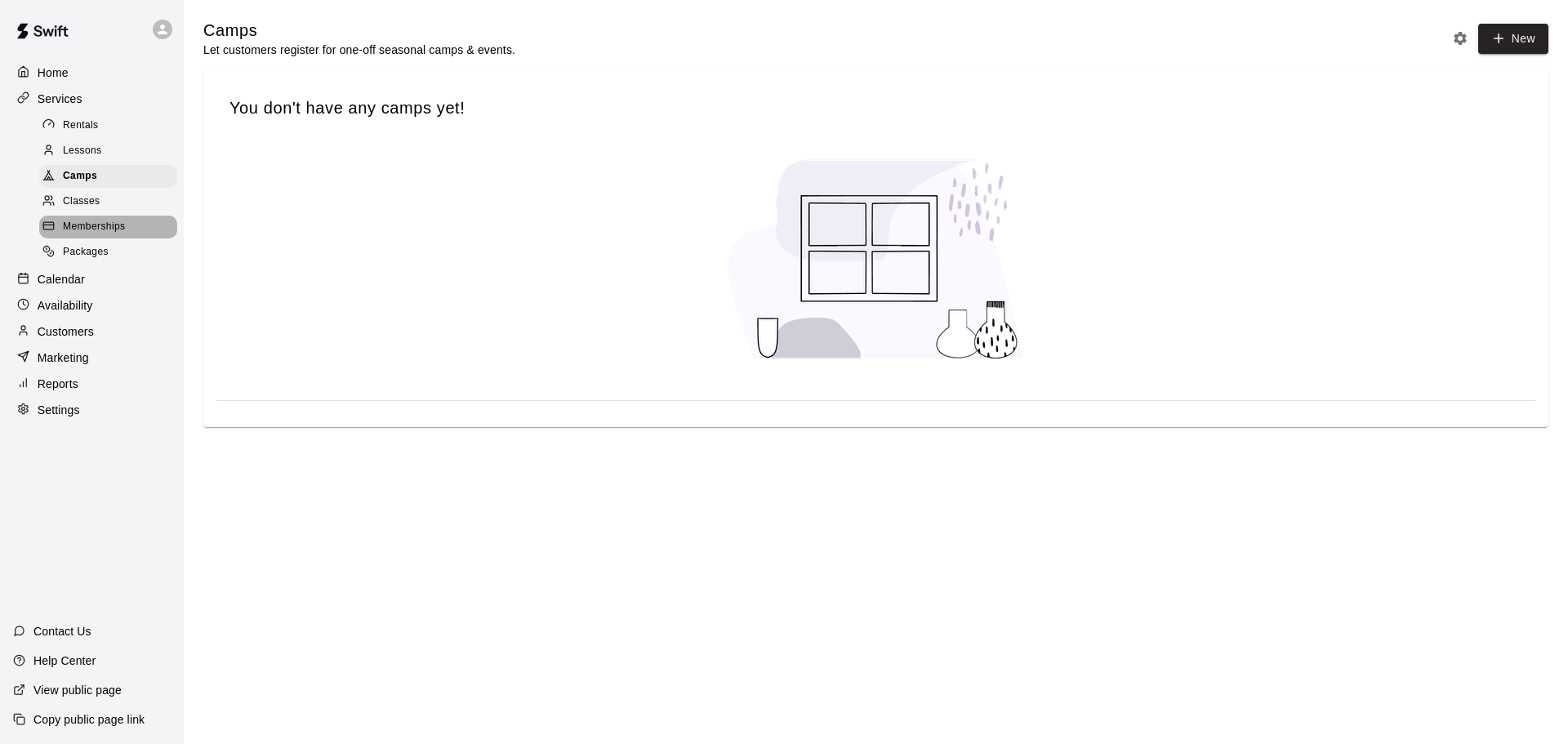
click at [116, 236] on span "Memberships" at bounding box center [94, 227] width 62 height 16
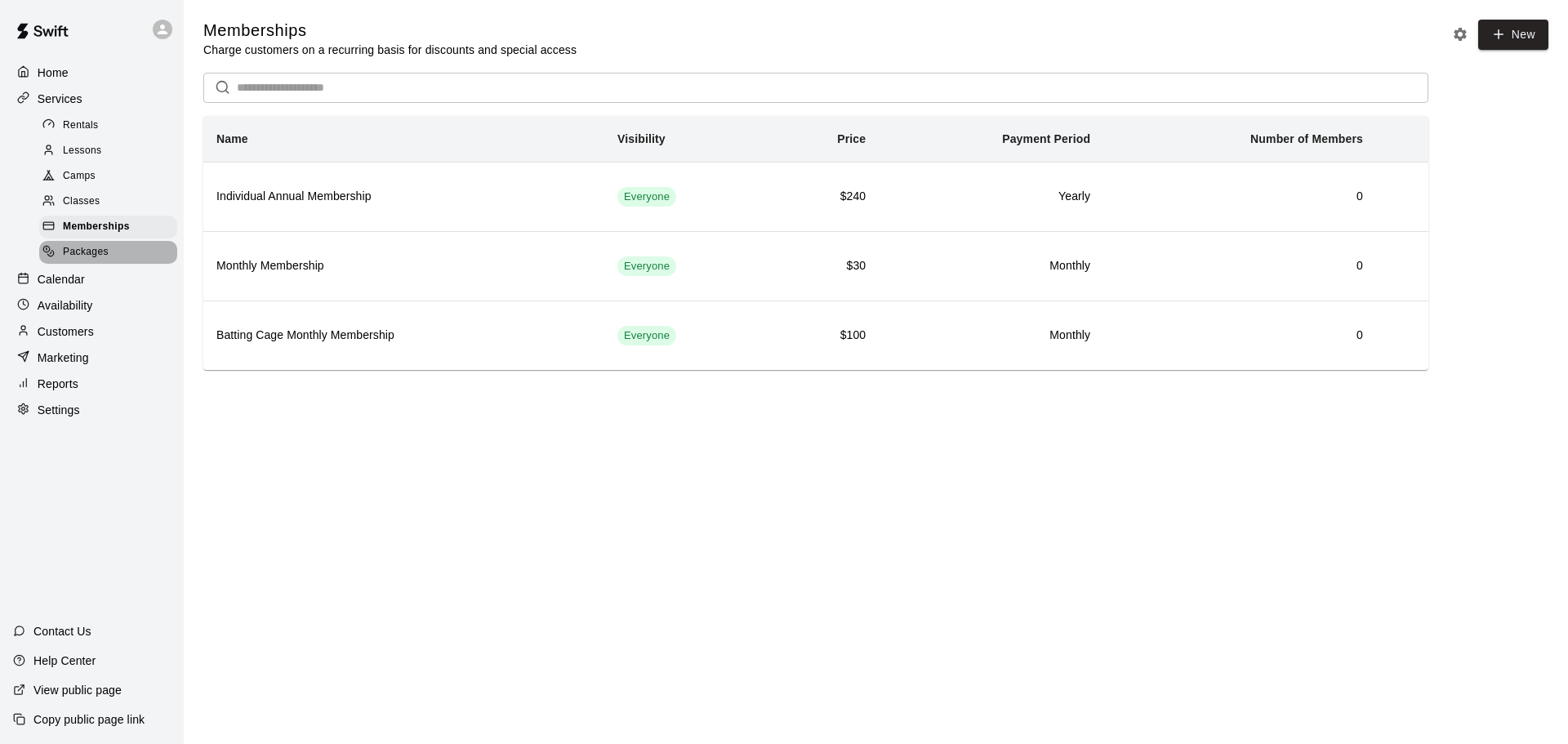
click at [128, 248] on div "Packages" at bounding box center [107, 252] width 138 height 23
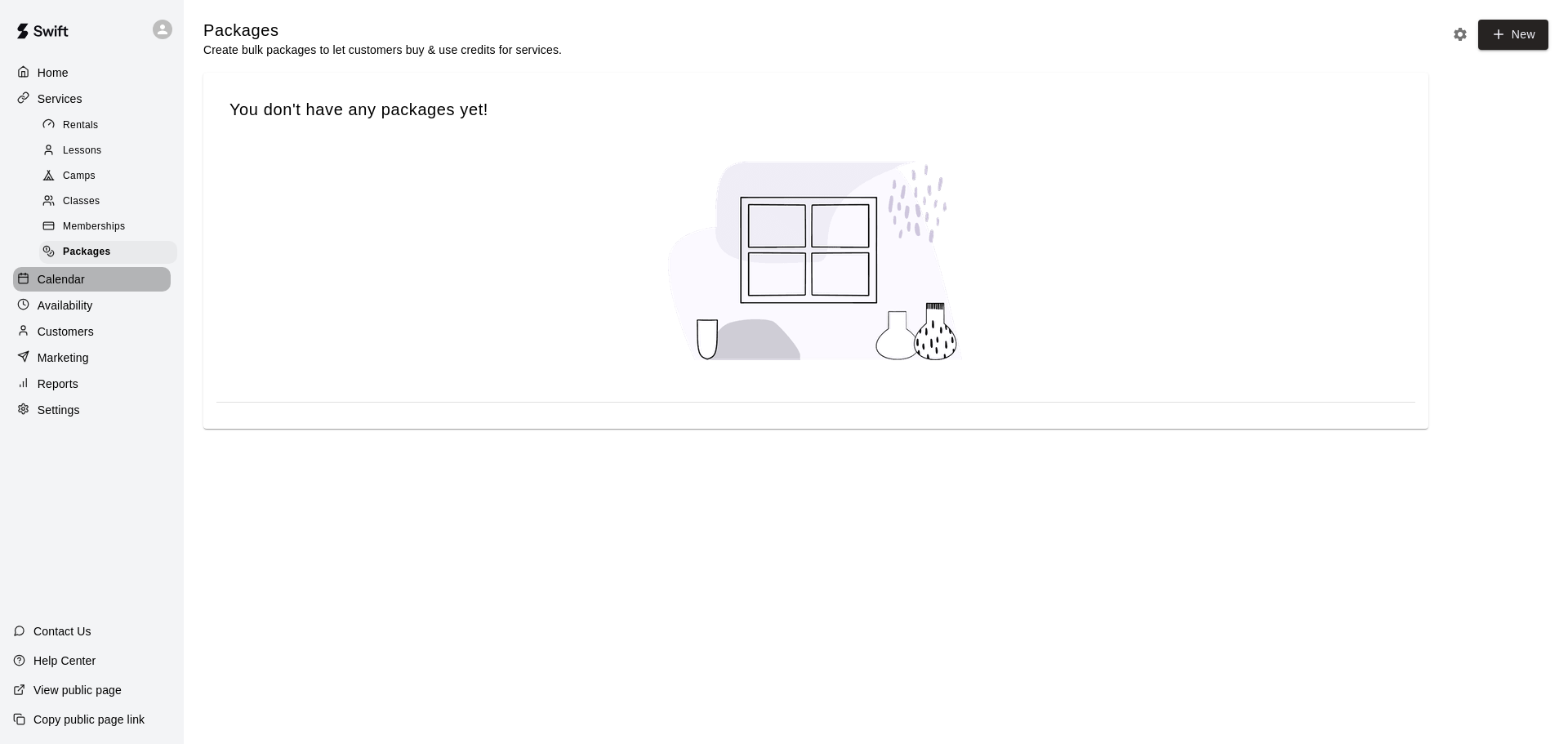
click at [87, 286] on div "Calendar" at bounding box center [91, 279] width 158 height 24
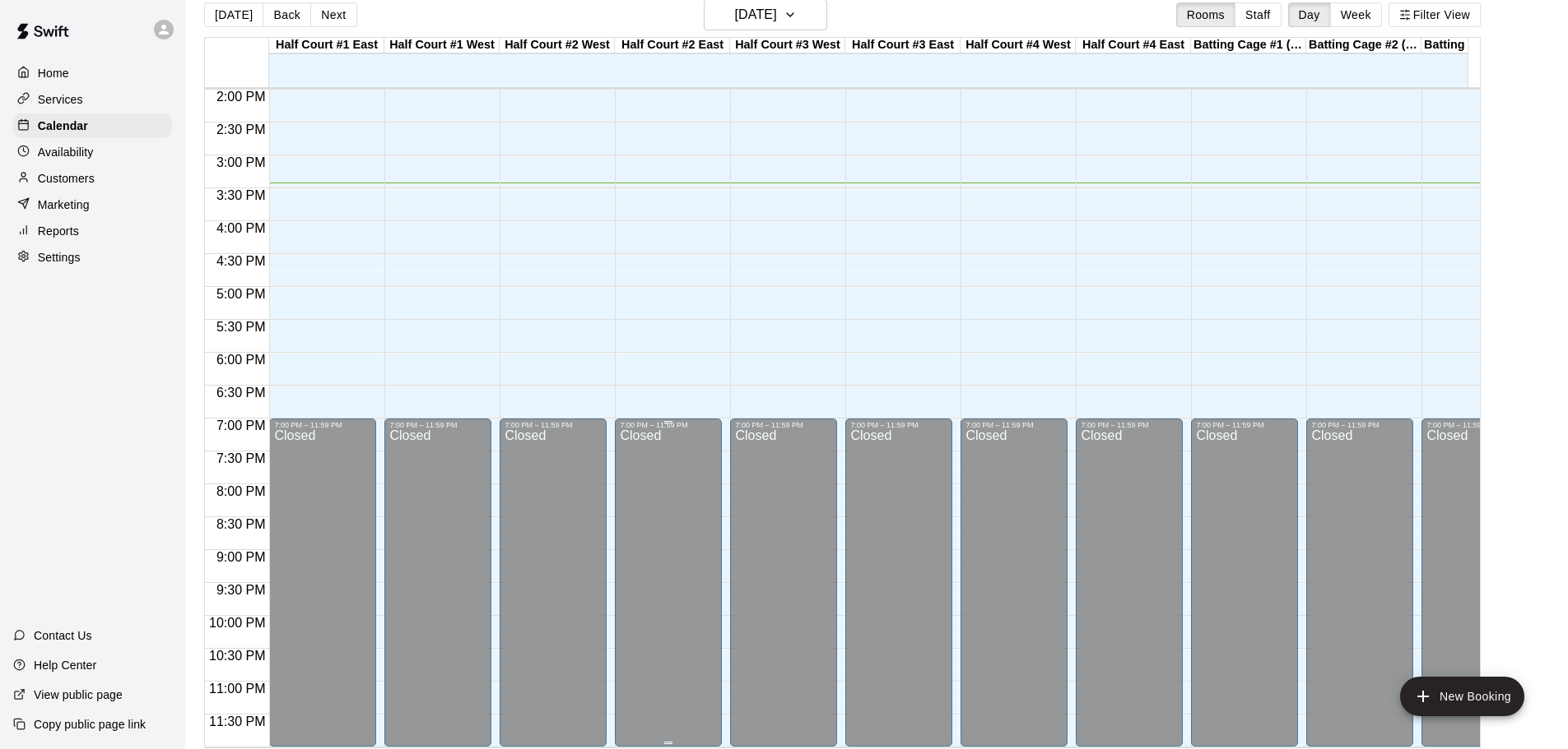
scroll to position [26, 0]
